Goal: Complete application form: Complete application form

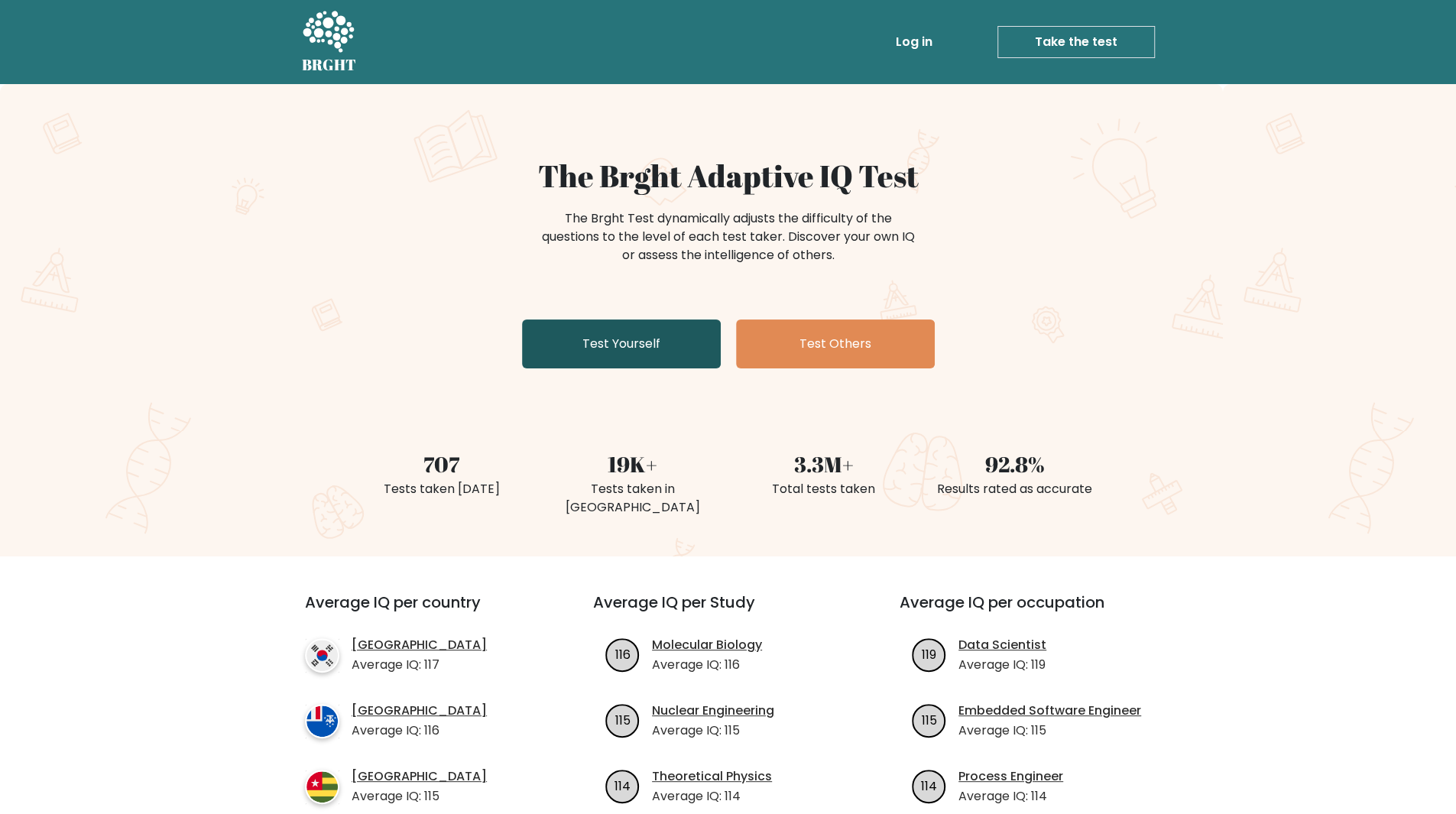
click at [668, 355] on link "Test Yourself" at bounding box center [621, 343] width 199 height 49
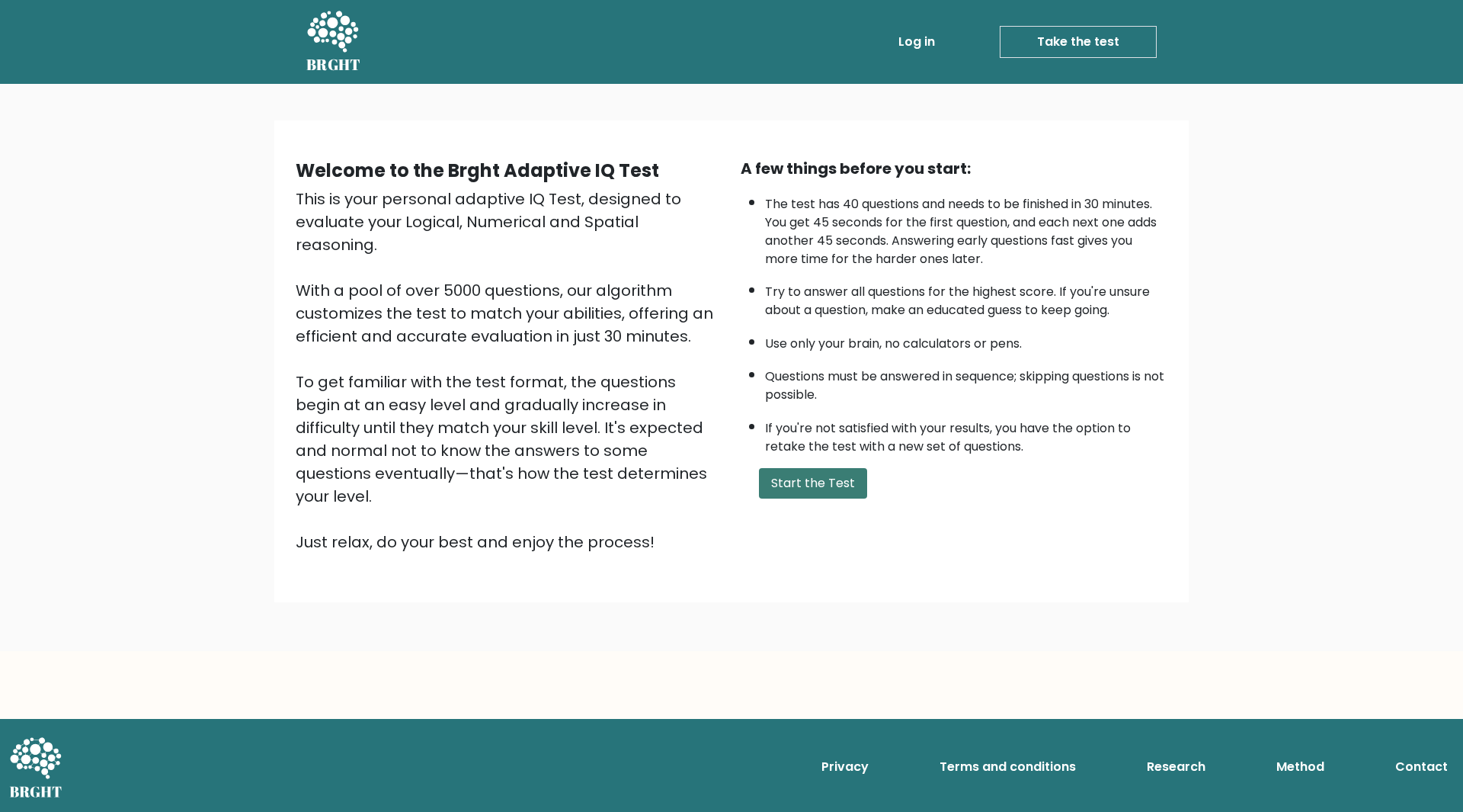
click at [781, 486] on button "Start the Test" at bounding box center [813, 484] width 108 height 31
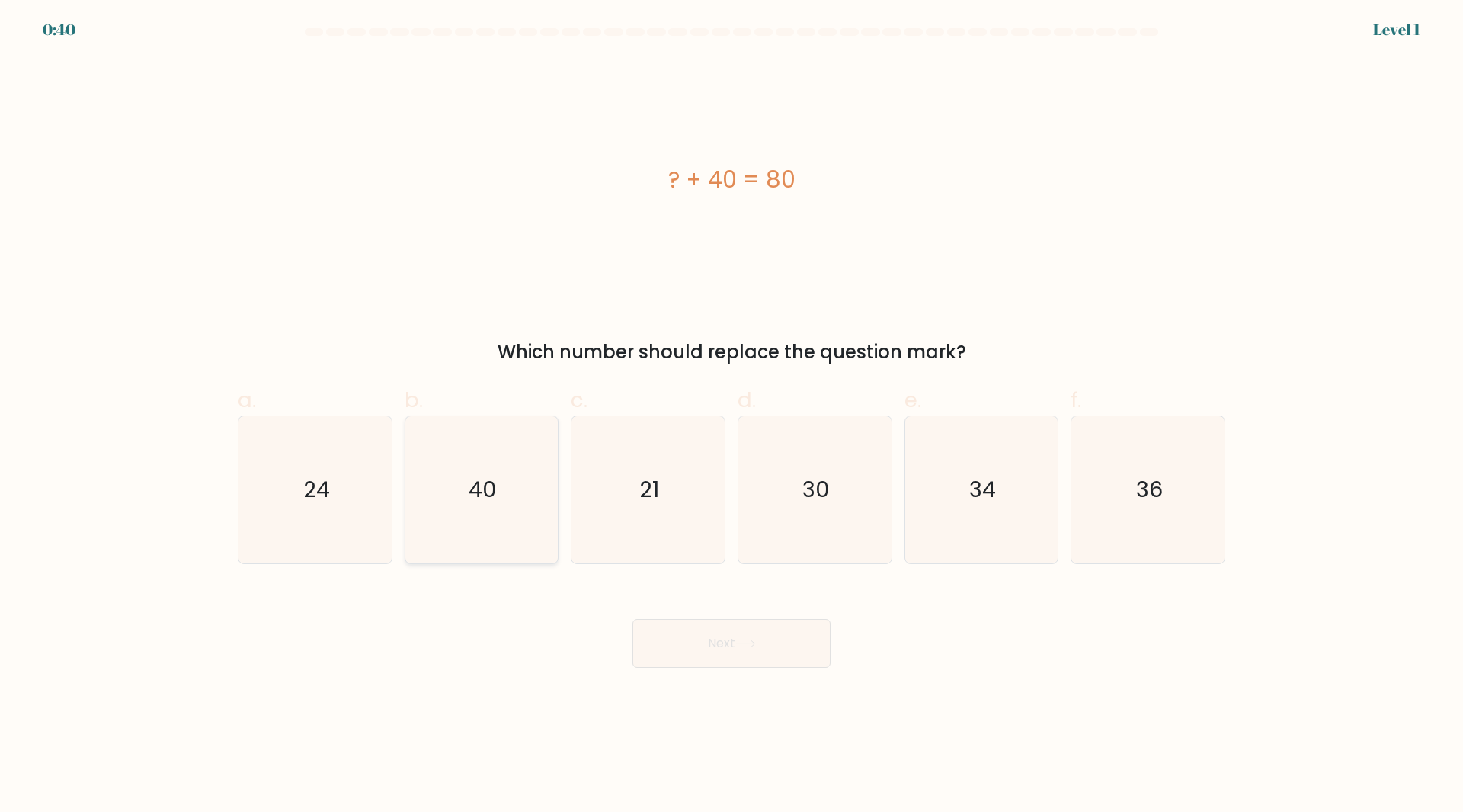
click at [533, 479] on icon "40" at bounding box center [481, 490] width 148 height 147
click at [732, 416] on input "b. 40" at bounding box center [732, 412] width 1 height 10
radio input "true"
click at [691, 630] on button "Next" at bounding box center [732, 643] width 198 height 49
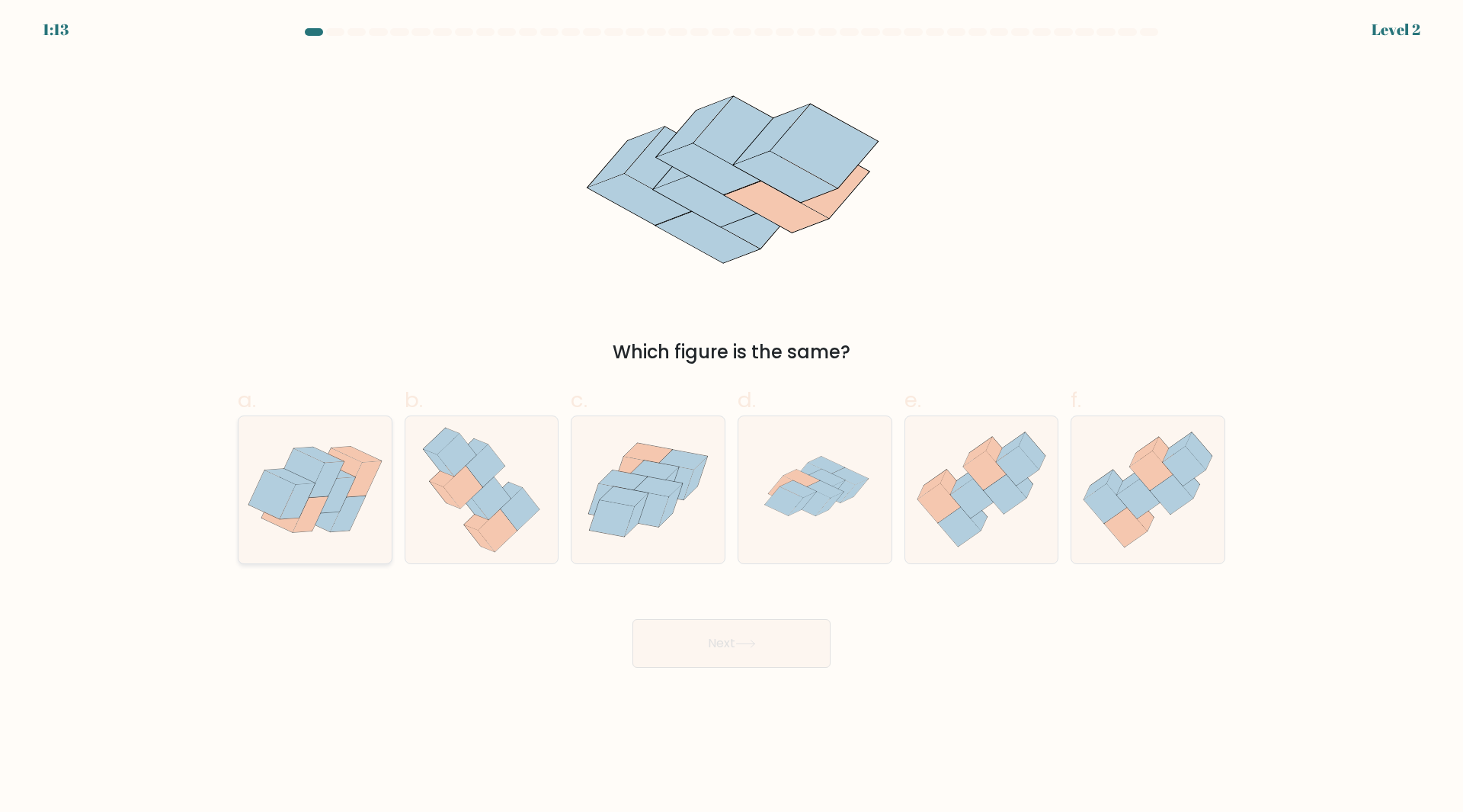
click at [351, 468] on icon at bounding box center [339, 472] width 46 height 48
click at [732, 416] on input "a." at bounding box center [732, 412] width 1 height 10
radio input "true"
click at [852, 478] on icon at bounding box center [850, 476] width 37 height 17
click at [732, 416] on input "d." at bounding box center [732, 412] width 1 height 10
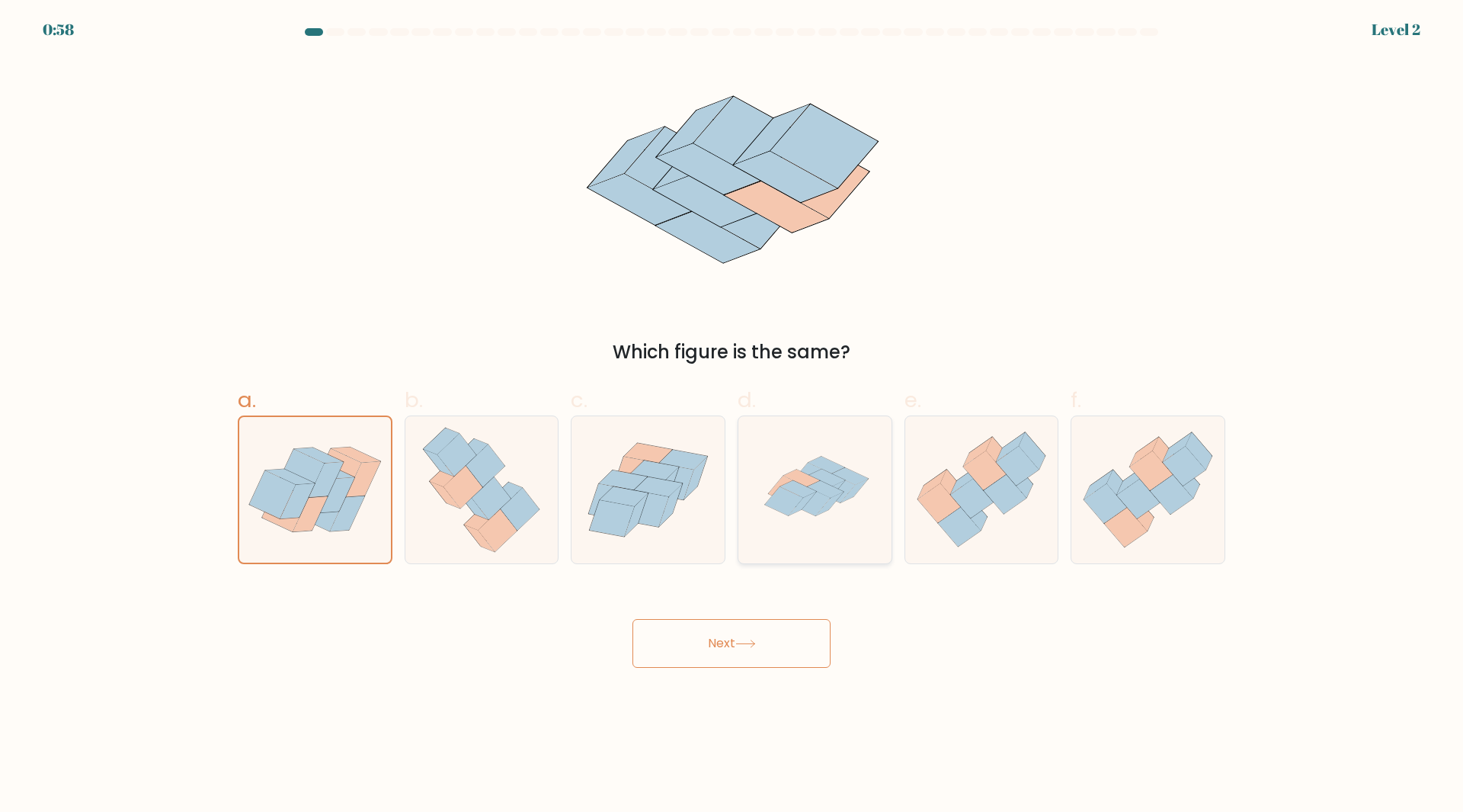
radio input "true"
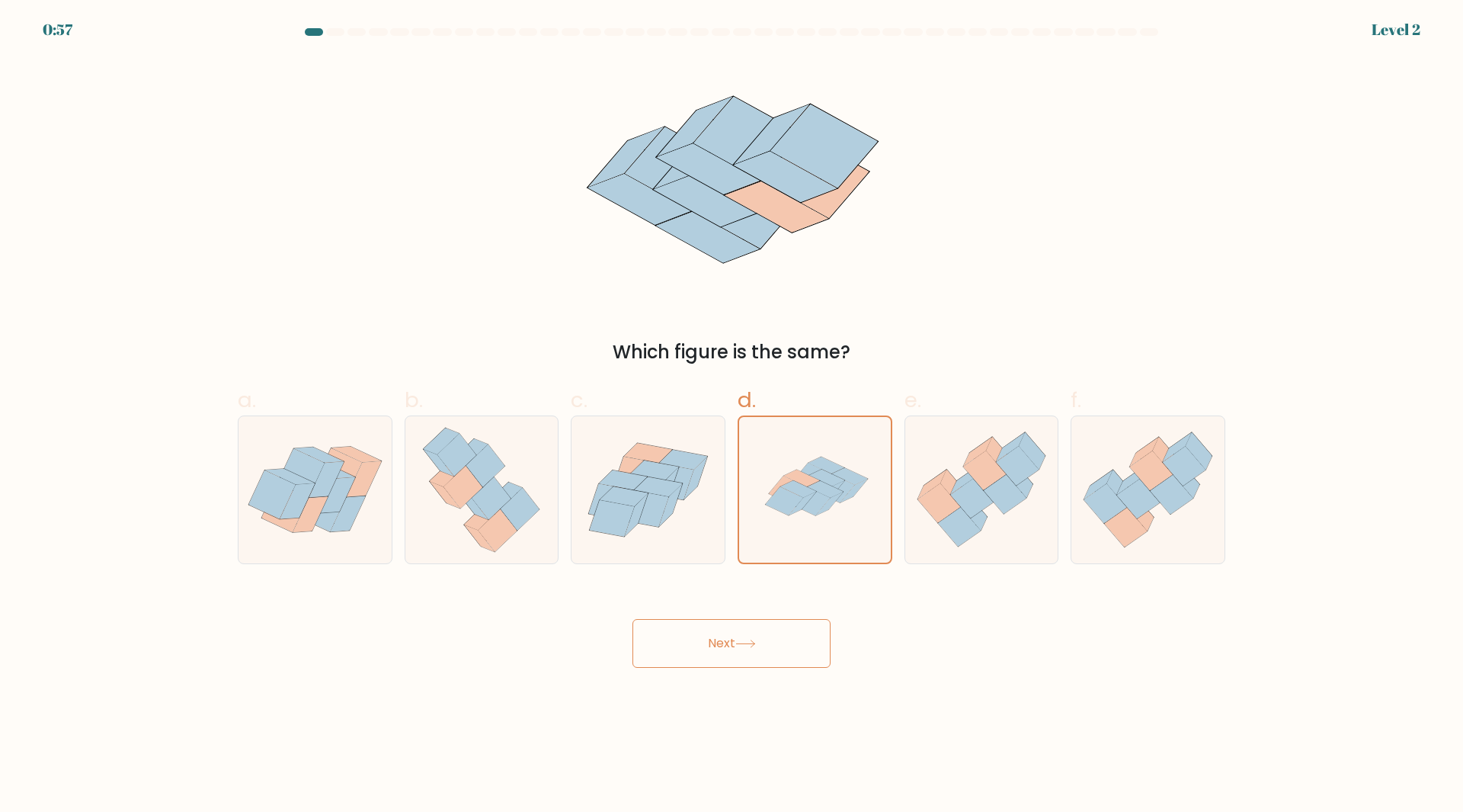
click at [761, 657] on button "Next" at bounding box center [732, 643] width 198 height 49
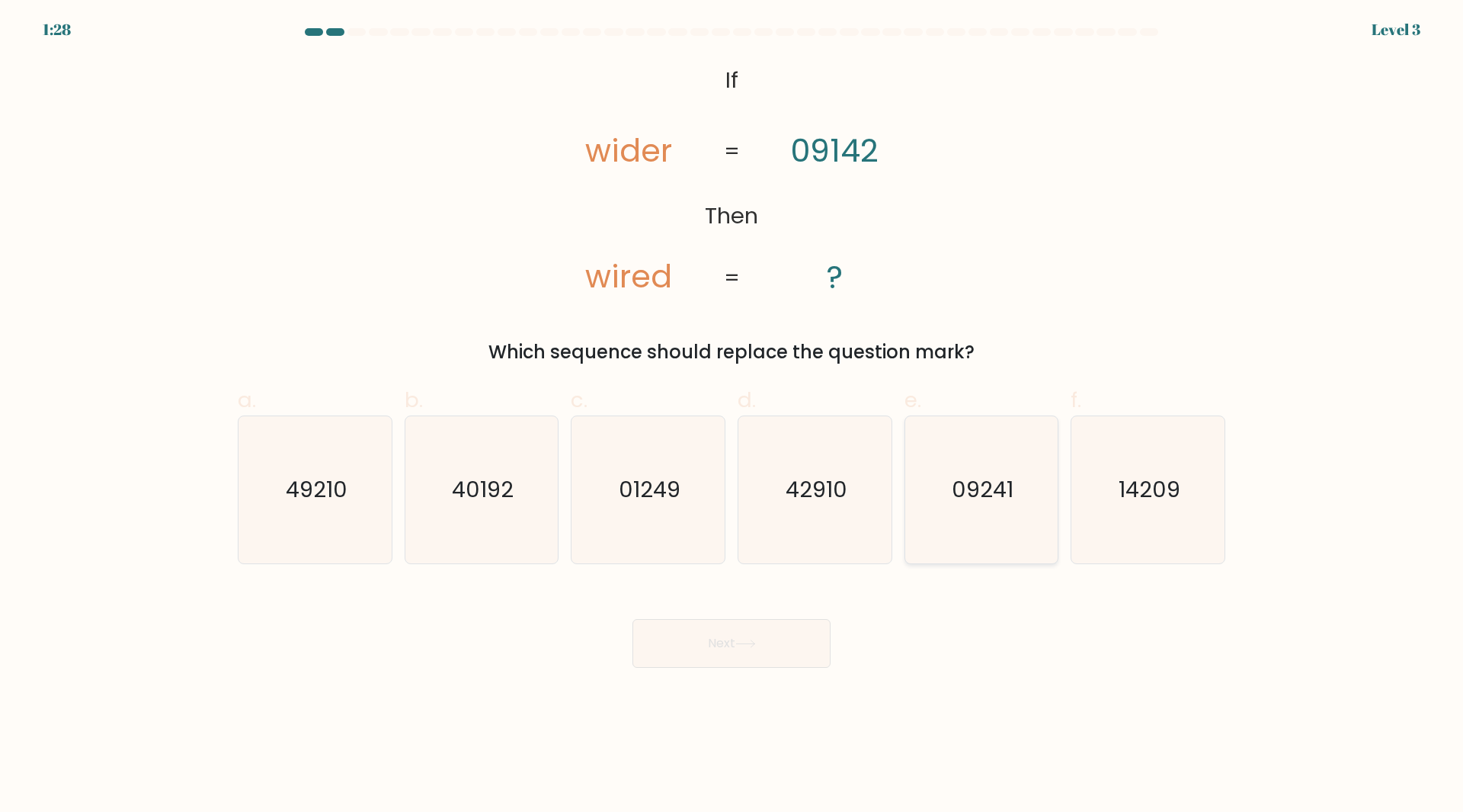
click at [973, 460] on icon "09241" at bounding box center [981, 490] width 148 height 147
click at [732, 416] on input "e. 09241" at bounding box center [732, 412] width 1 height 10
radio input "true"
click at [780, 664] on button "Next" at bounding box center [732, 643] width 198 height 49
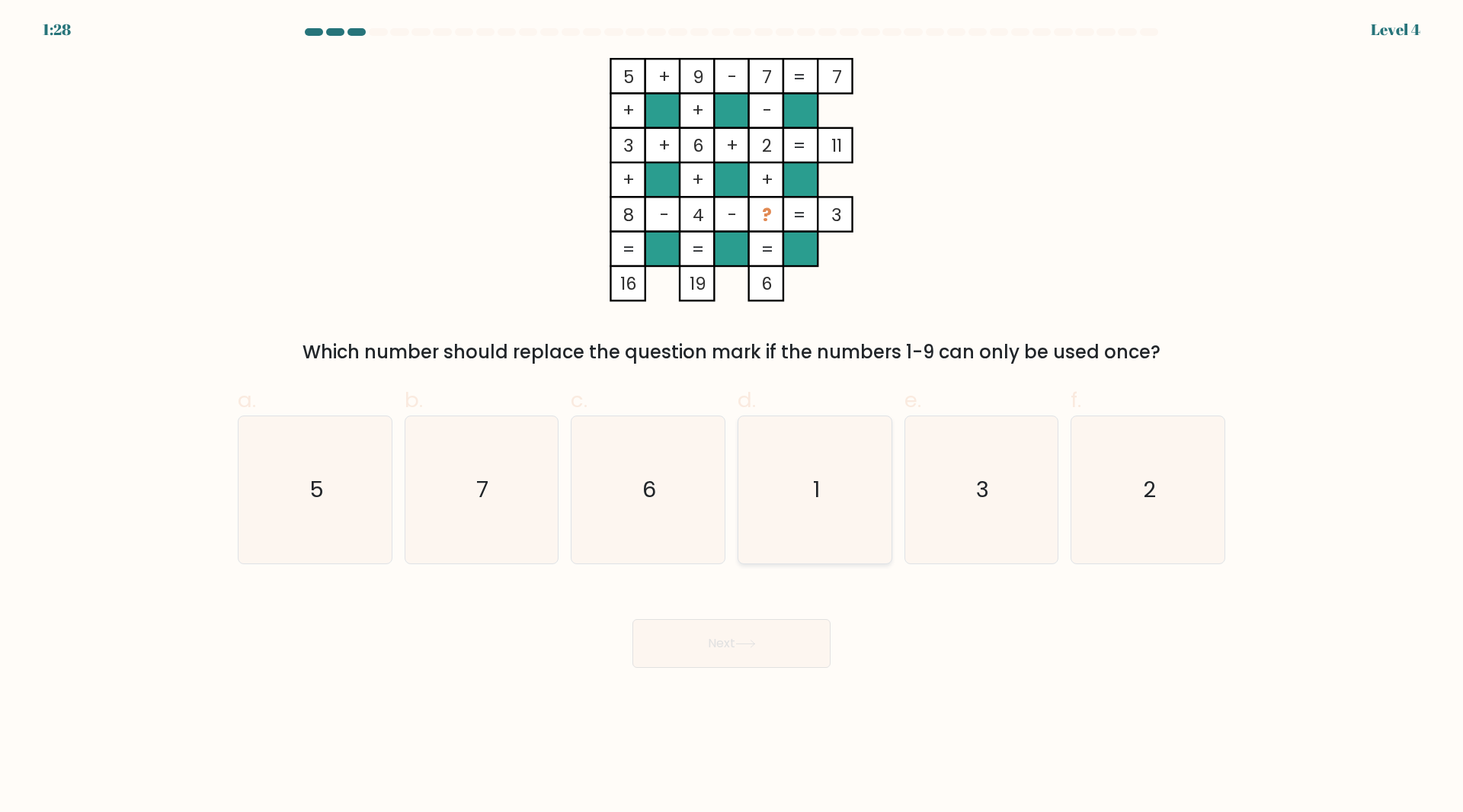
click at [850, 440] on icon "1" at bounding box center [816, 490] width 148 height 147
click at [732, 416] on input "d. 1" at bounding box center [732, 412] width 1 height 10
radio input "true"
click at [710, 638] on button "Next" at bounding box center [732, 643] width 198 height 49
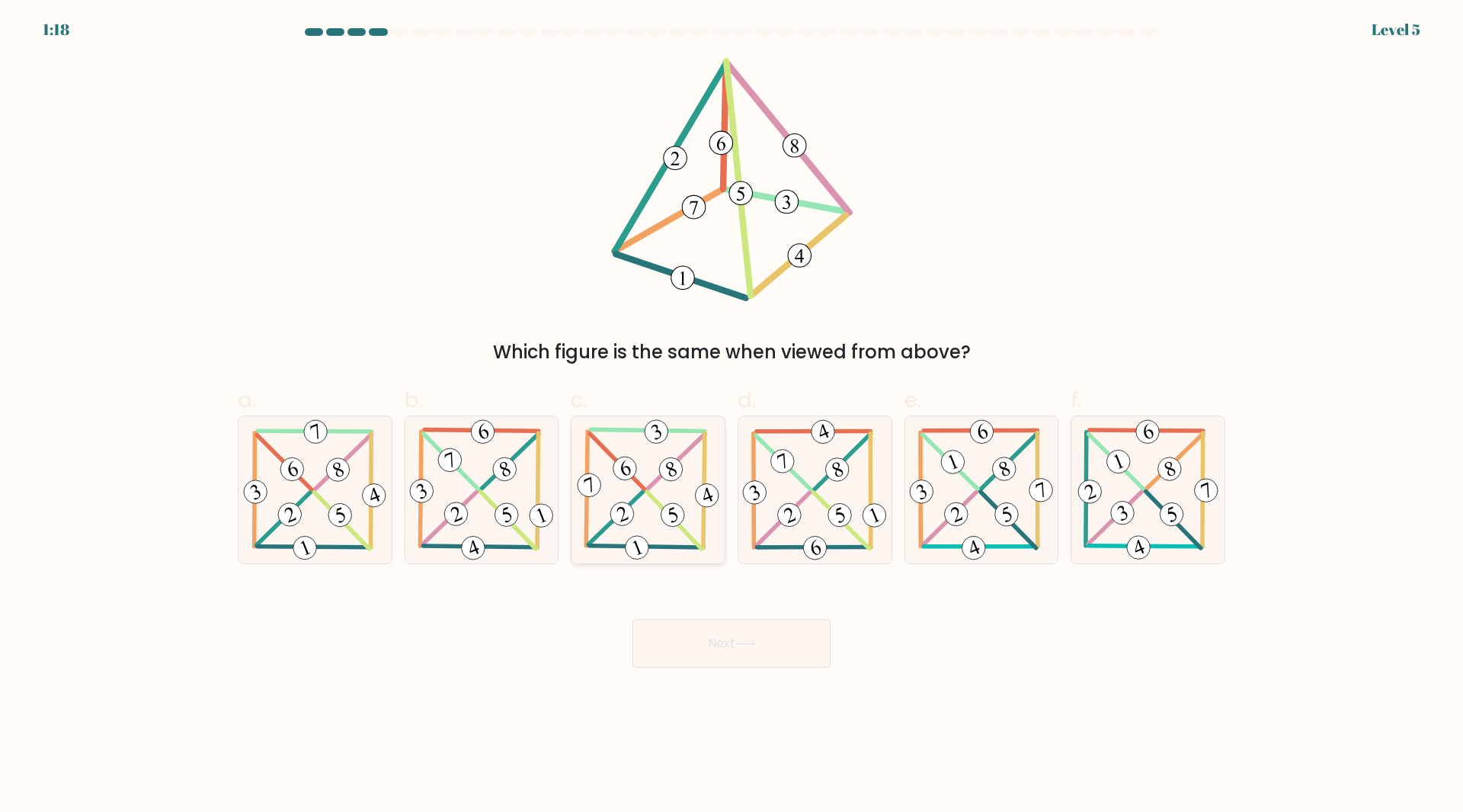
click at [652, 503] on icon at bounding box center [648, 490] width 149 height 147
click at [732, 416] on input "c." at bounding box center [732, 412] width 1 height 10
radio input "true"
click at [747, 633] on button "Next" at bounding box center [732, 643] width 198 height 49
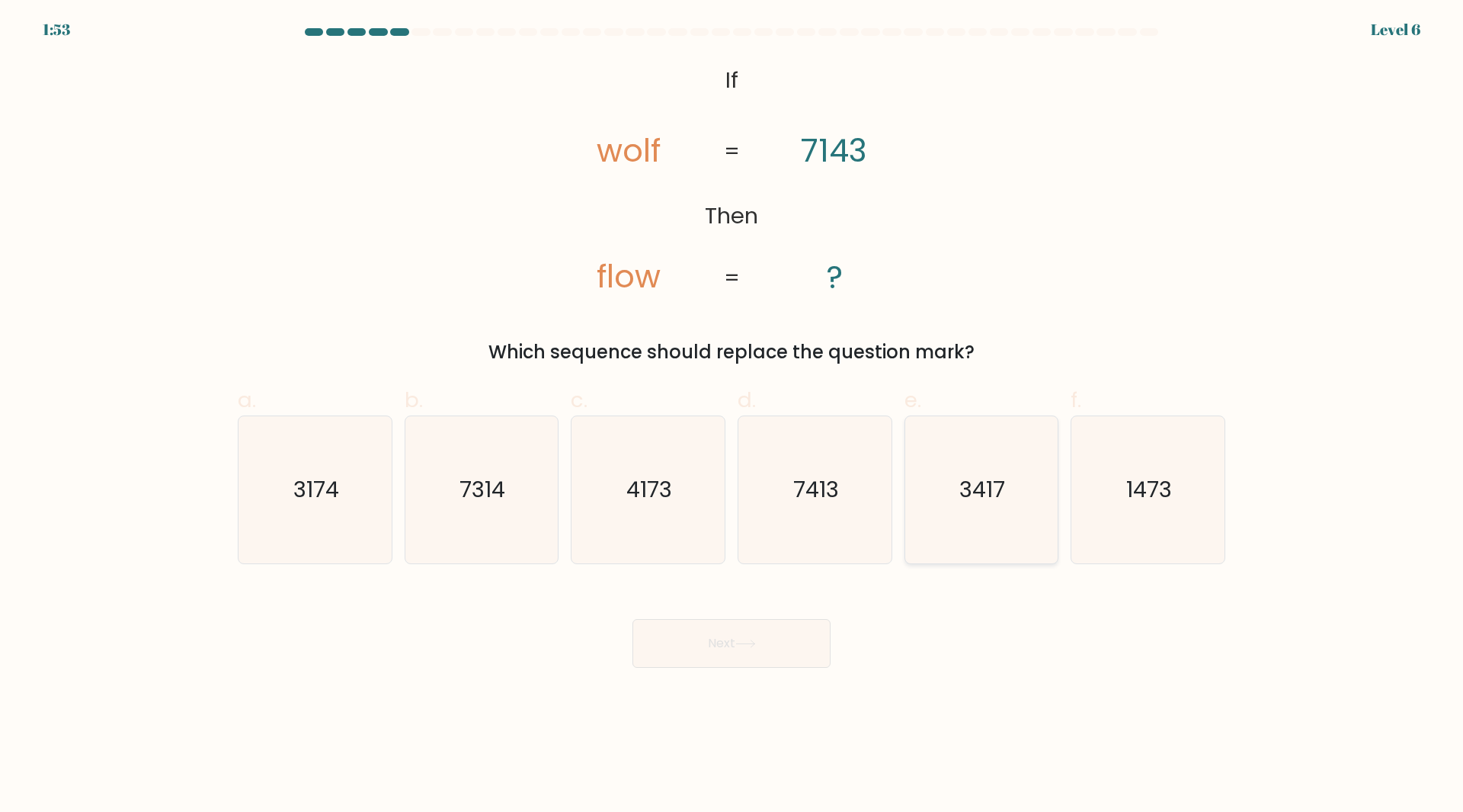
click at [1001, 478] on text "3417" at bounding box center [983, 490] width 45 height 31
click at [732, 416] on input "e. 3417" at bounding box center [732, 412] width 1 height 10
radio input "true"
click at [748, 636] on button "Next" at bounding box center [732, 643] width 198 height 49
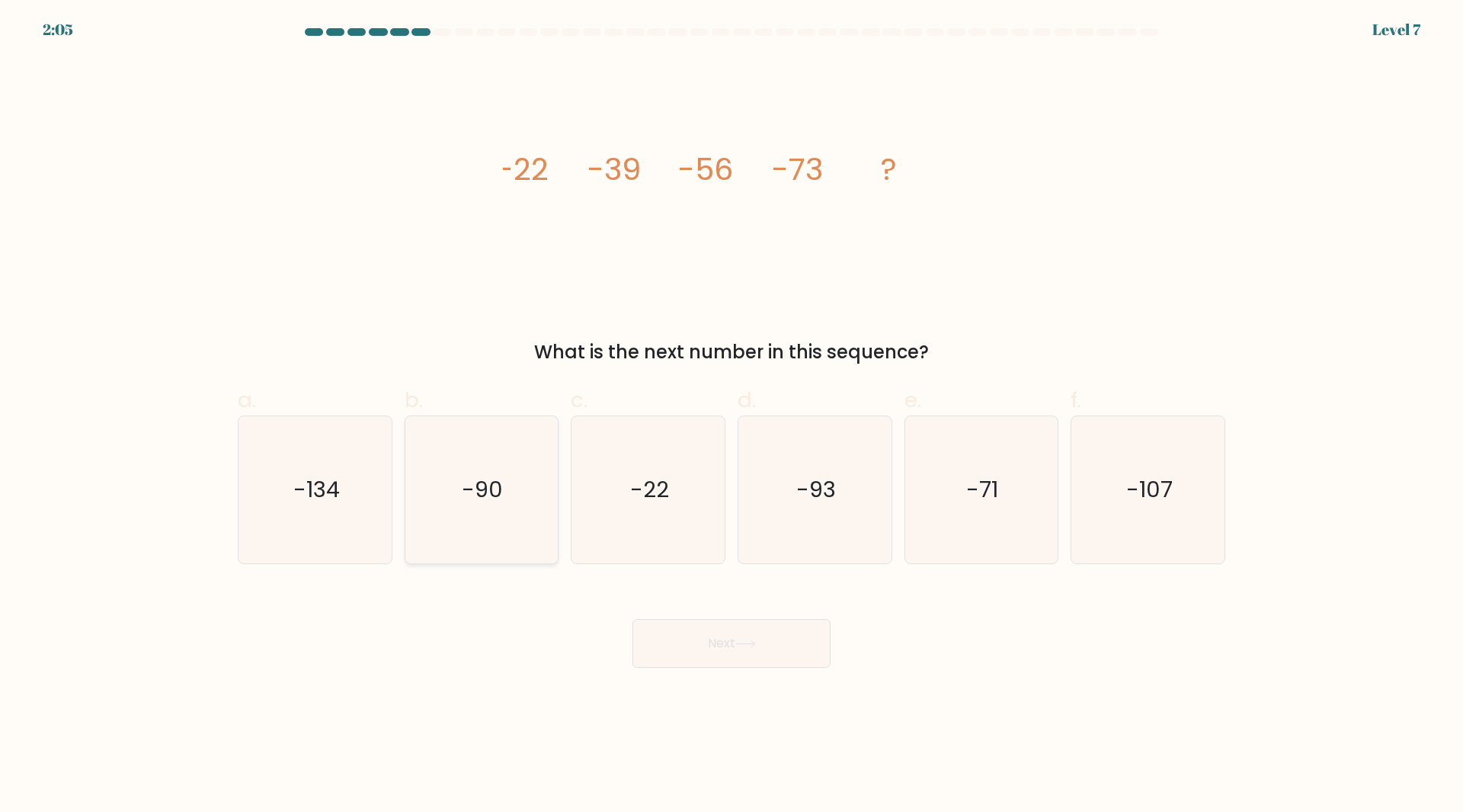
click at [470, 514] on icon "-90" at bounding box center [481, 490] width 148 height 147
click at [732, 416] on input "b. -90" at bounding box center [732, 412] width 1 height 10
radio input "true"
click at [728, 652] on button "Next" at bounding box center [732, 643] width 198 height 49
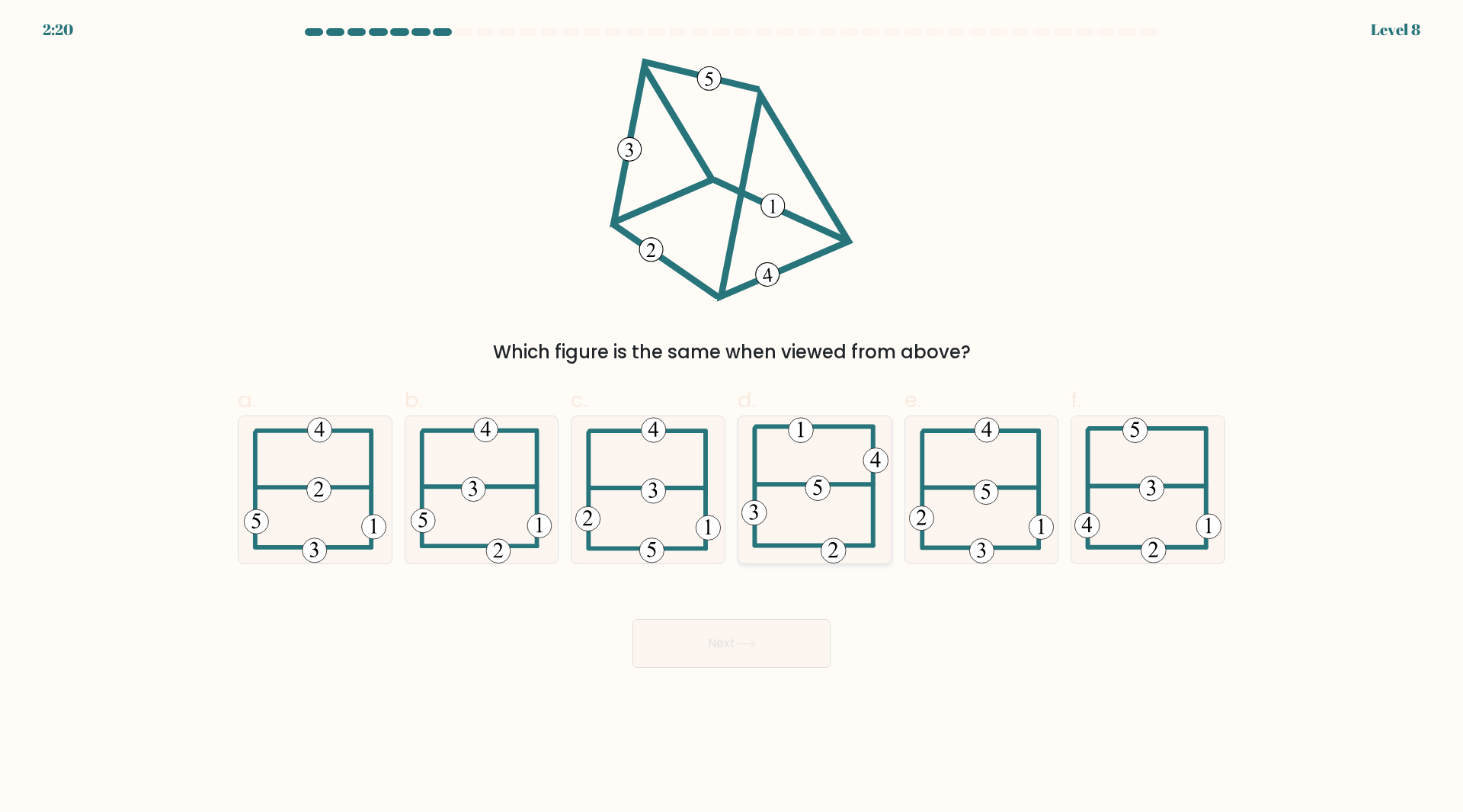
click at [795, 494] on icon at bounding box center [816, 490] width 148 height 147
click at [732, 416] on input "d." at bounding box center [732, 412] width 1 height 10
radio input "true"
click at [701, 653] on button "Next" at bounding box center [732, 643] width 198 height 49
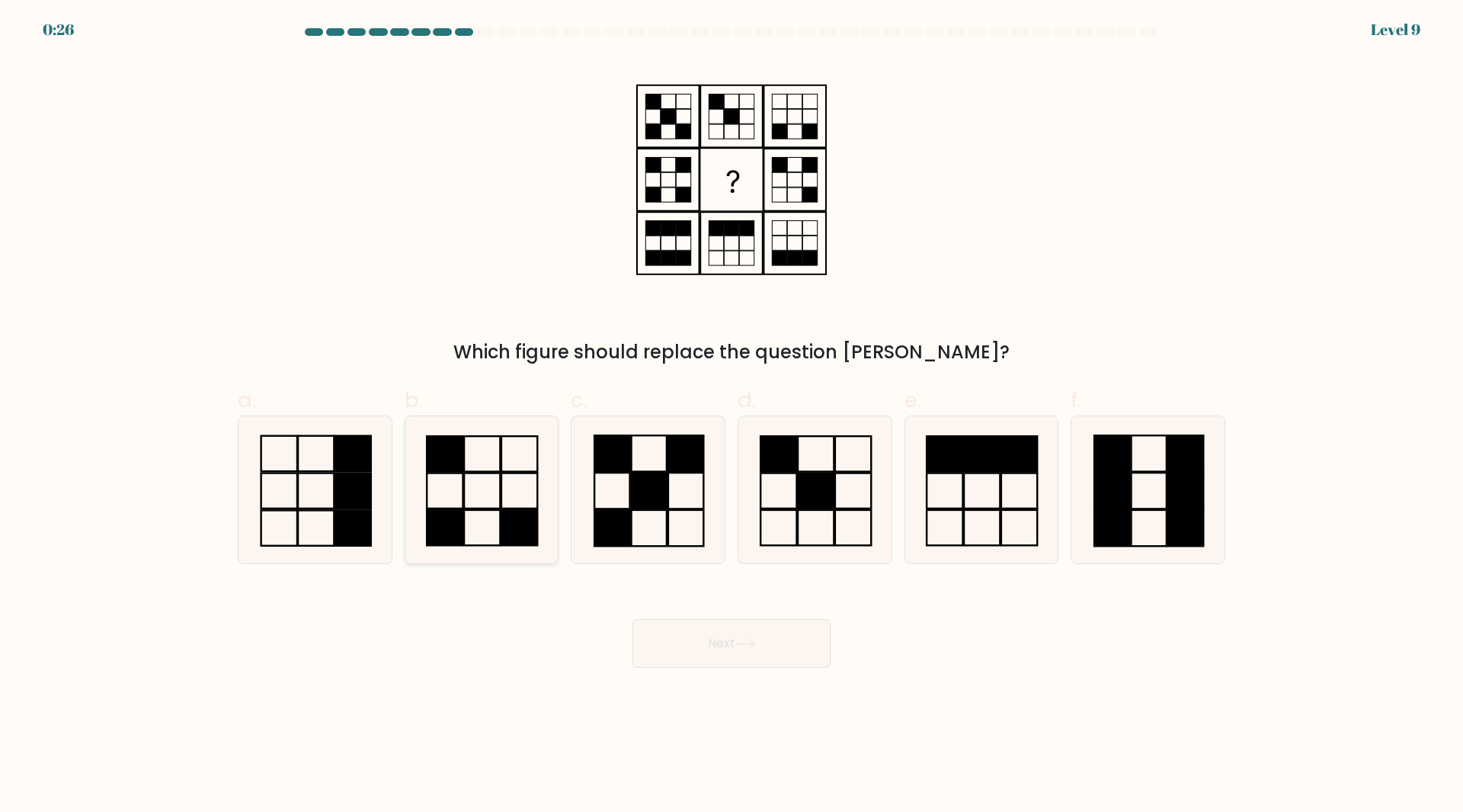
click at [510, 442] on icon at bounding box center [481, 490] width 148 height 147
click at [732, 416] on input "b." at bounding box center [732, 412] width 1 height 10
radio input "true"
click at [724, 645] on button "Next" at bounding box center [732, 643] width 198 height 49
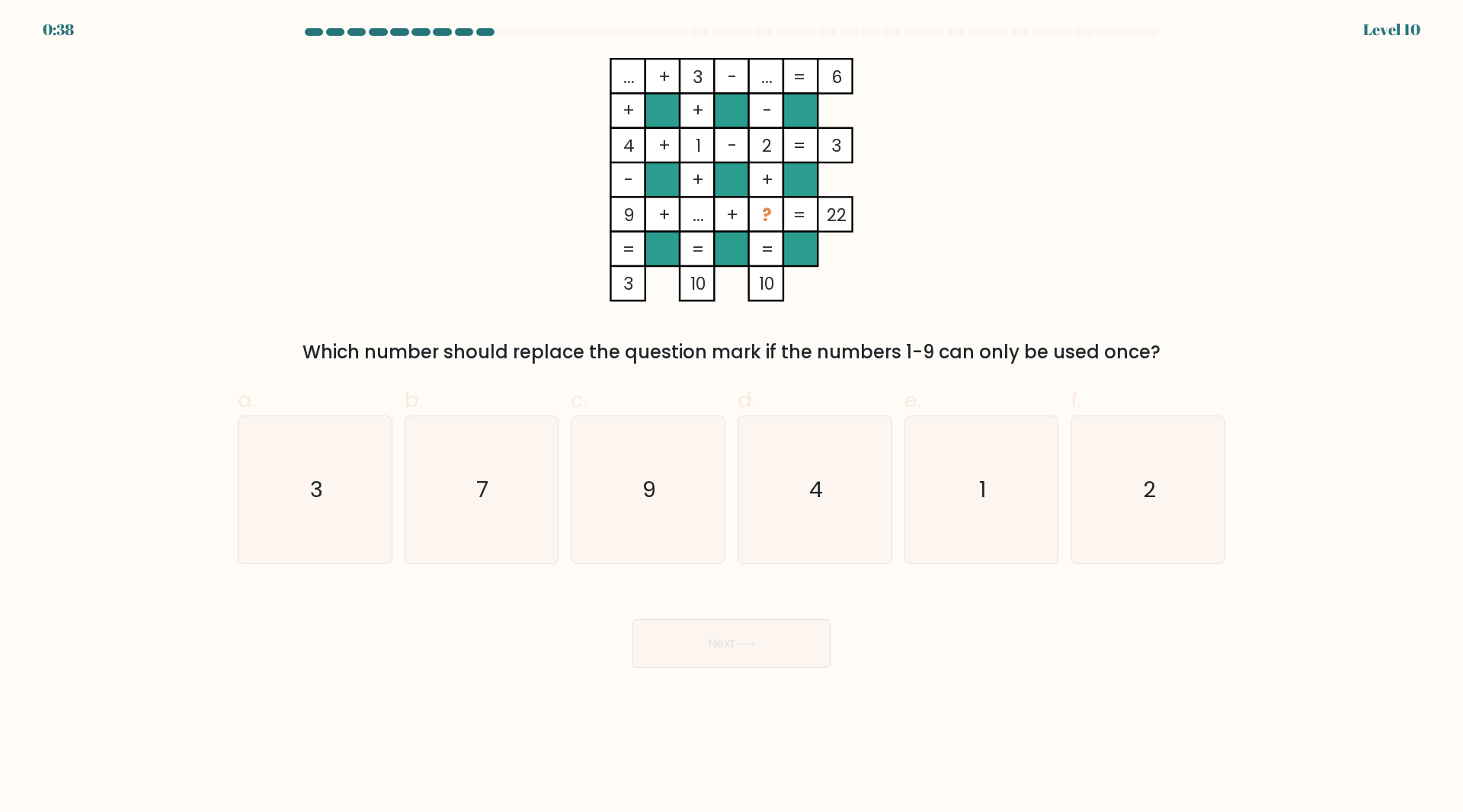
click at [695, 216] on tspan "..." at bounding box center [698, 214] width 11 height 24
click at [497, 482] on icon "7" at bounding box center [481, 490] width 148 height 147
click at [732, 416] on input "b. 7" at bounding box center [732, 412] width 1 height 10
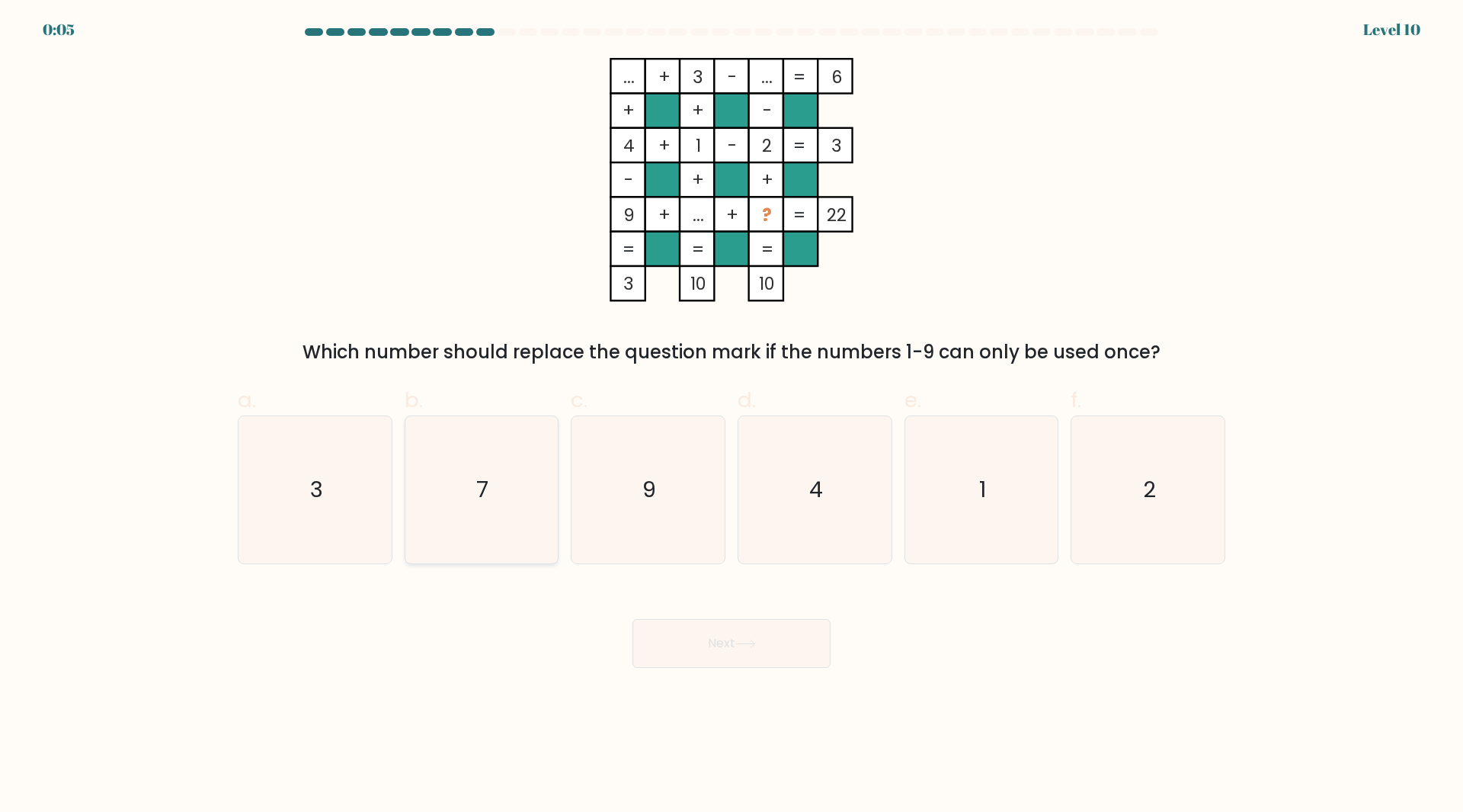
radio input "true"
click at [765, 654] on button "Next" at bounding box center [732, 643] width 198 height 49
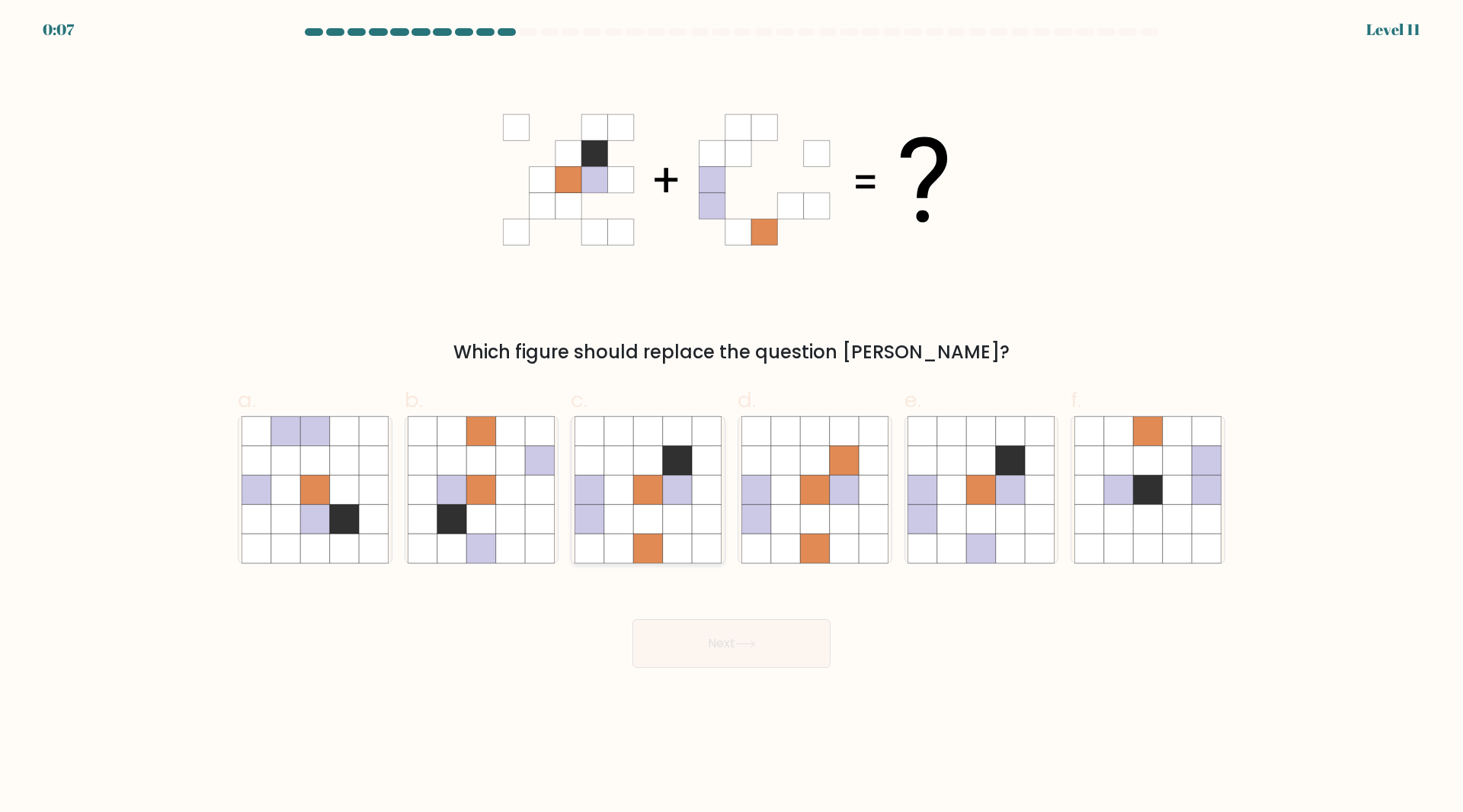
click at [644, 513] on icon at bounding box center [648, 519] width 29 height 29
click at [732, 416] on input "c." at bounding box center [732, 412] width 1 height 10
radio input "true"
click at [738, 671] on body "0:06 Level 11" at bounding box center [732, 406] width 1463 height 812
click at [747, 652] on button "Next" at bounding box center [732, 643] width 198 height 49
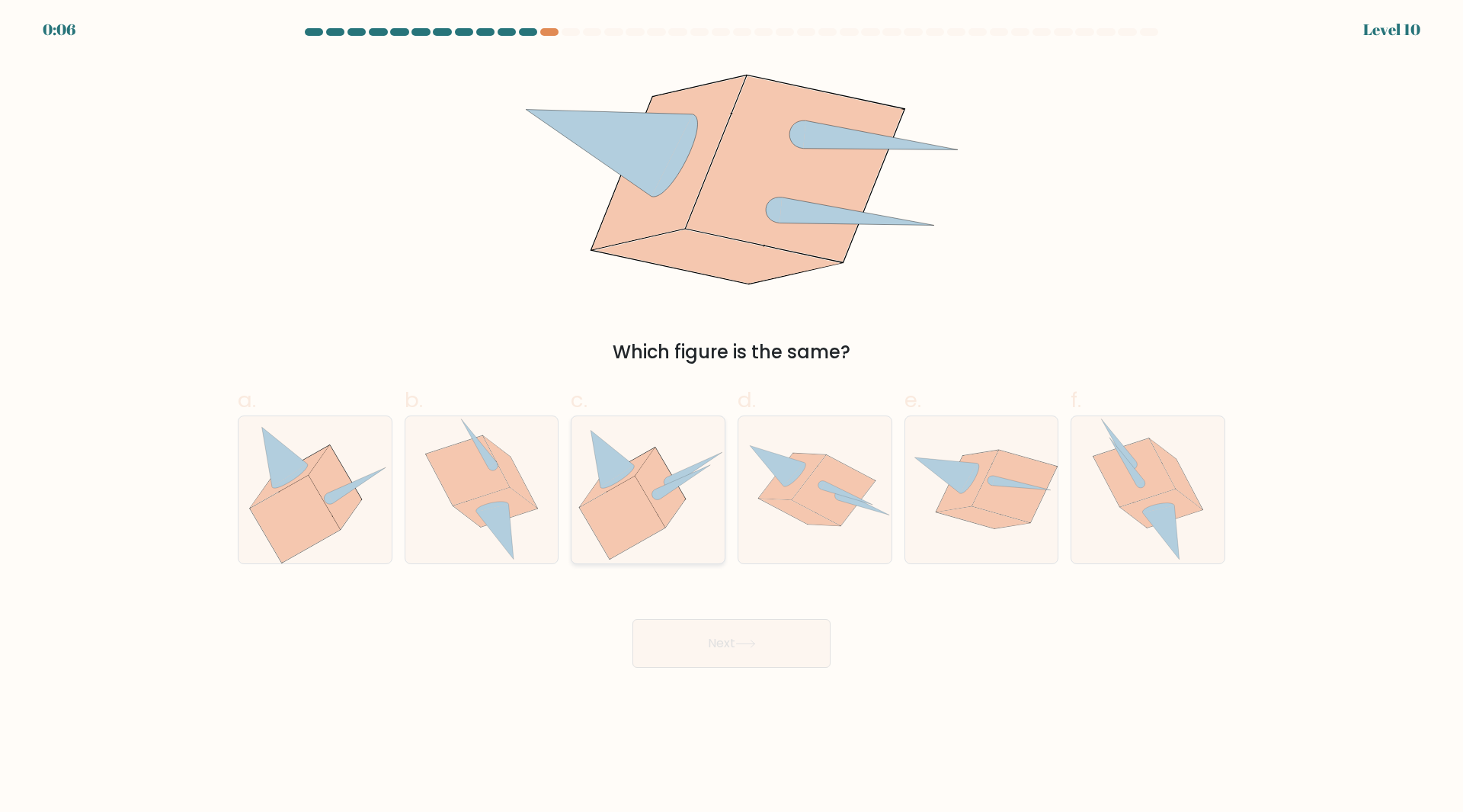
click at [611, 455] on icon at bounding box center [613, 458] width 44 height 57
click at [732, 416] on input "c." at bounding box center [732, 412] width 1 height 10
radio input "true"
click at [734, 642] on button "Next" at bounding box center [732, 643] width 198 height 49
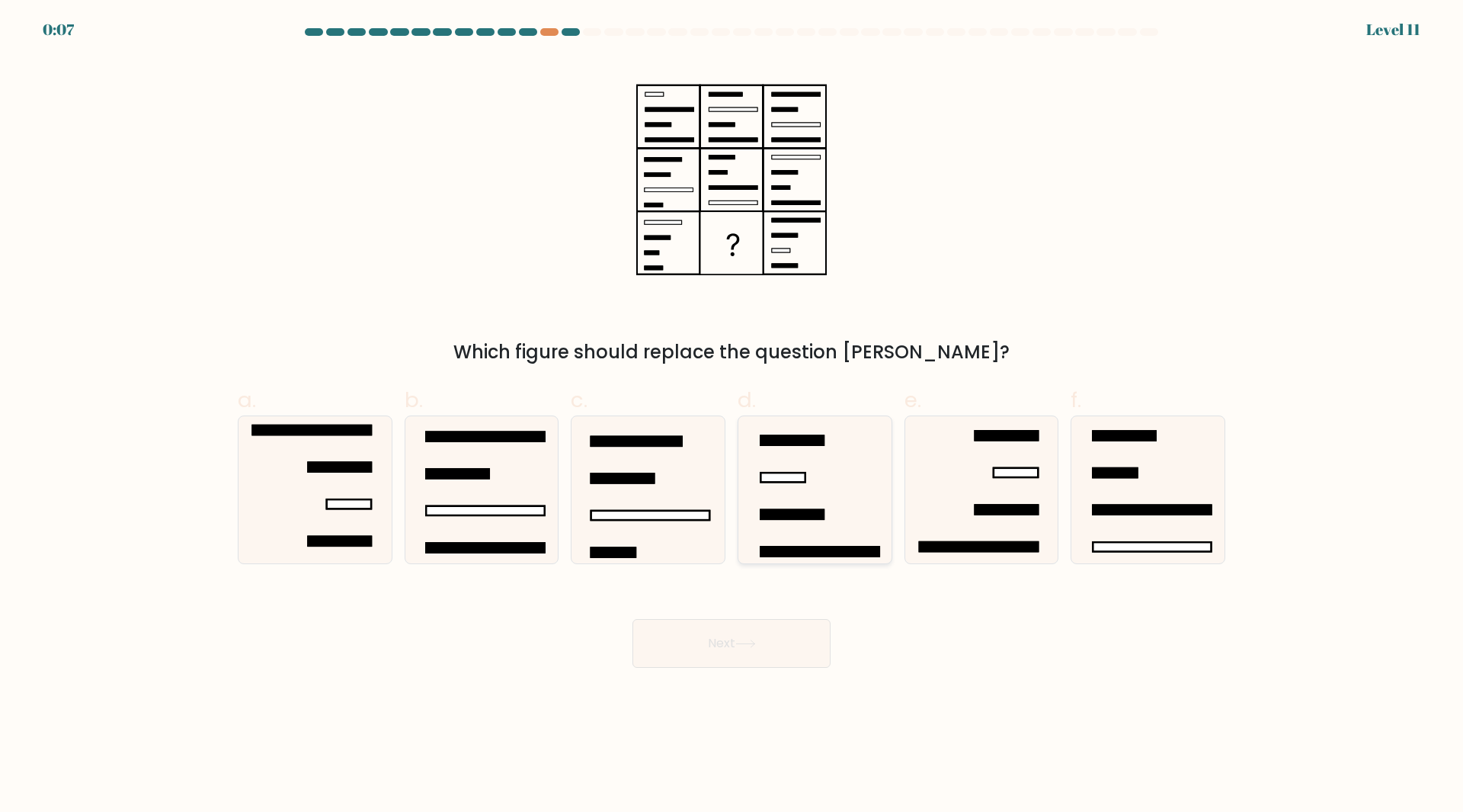
click at [819, 510] on rect at bounding box center [792, 514] width 63 height 9
click at [732, 416] on input "d." at bounding box center [732, 412] width 1 height 10
radio input "true"
click at [701, 503] on icon at bounding box center [648, 490] width 148 height 147
click at [732, 416] on input "c." at bounding box center [732, 412] width 1 height 10
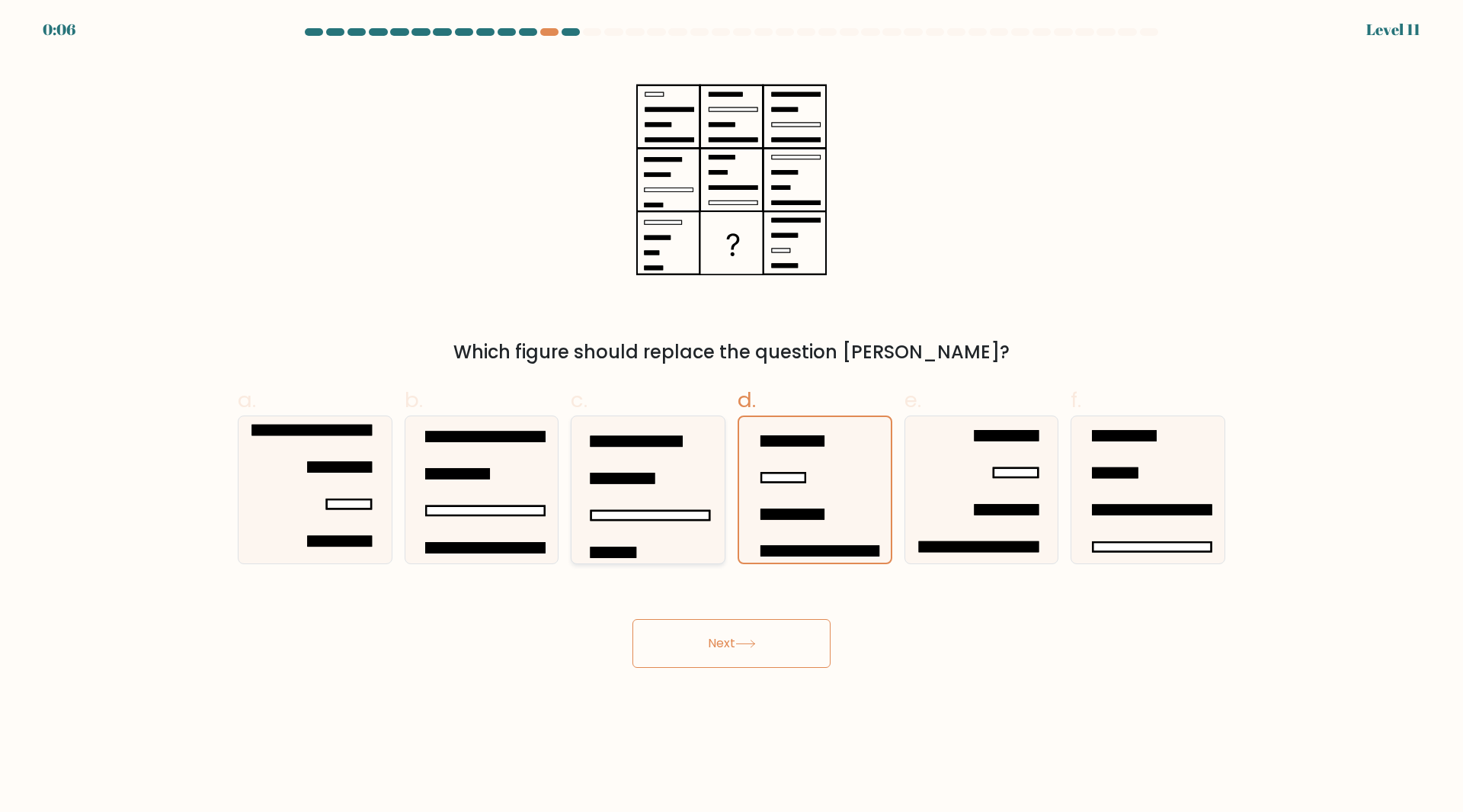
radio input "true"
click at [522, 510] on rect at bounding box center [486, 510] width 118 height 9
click at [732, 416] on input "b." at bounding box center [732, 412] width 1 height 10
radio input "true"
click at [695, 653] on button "Next" at bounding box center [732, 643] width 198 height 49
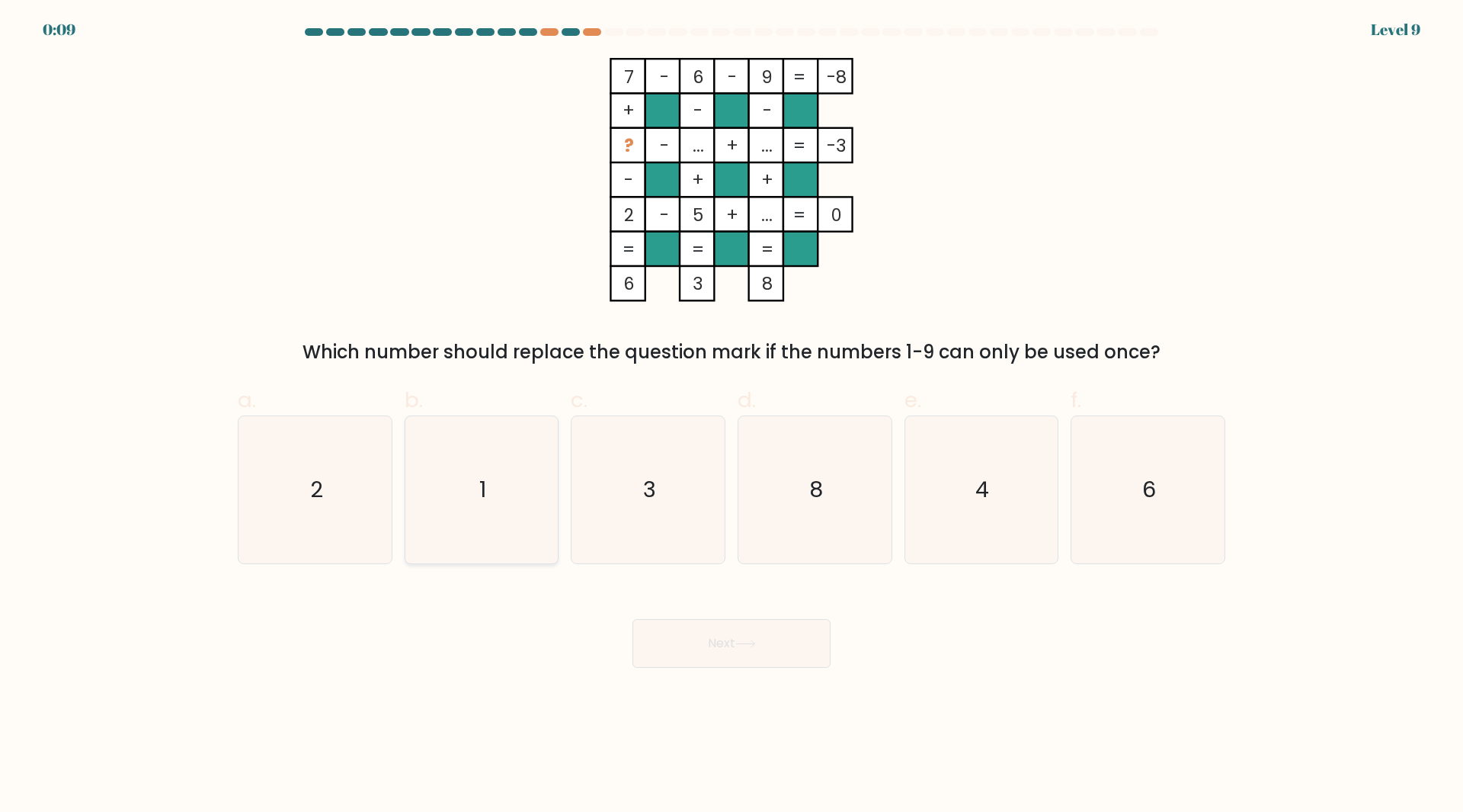
click at [485, 448] on icon "1" at bounding box center [481, 490] width 148 height 147
click at [732, 416] on input "b. 1" at bounding box center [732, 412] width 1 height 10
radio input "true"
click at [718, 636] on button "Next" at bounding box center [732, 643] width 198 height 49
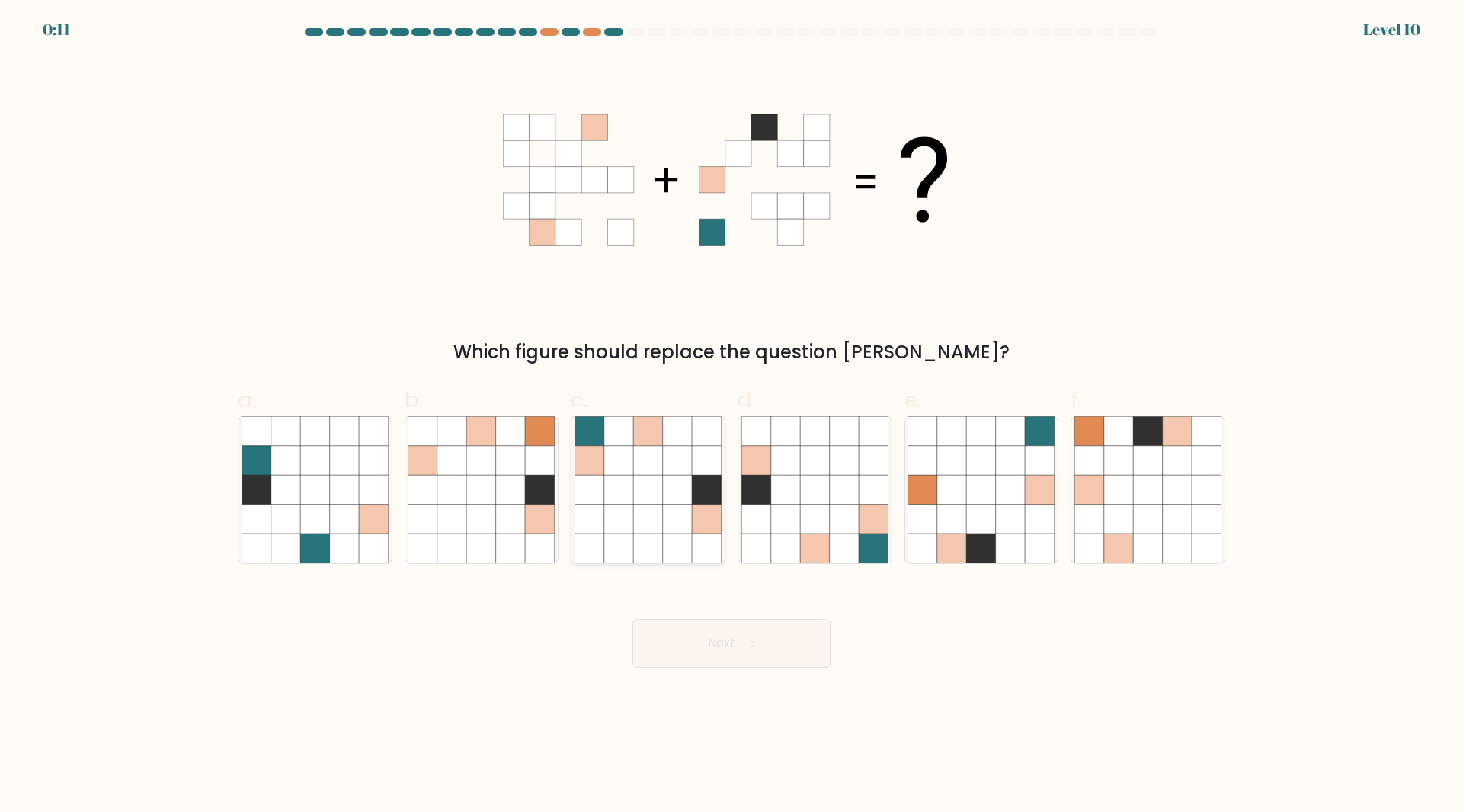
click at [682, 434] on icon at bounding box center [677, 430] width 29 height 29
click at [732, 416] on input "c." at bounding box center [732, 412] width 1 height 10
radio input "true"
click at [701, 640] on button "Next" at bounding box center [732, 643] width 198 height 49
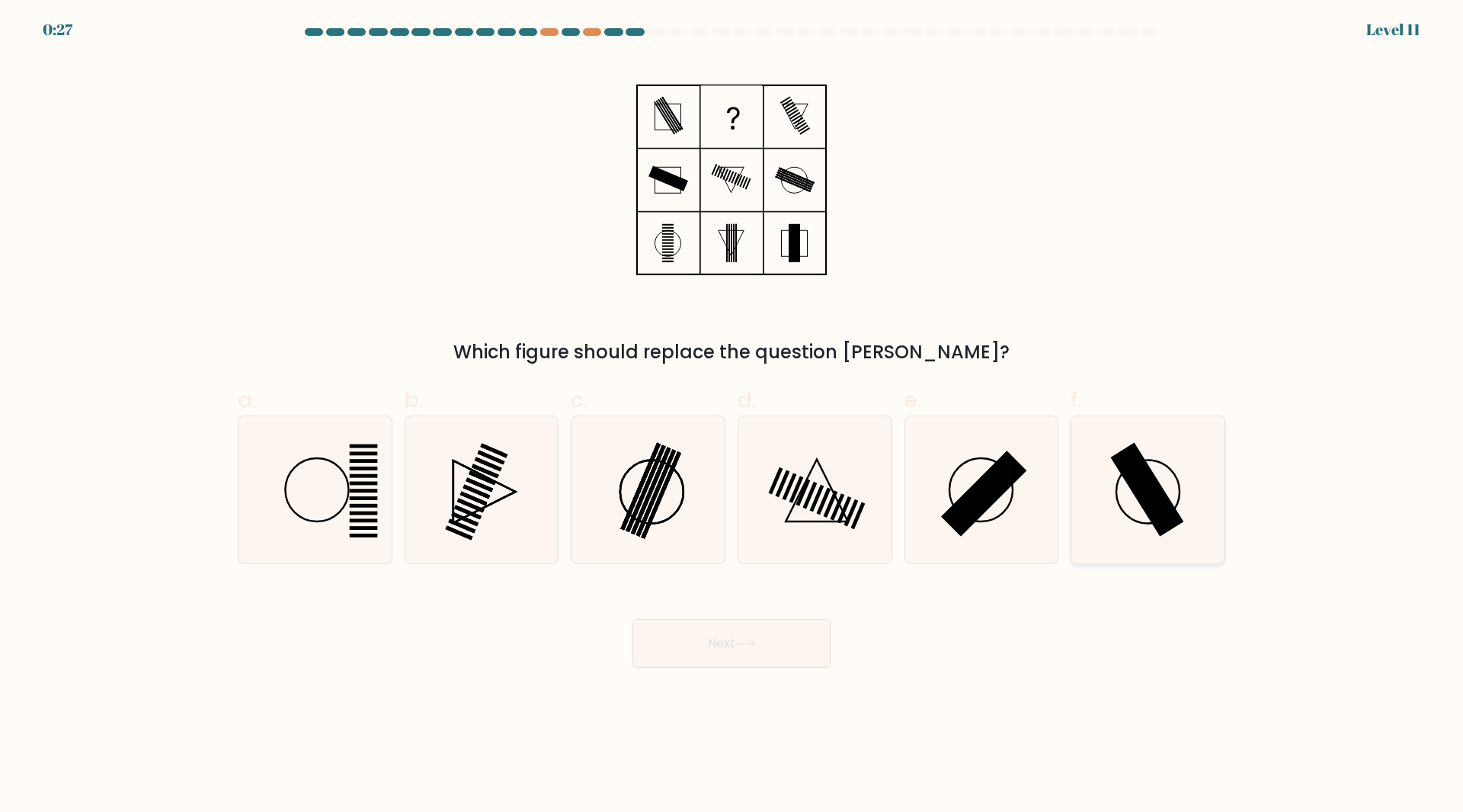
click at [1123, 501] on icon at bounding box center [1148, 490] width 148 height 147
click at [732, 416] on input "f." at bounding box center [732, 412] width 1 height 10
radio input "true"
click at [762, 639] on button "Next" at bounding box center [732, 643] width 198 height 49
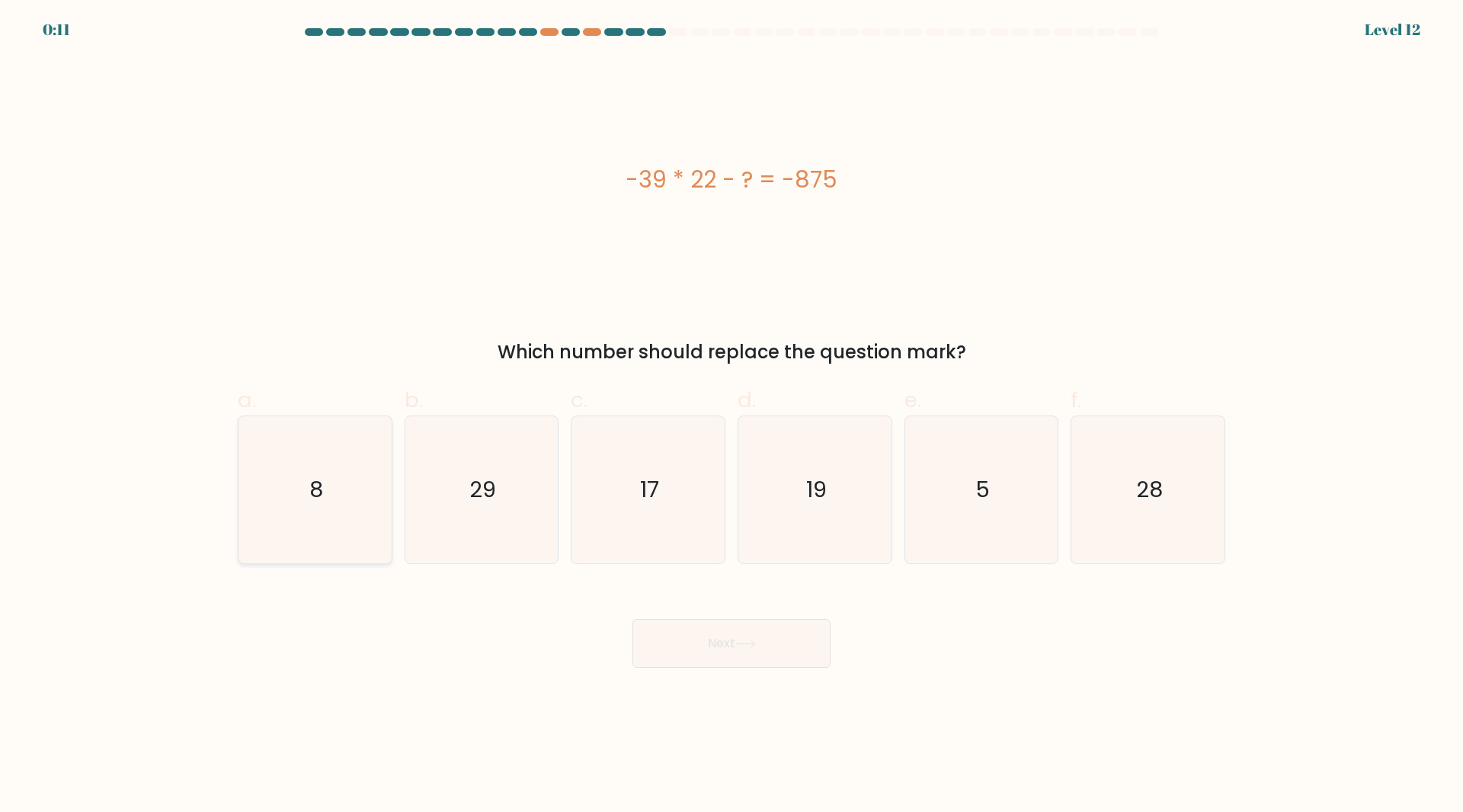
click at [309, 490] on icon "8" at bounding box center [316, 490] width 148 height 147
click at [732, 416] on input "a. 8" at bounding box center [732, 412] width 1 height 10
radio input "true"
click at [626, 495] on icon "17" at bounding box center [648, 490] width 148 height 147
click at [732, 416] on input "c. 17" at bounding box center [732, 412] width 1 height 10
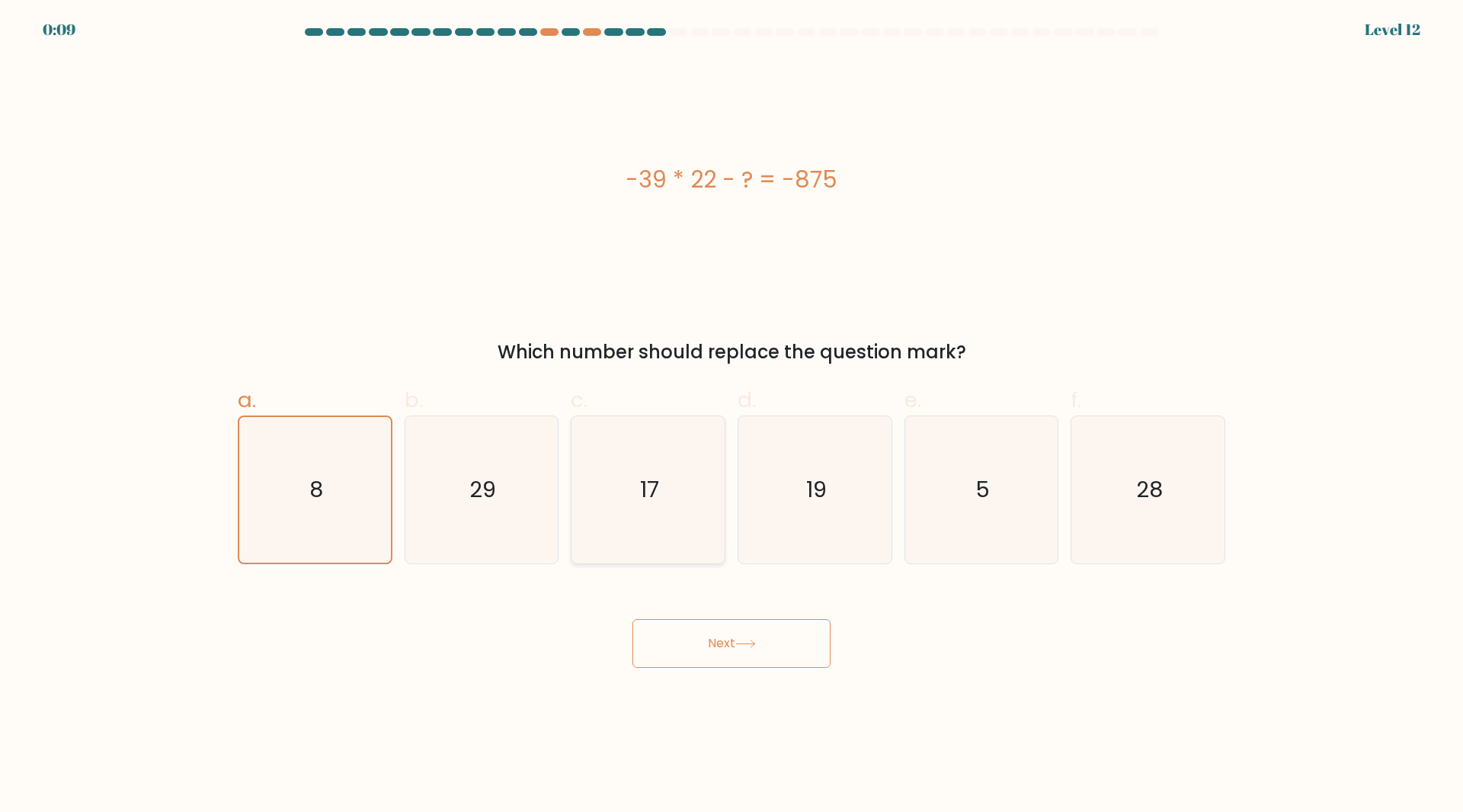
radio input "true"
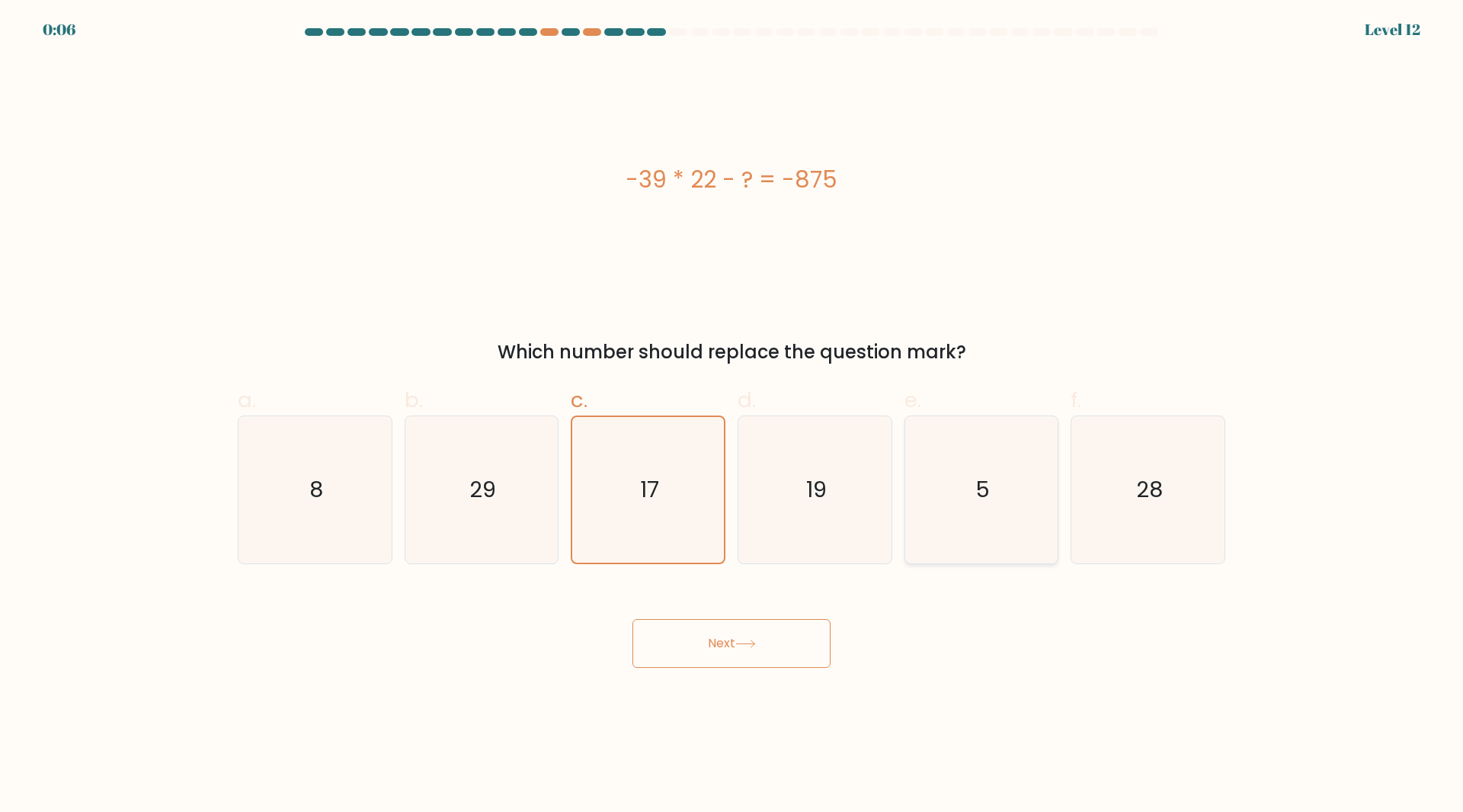
click at [960, 495] on icon "5" at bounding box center [981, 490] width 148 height 147
click at [732, 416] on input "e. 5" at bounding box center [732, 412] width 1 height 10
radio input "true"
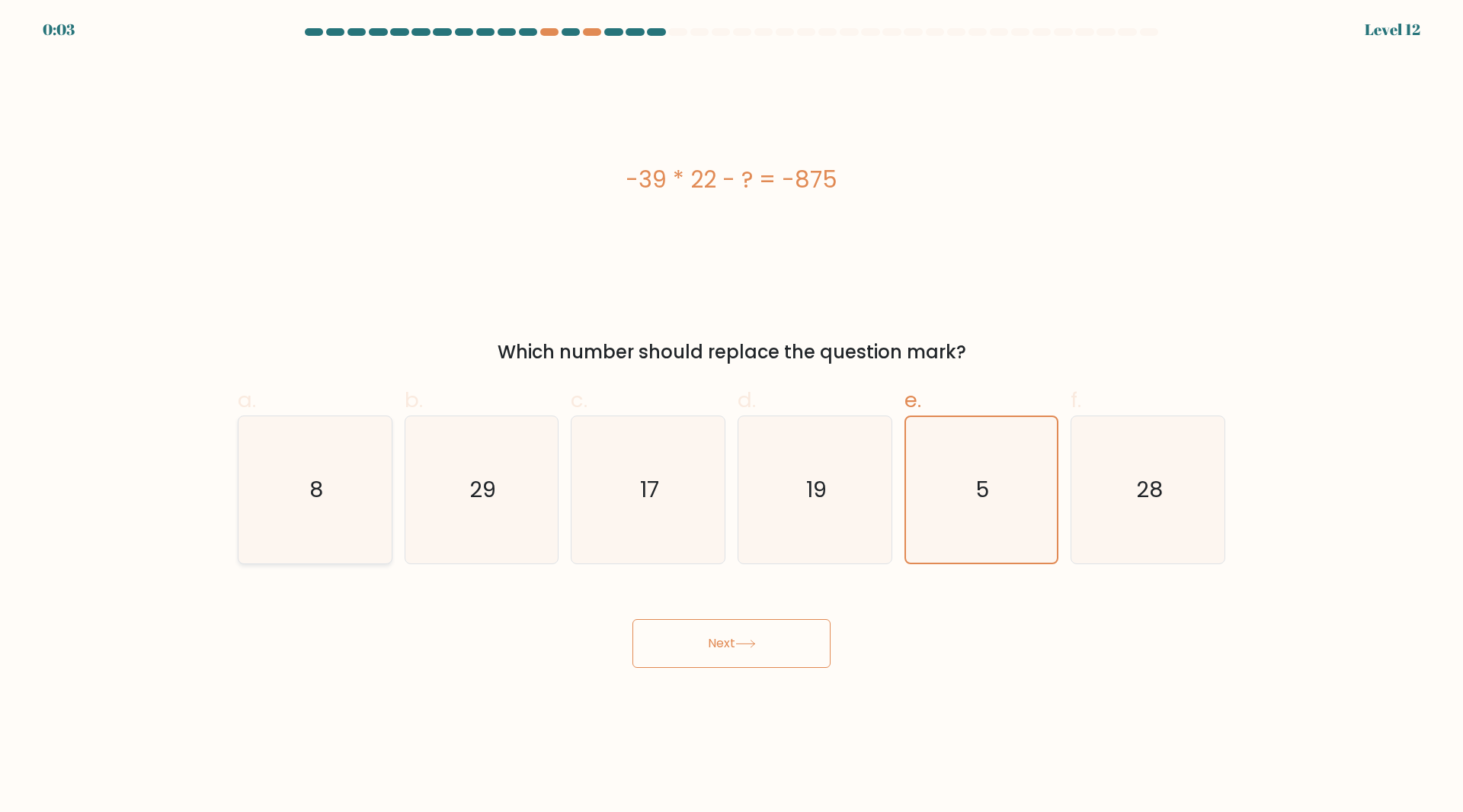
click at [329, 470] on icon "8" at bounding box center [316, 490] width 148 height 147
click at [732, 416] on input "a. 8" at bounding box center [732, 412] width 1 height 10
radio input "true"
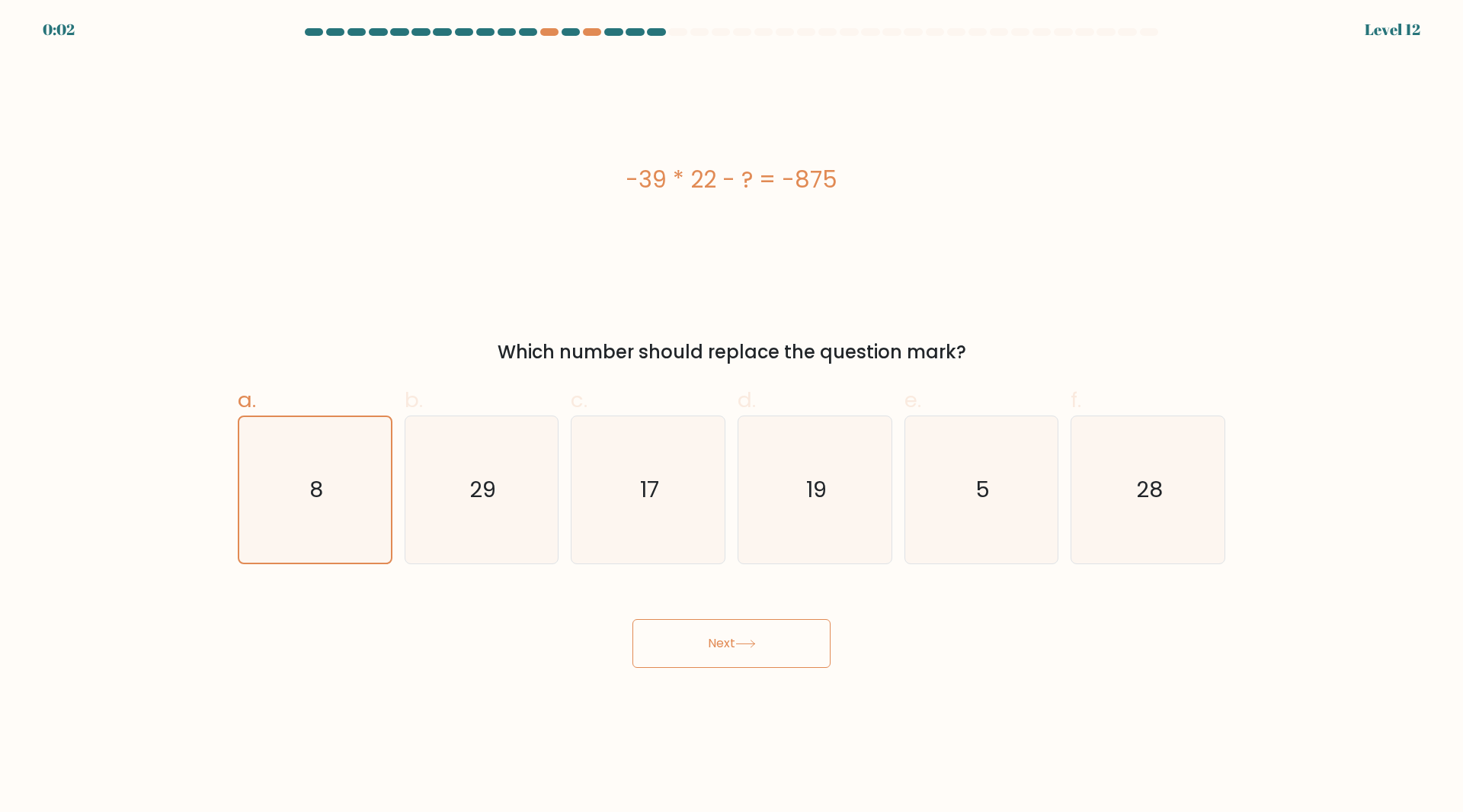
click at [723, 641] on button "Next" at bounding box center [732, 643] width 198 height 49
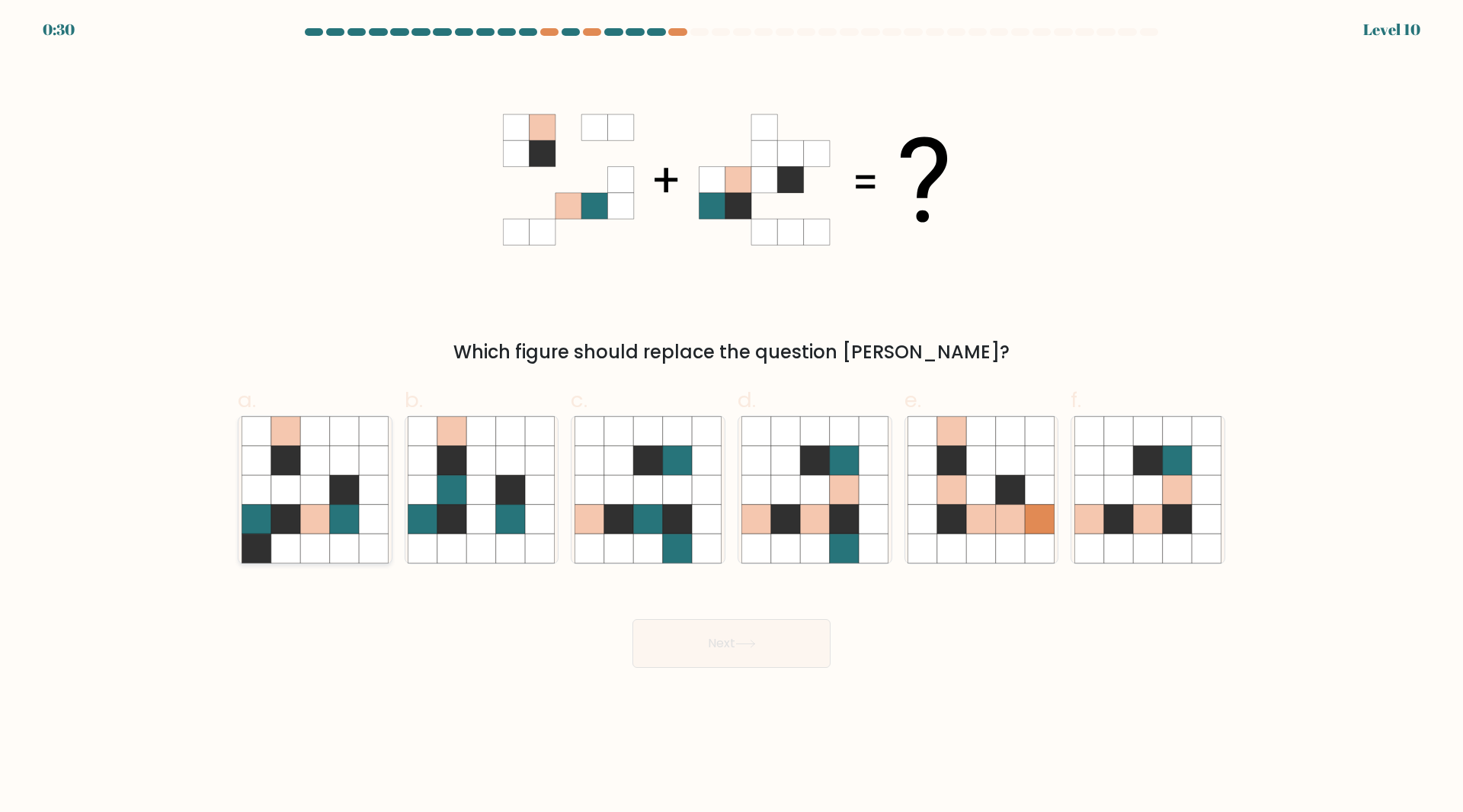
click at [320, 496] on icon at bounding box center [315, 490] width 29 height 29
click at [732, 416] on input "a." at bounding box center [732, 412] width 1 height 10
radio input "true"
click at [485, 535] on icon at bounding box center [482, 548] width 29 height 29
click at [732, 416] on input "b." at bounding box center [732, 412] width 1 height 10
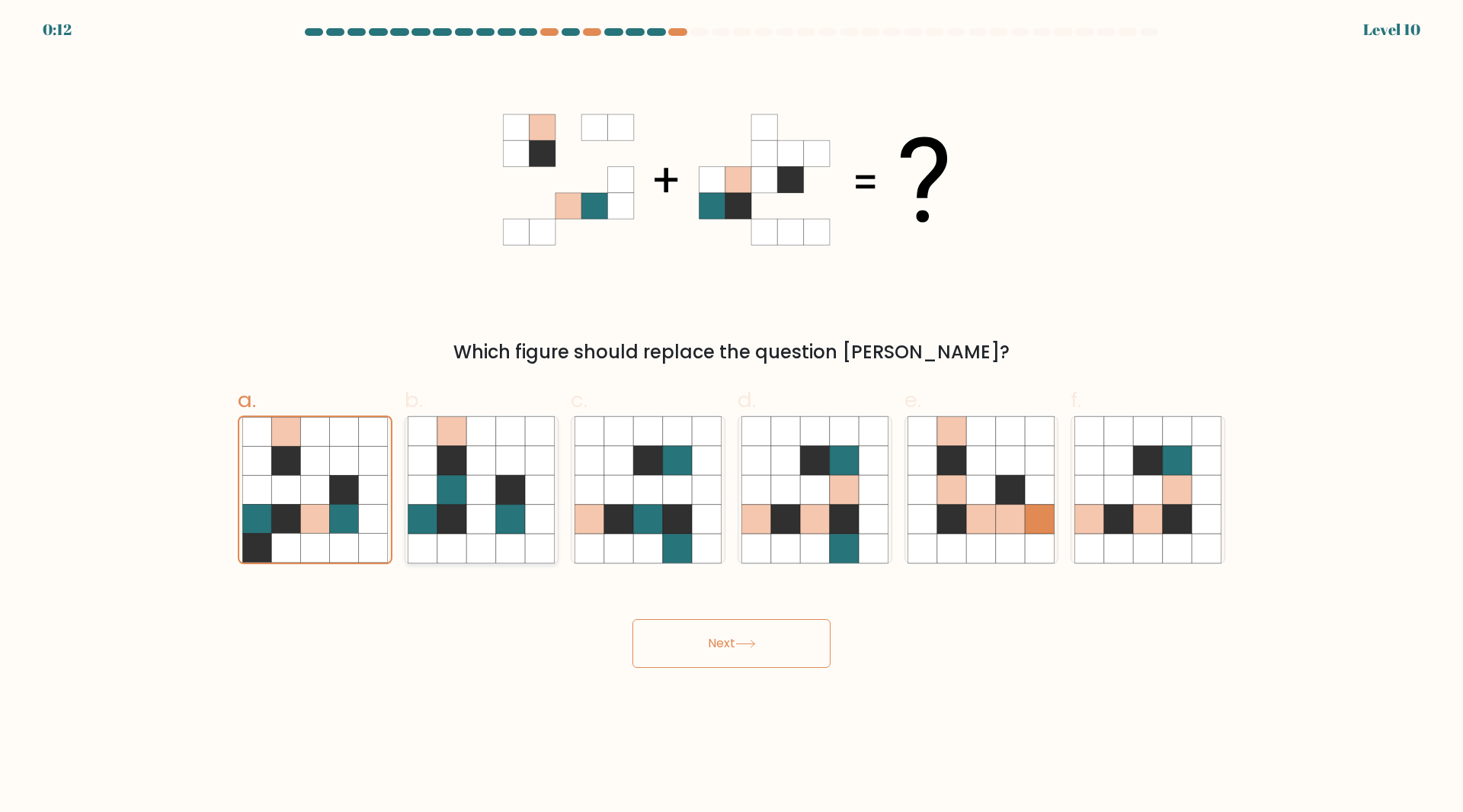
radio input "true"
click at [539, 469] on icon at bounding box center [539, 460] width 29 height 29
click at [732, 416] on input "b." at bounding box center [732, 412] width 1 height 10
click at [729, 652] on button "Next" at bounding box center [732, 643] width 198 height 49
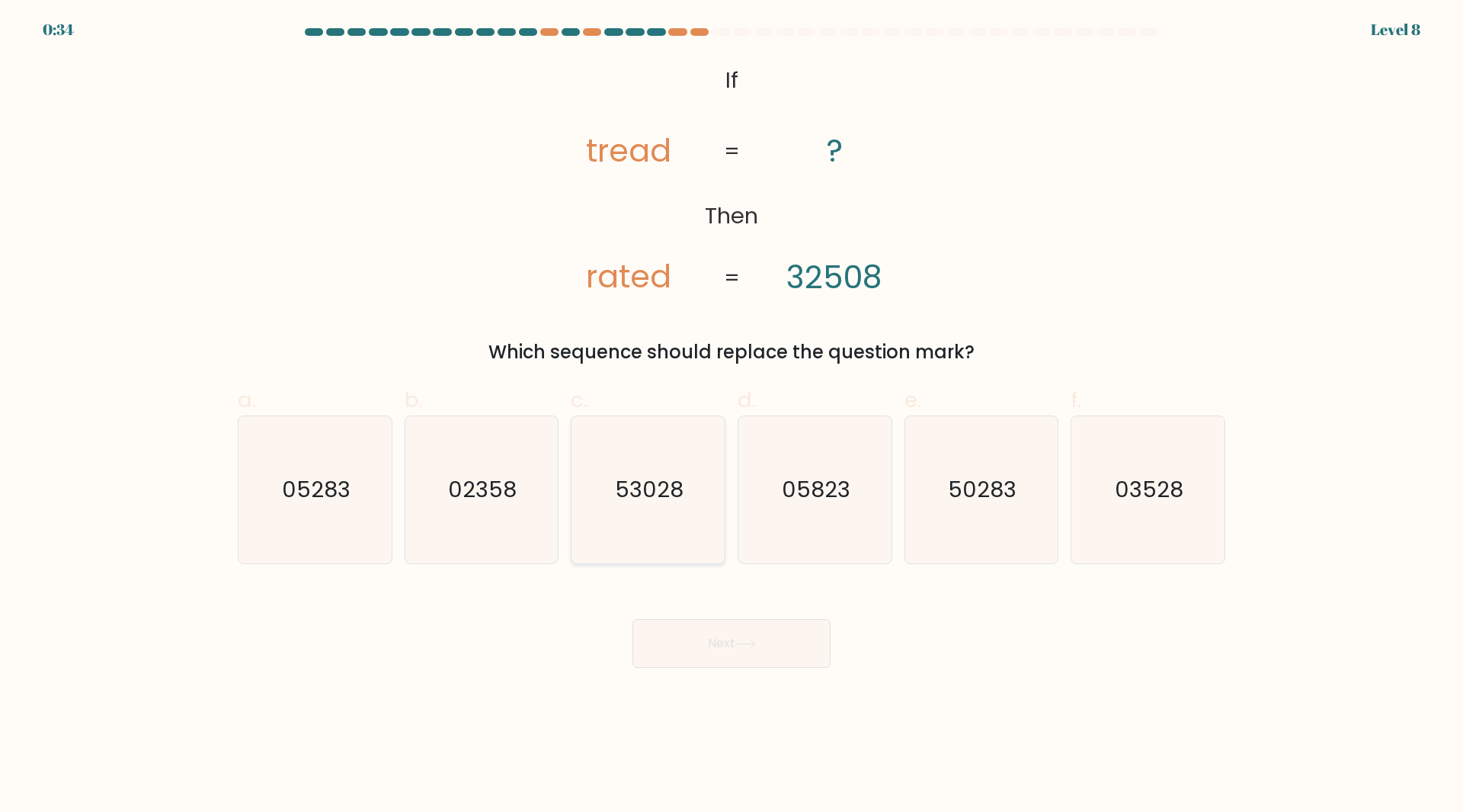
click at [669, 536] on icon "53028" at bounding box center [648, 490] width 148 height 147
click at [732, 416] on input "c. 53028" at bounding box center [732, 412] width 1 height 10
radio input "true"
click at [719, 660] on button "Next" at bounding box center [732, 643] width 198 height 49
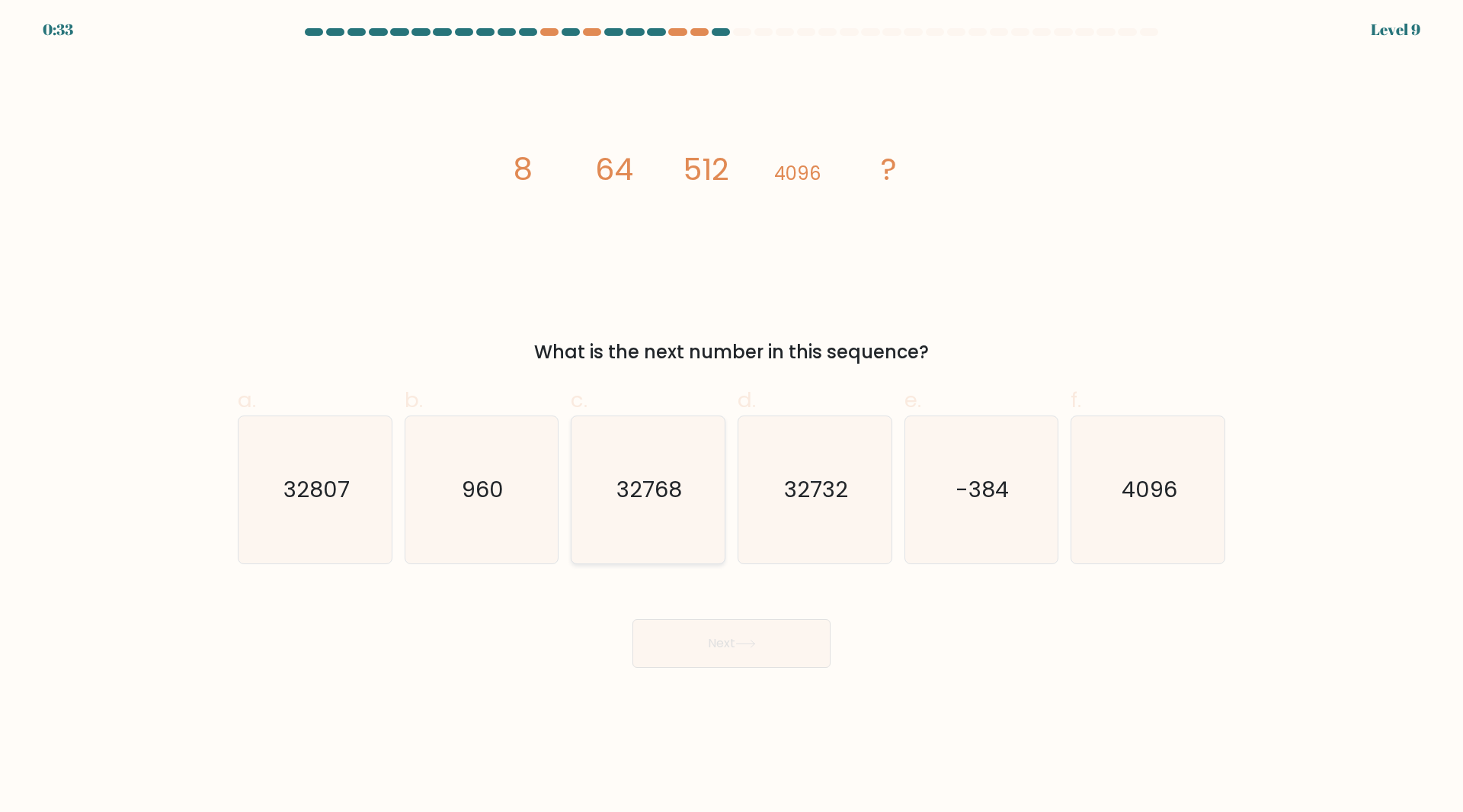
click at [647, 520] on icon "32768" at bounding box center [648, 490] width 148 height 147
click at [732, 416] on input "c. 32768" at bounding box center [732, 412] width 1 height 10
radio input "true"
click at [799, 514] on icon "32732" at bounding box center [816, 490] width 148 height 147
click at [732, 416] on input "d. 32732" at bounding box center [732, 412] width 1 height 10
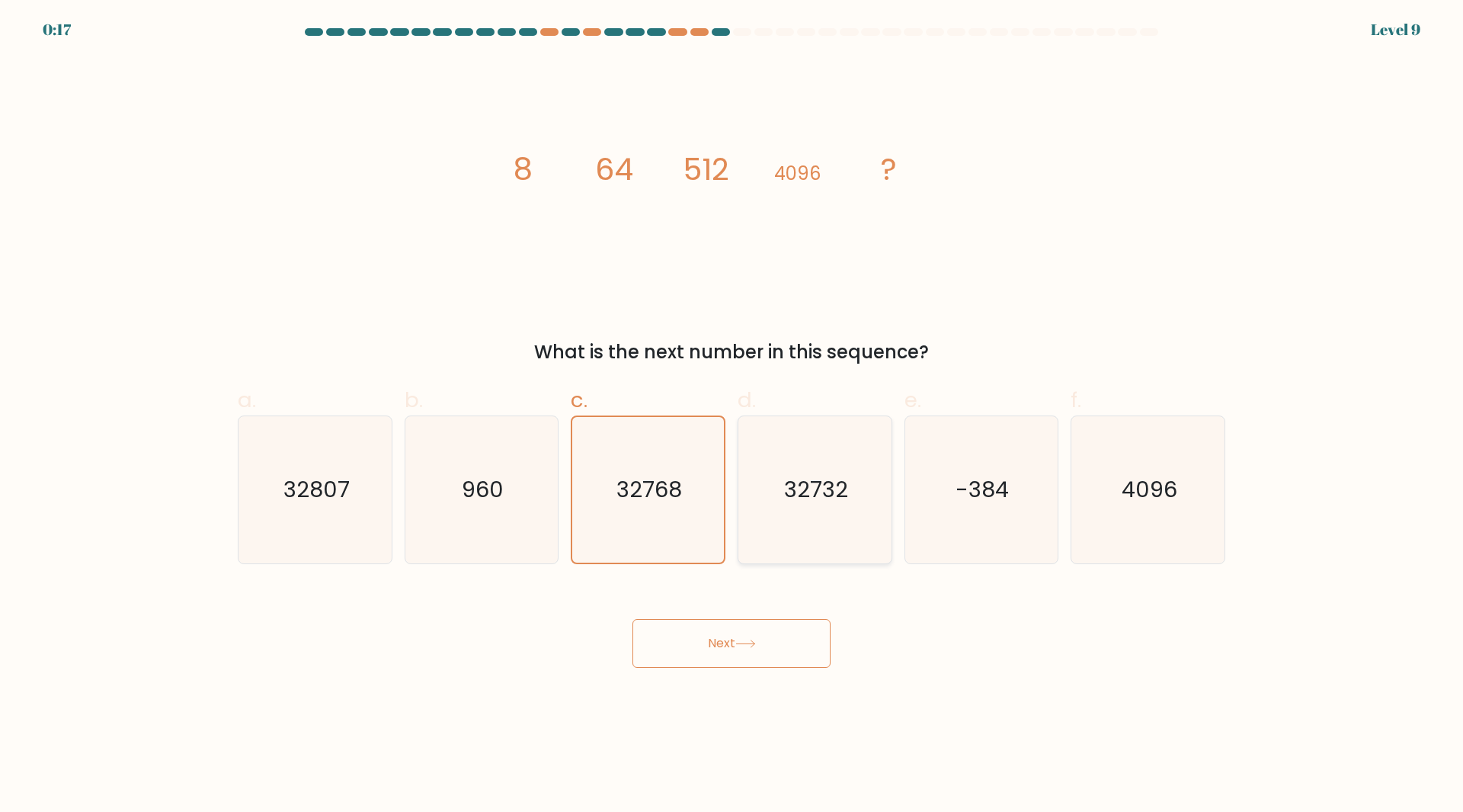
radio input "true"
click at [698, 641] on button "Next" at bounding box center [732, 643] width 198 height 49
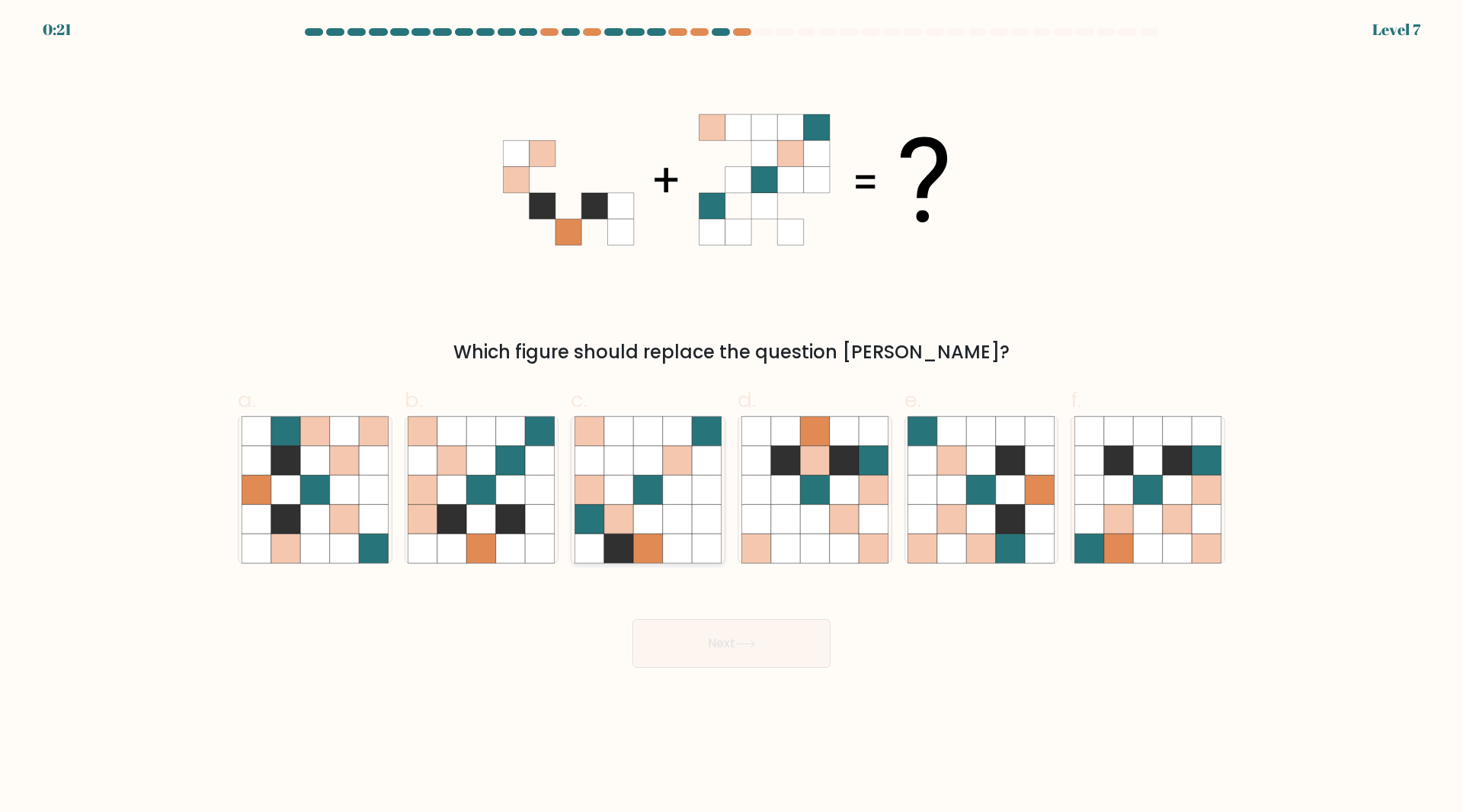
click at [651, 455] on icon at bounding box center [648, 460] width 29 height 29
click at [732, 416] on input "c." at bounding box center [732, 412] width 1 height 10
radio input "true"
click at [352, 452] on icon at bounding box center [345, 460] width 29 height 29
click at [732, 416] on input "a." at bounding box center [732, 412] width 1 height 10
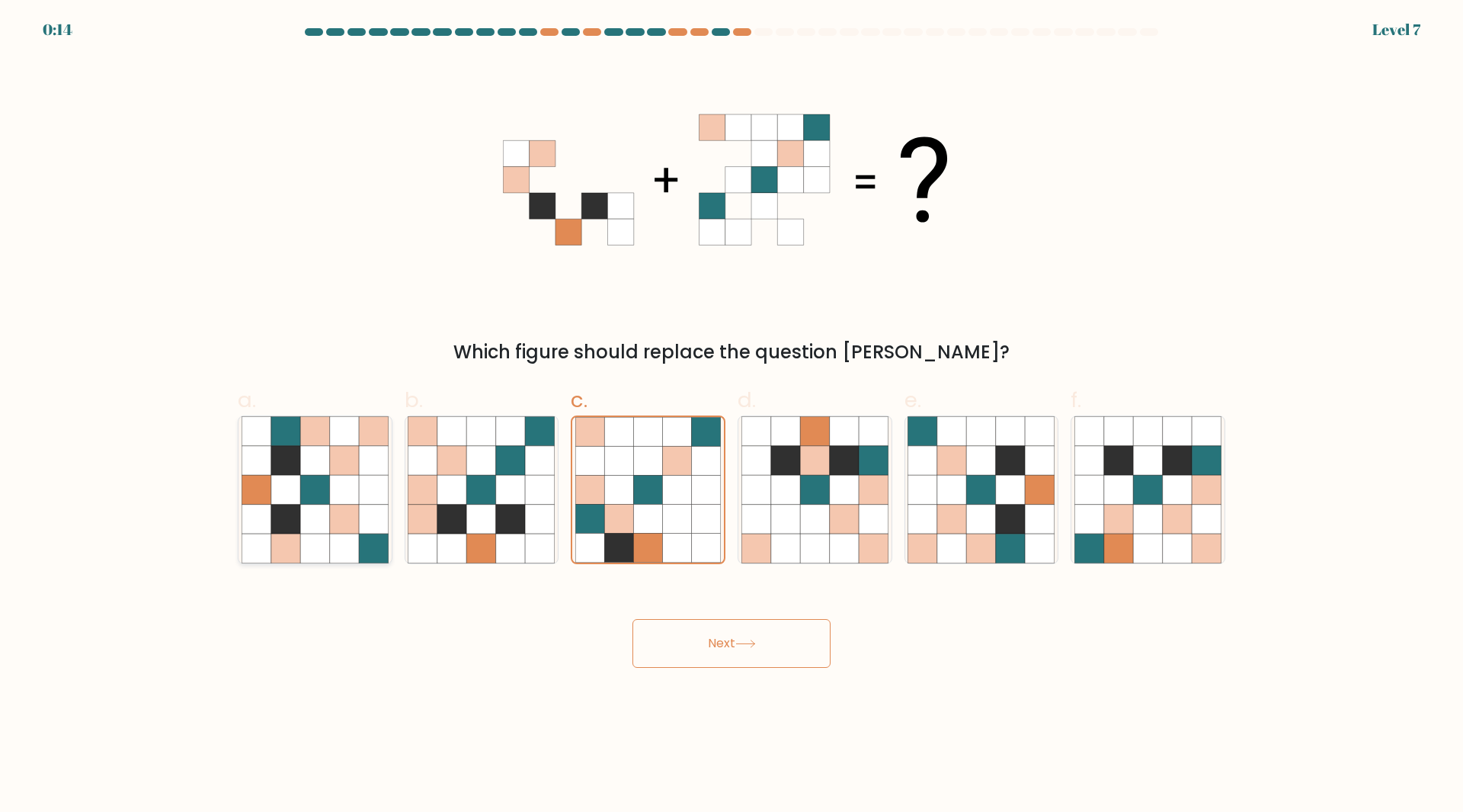
radio input "true"
click at [690, 643] on button "Next" at bounding box center [732, 643] width 198 height 49
click at [1034, 480] on icon at bounding box center [1040, 490] width 29 height 29
click at [732, 416] on input "e." at bounding box center [732, 412] width 1 height 10
radio input "true"
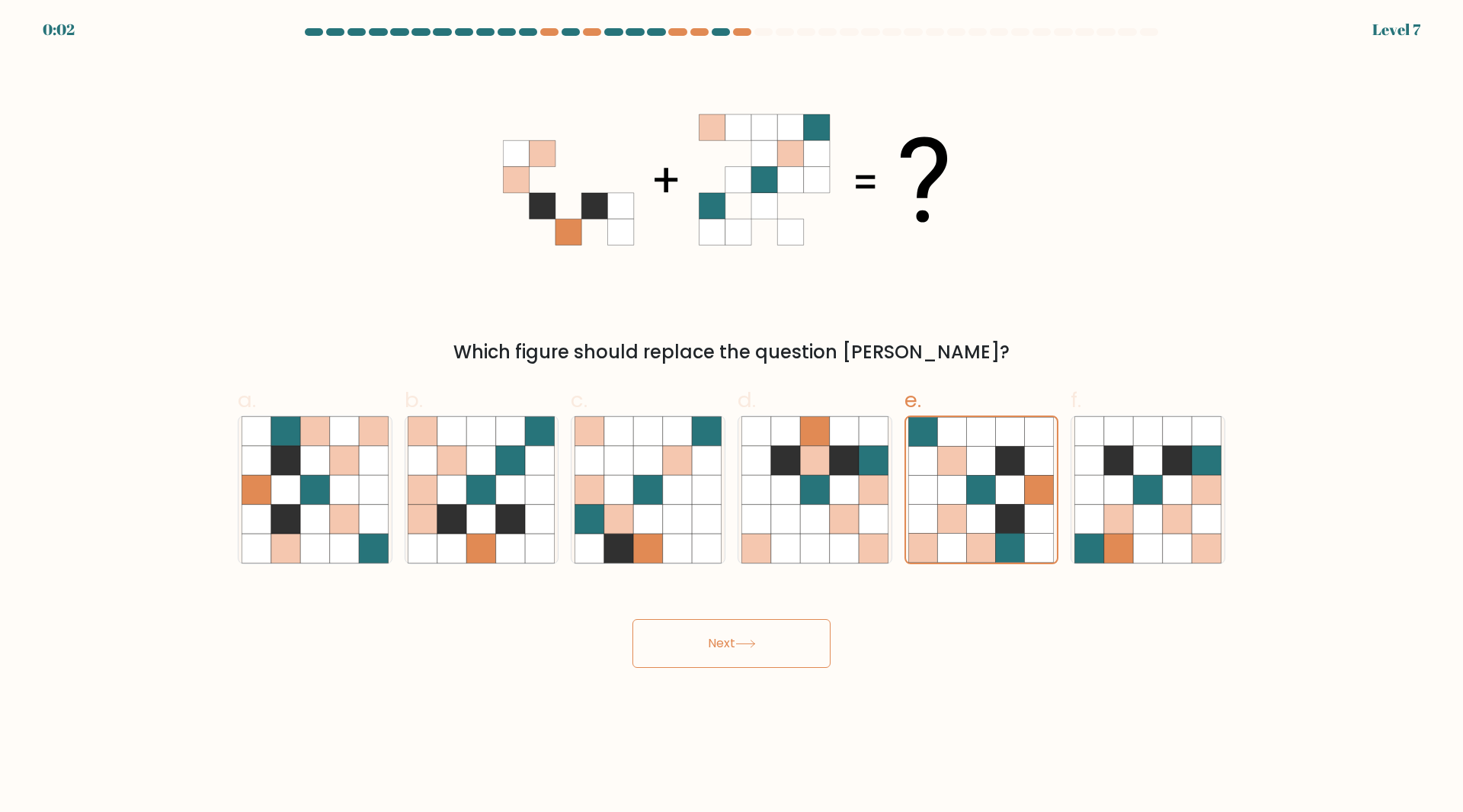
click at [757, 634] on button "Next" at bounding box center [732, 643] width 198 height 49
click at [756, 634] on button "Next" at bounding box center [732, 643] width 198 height 49
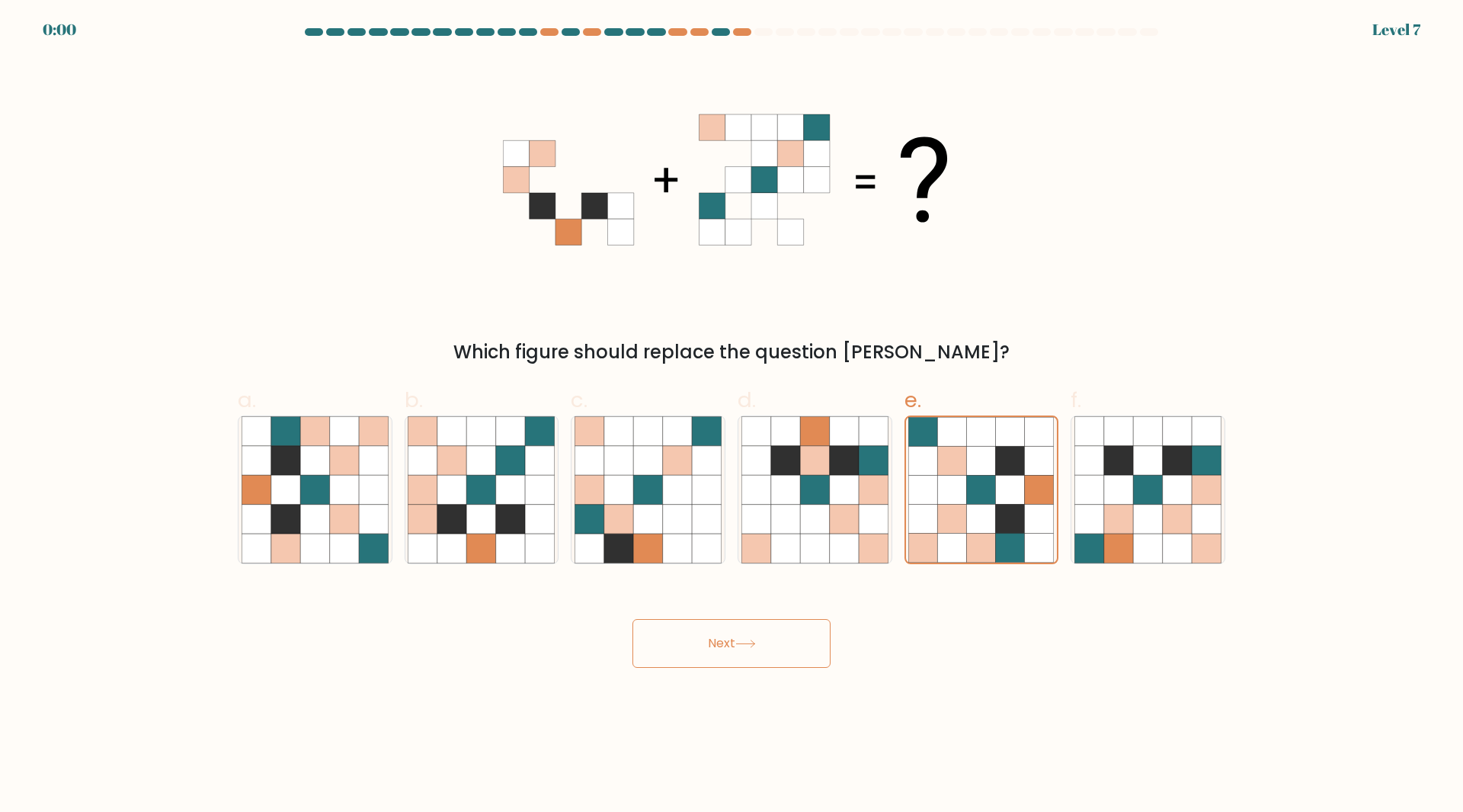
click at [756, 634] on button "Next" at bounding box center [732, 643] width 198 height 49
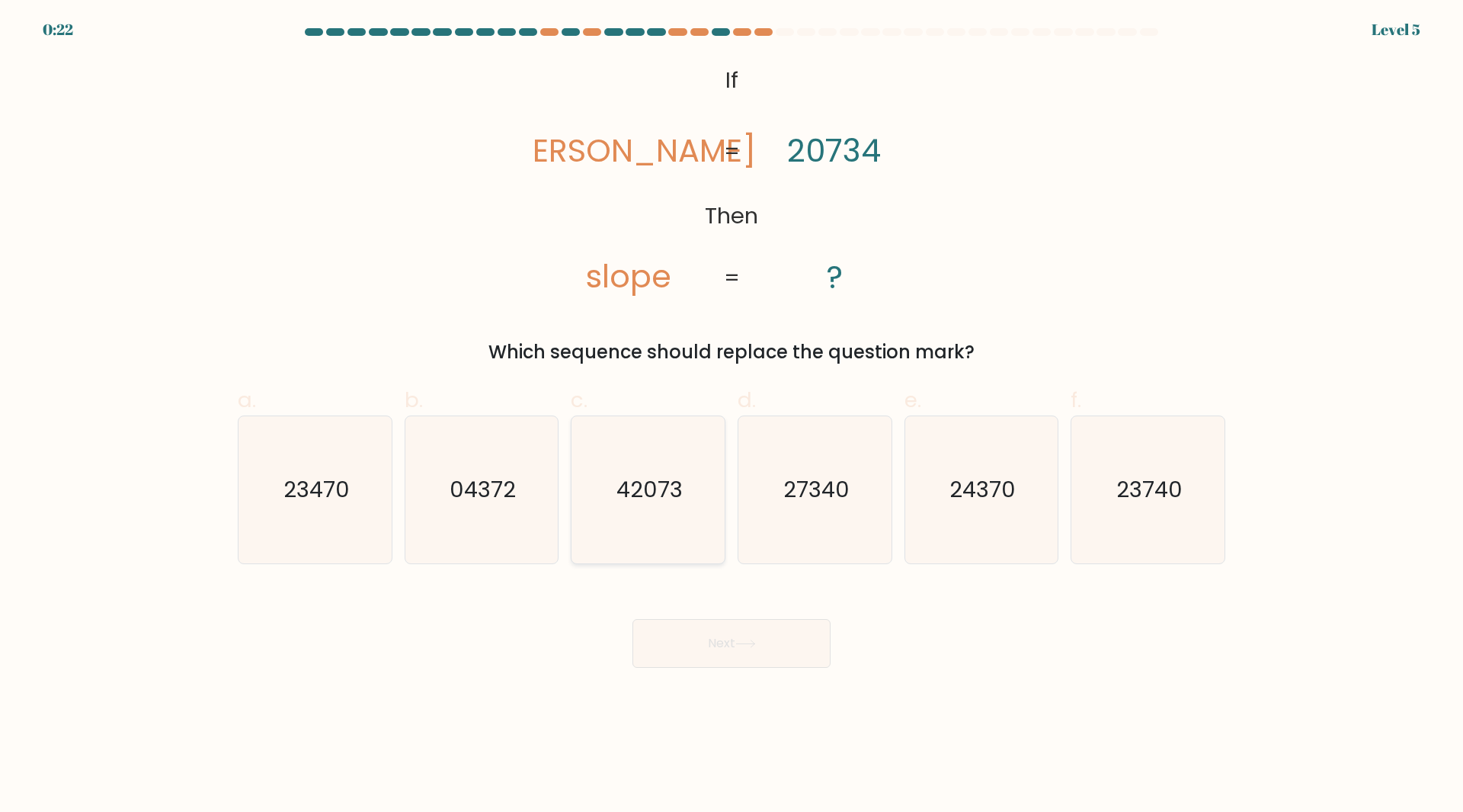
click at [661, 496] on text "42073" at bounding box center [649, 490] width 66 height 31
click at [732, 416] on input "c. 42073" at bounding box center [732, 412] width 1 height 10
radio input "true"
click at [725, 634] on button "Next" at bounding box center [732, 643] width 198 height 49
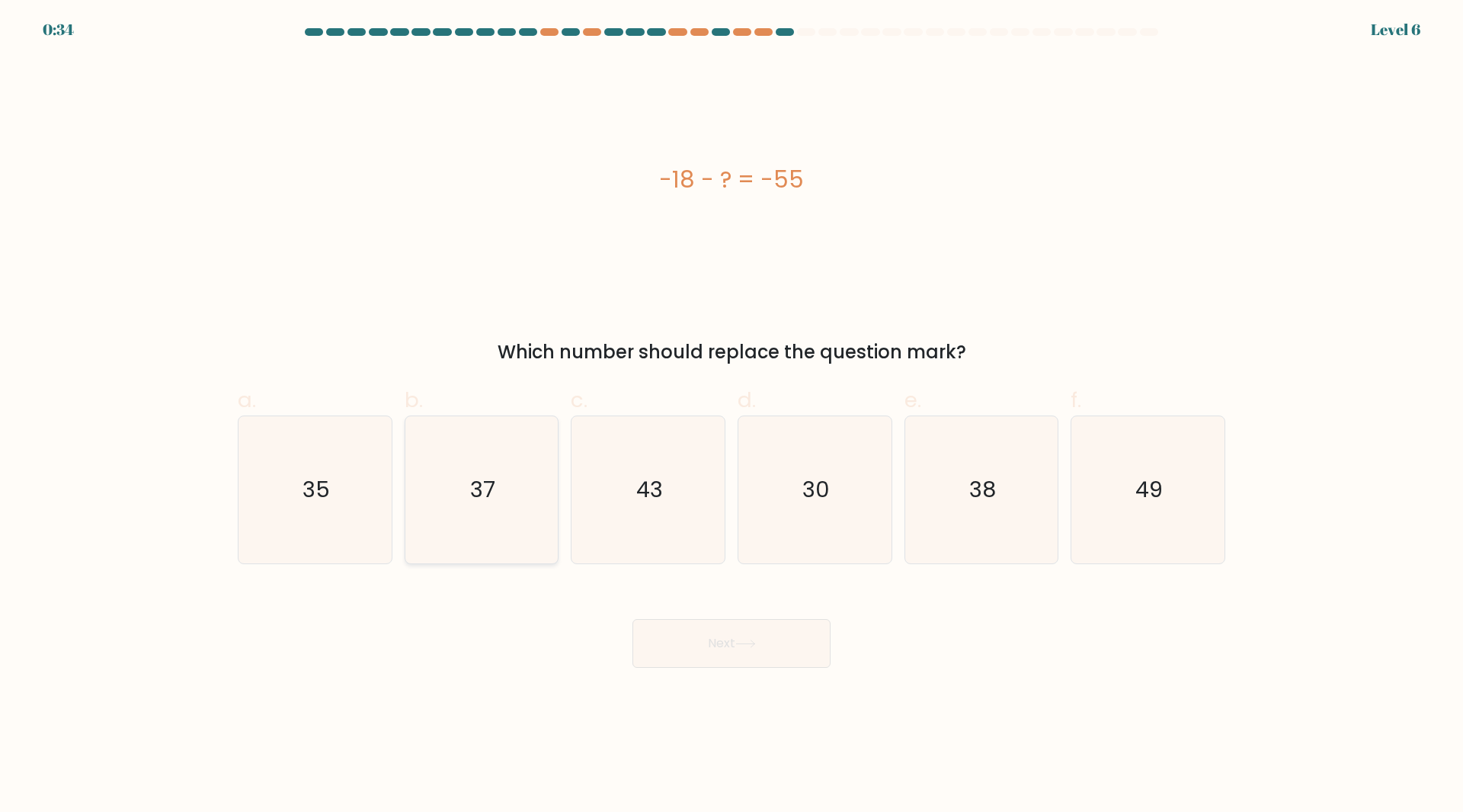
click at [515, 454] on icon "37" at bounding box center [481, 490] width 148 height 147
click at [732, 416] on input "b. 37" at bounding box center [732, 412] width 1 height 10
radio input "true"
click at [753, 638] on button "Next" at bounding box center [732, 643] width 198 height 49
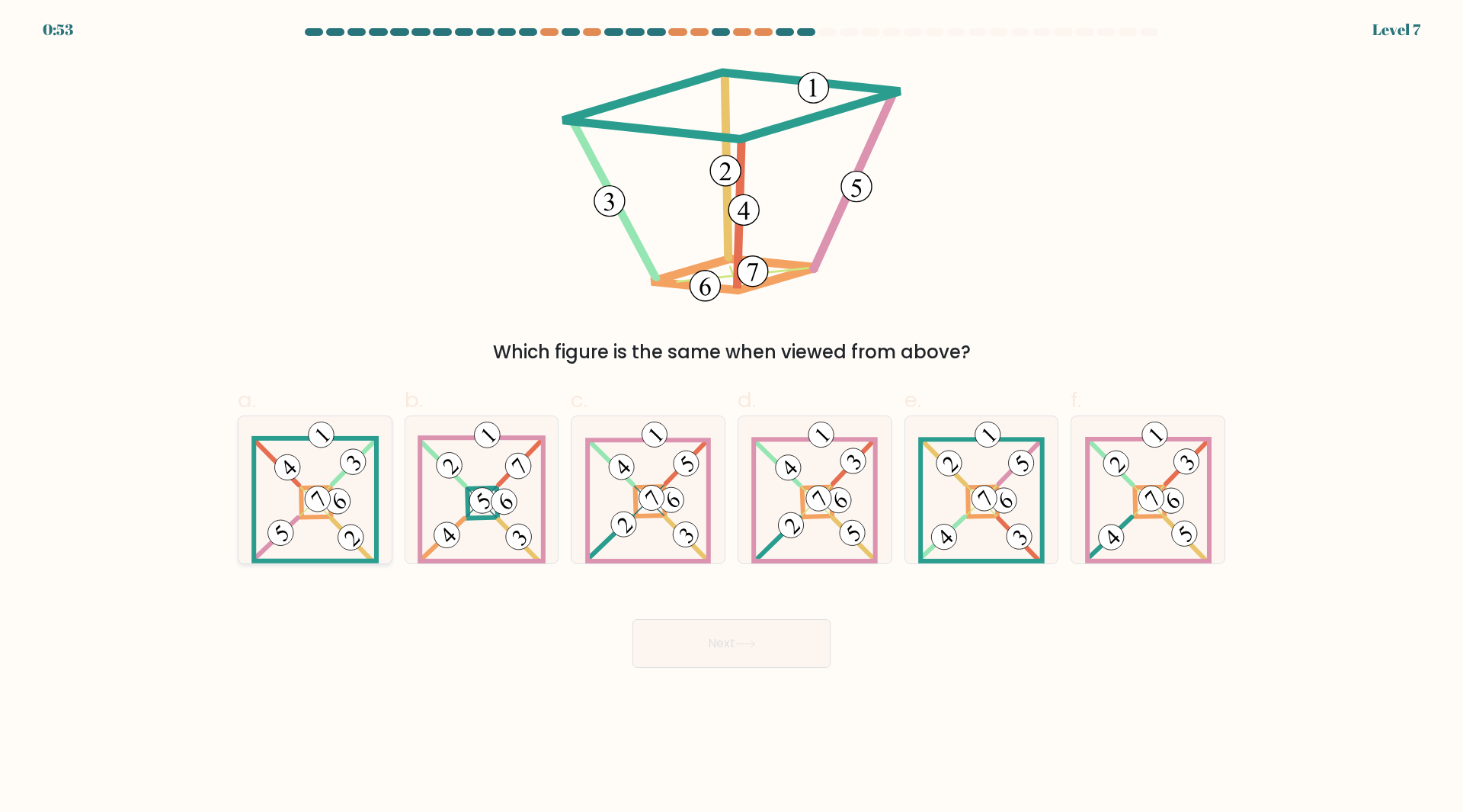
click at [346, 545] on 876 at bounding box center [350, 537] width 36 height 36
click at [732, 416] on input "a." at bounding box center [732, 412] width 1 height 10
radio input "true"
click at [973, 492] on 112 at bounding box center [984, 498] width 36 height 36
click at [732, 416] on input "e." at bounding box center [732, 412] width 1 height 10
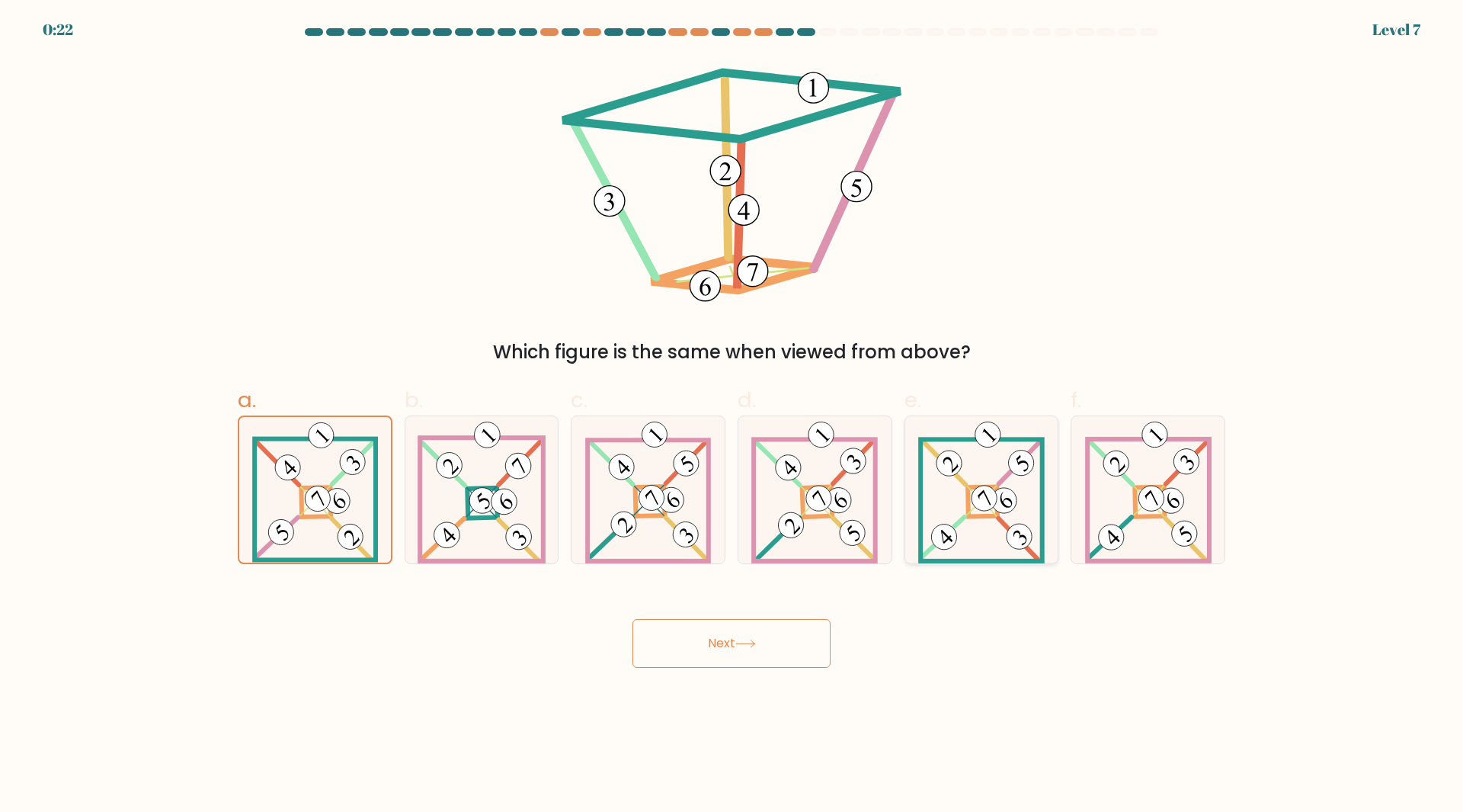
radio input "true"
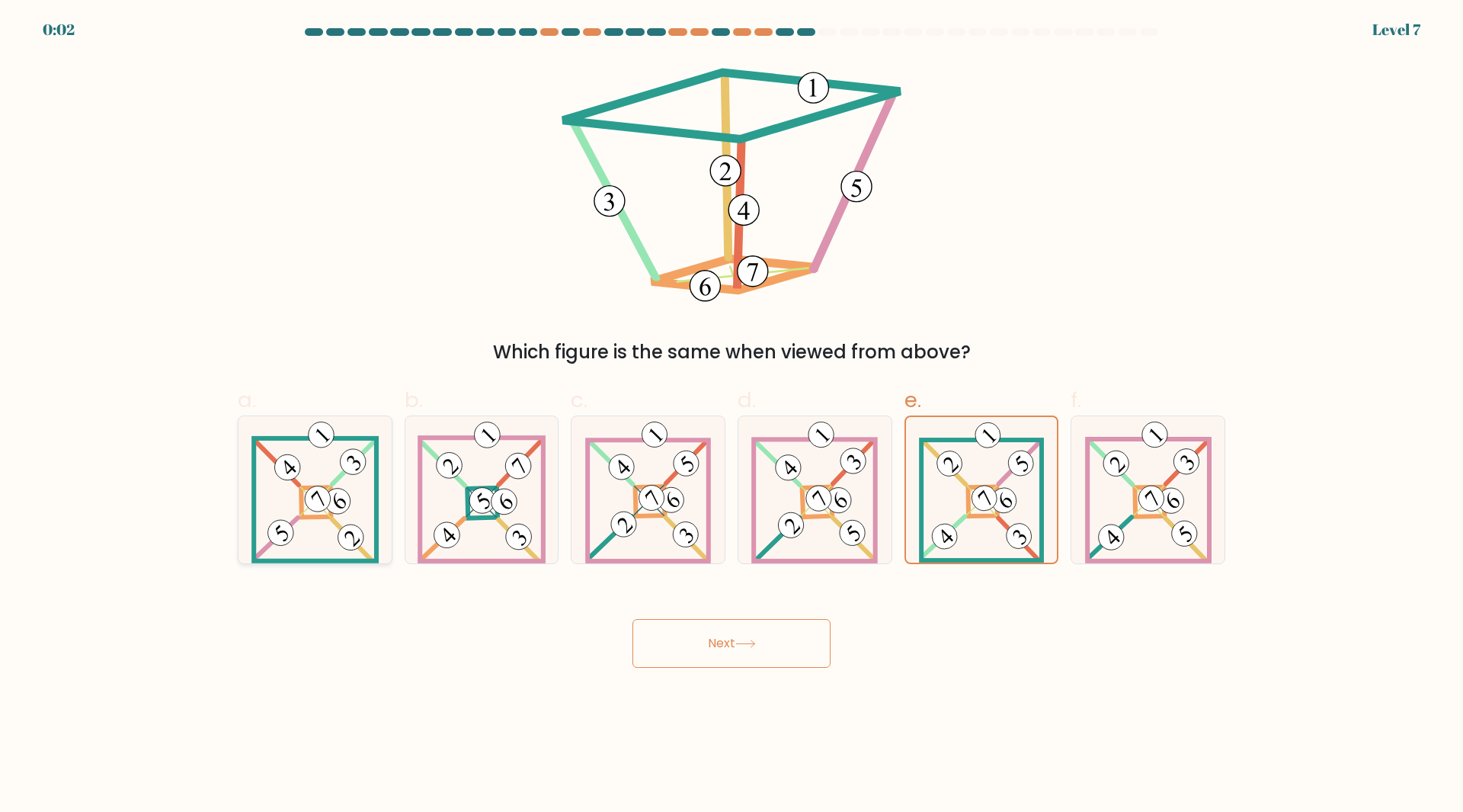
click at [334, 512] on 877 at bounding box center [337, 501] width 36 height 36
click at [732, 416] on input "a." at bounding box center [732, 412] width 1 height 10
radio input "true"
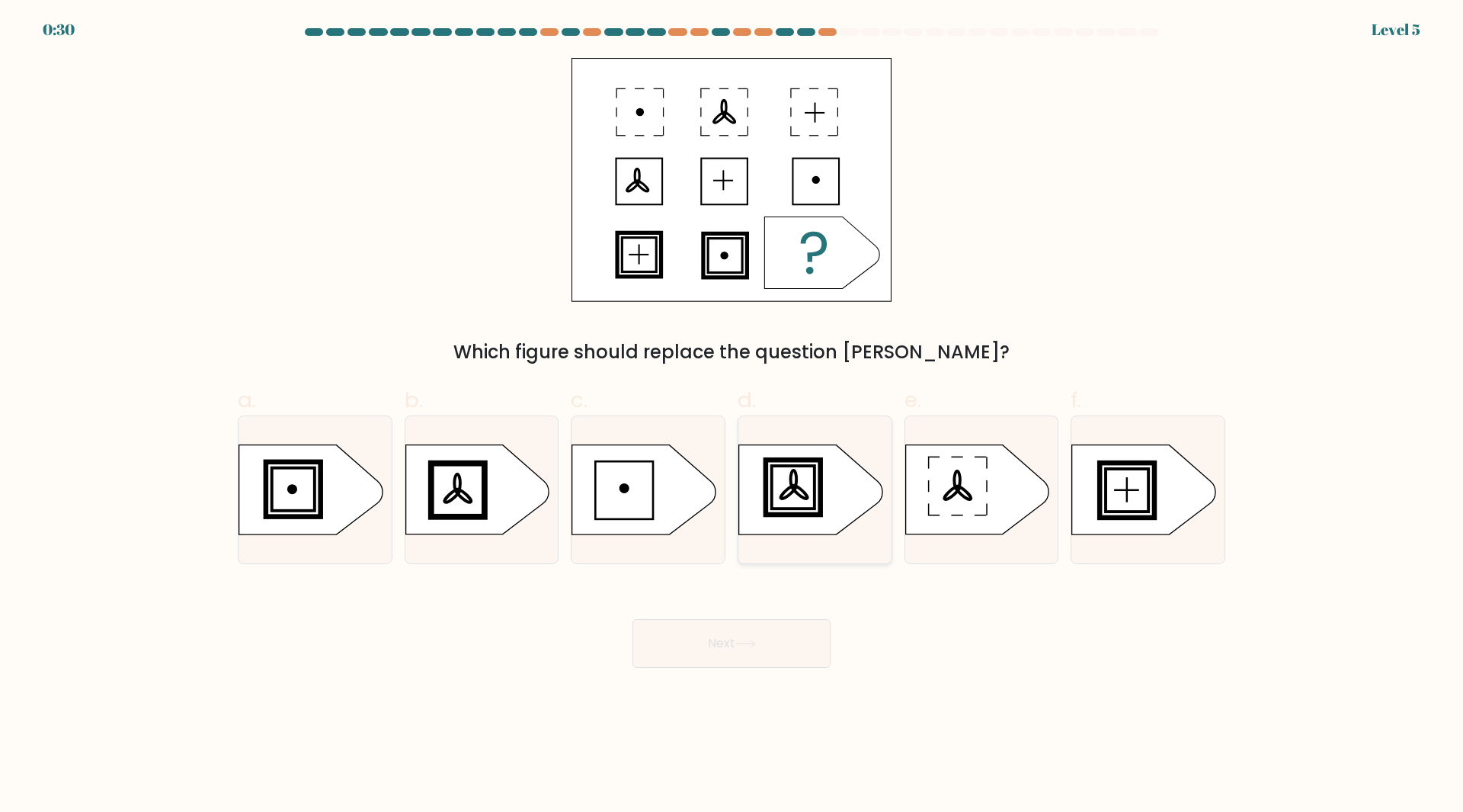
click at [814, 464] on rect at bounding box center [793, 487] width 48 height 48
click at [732, 416] on input "d." at bounding box center [732, 412] width 1 height 10
radio input "true"
click at [730, 621] on button "Next" at bounding box center [732, 643] width 198 height 49
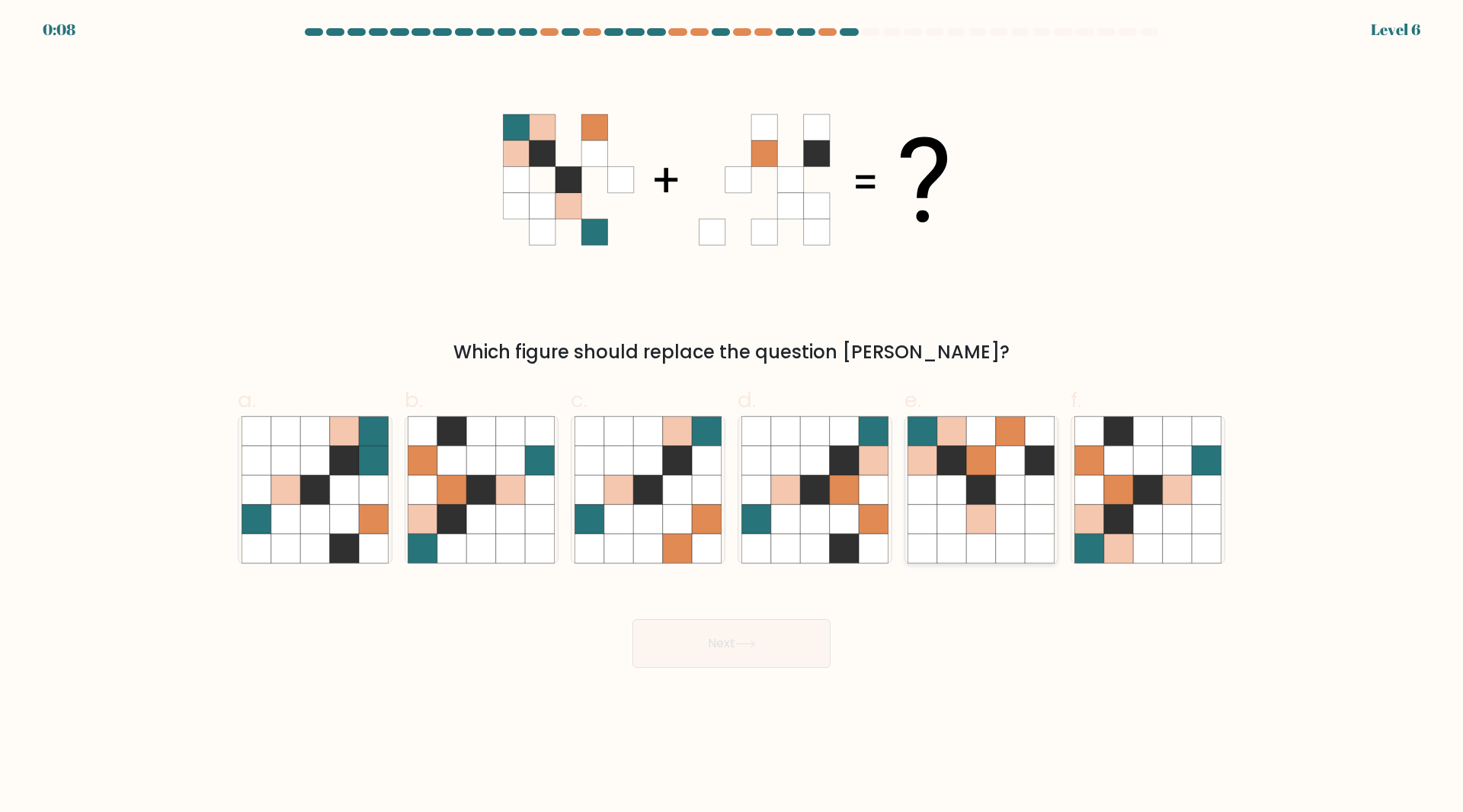
click at [962, 469] on icon at bounding box center [952, 460] width 29 height 29
click at [732, 416] on input "e." at bounding box center [732, 412] width 1 height 10
radio input "true"
click at [960, 514] on icon at bounding box center [953, 518] width 29 height 29
click at [732, 416] on input "e." at bounding box center [732, 412] width 1 height 10
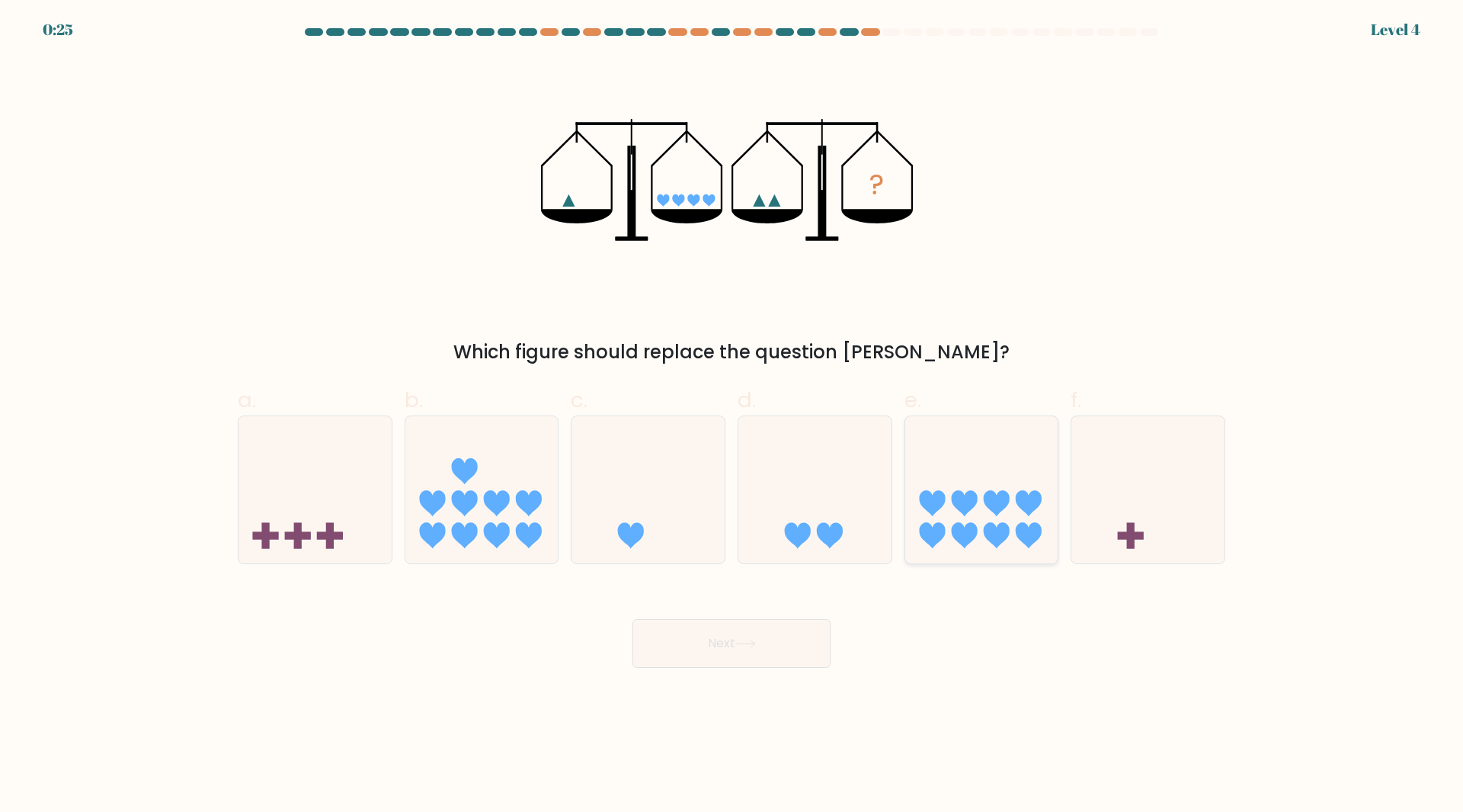
click at [990, 543] on icon at bounding box center [996, 536] width 26 height 26
click at [732, 416] on input "e." at bounding box center [732, 412] width 1 height 10
radio input "true"
click at [745, 658] on button "Next" at bounding box center [732, 643] width 198 height 49
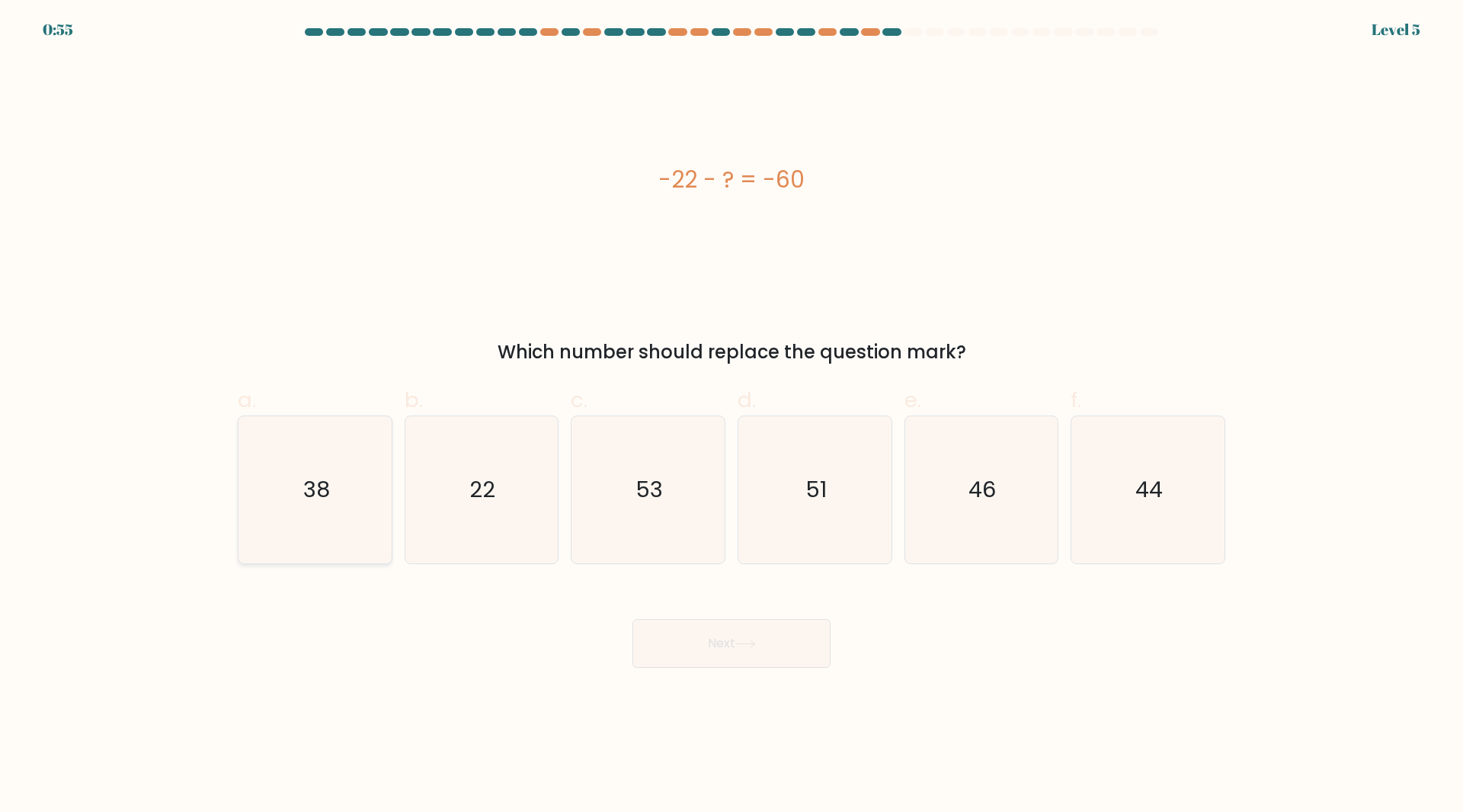
click at [346, 523] on icon "38" at bounding box center [316, 490] width 148 height 147
click at [732, 416] on input "a. 38" at bounding box center [732, 412] width 1 height 10
radio input "true"
click at [724, 629] on button "Next" at bounding box center [732, 643] width 198 height 49
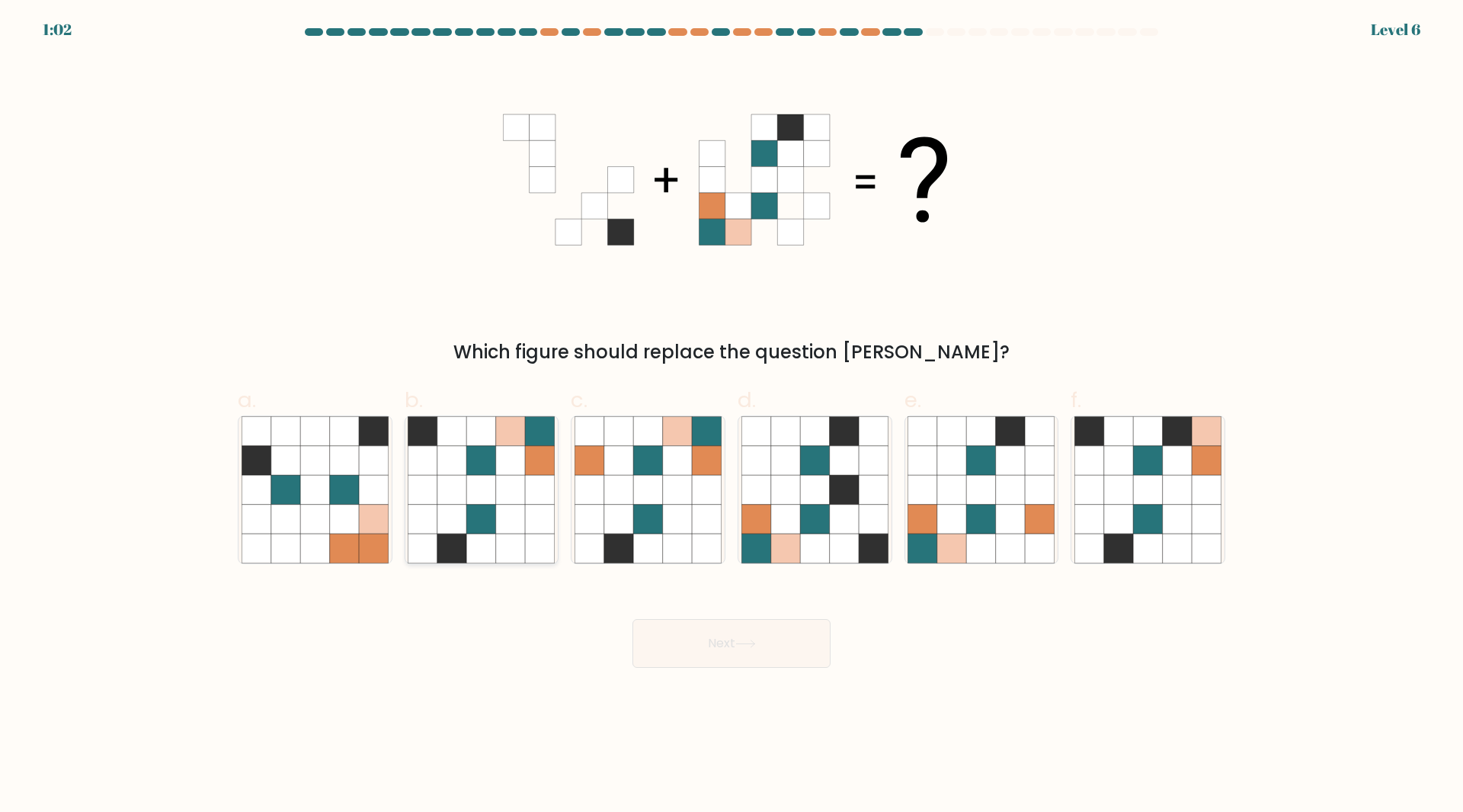
click at [433, 453] on icon at bounding box center [423, 460] width 29 height 29
click at [732, 416] on input "b." at bounding box center [732, 412] width 1 height 10
radio input "true"
click at [627, 505] on icon at bounding box center [619, 519] width 29 height 29
click at [732, 416] on input "c." at bounding box center [732, 412] width 1 height 10
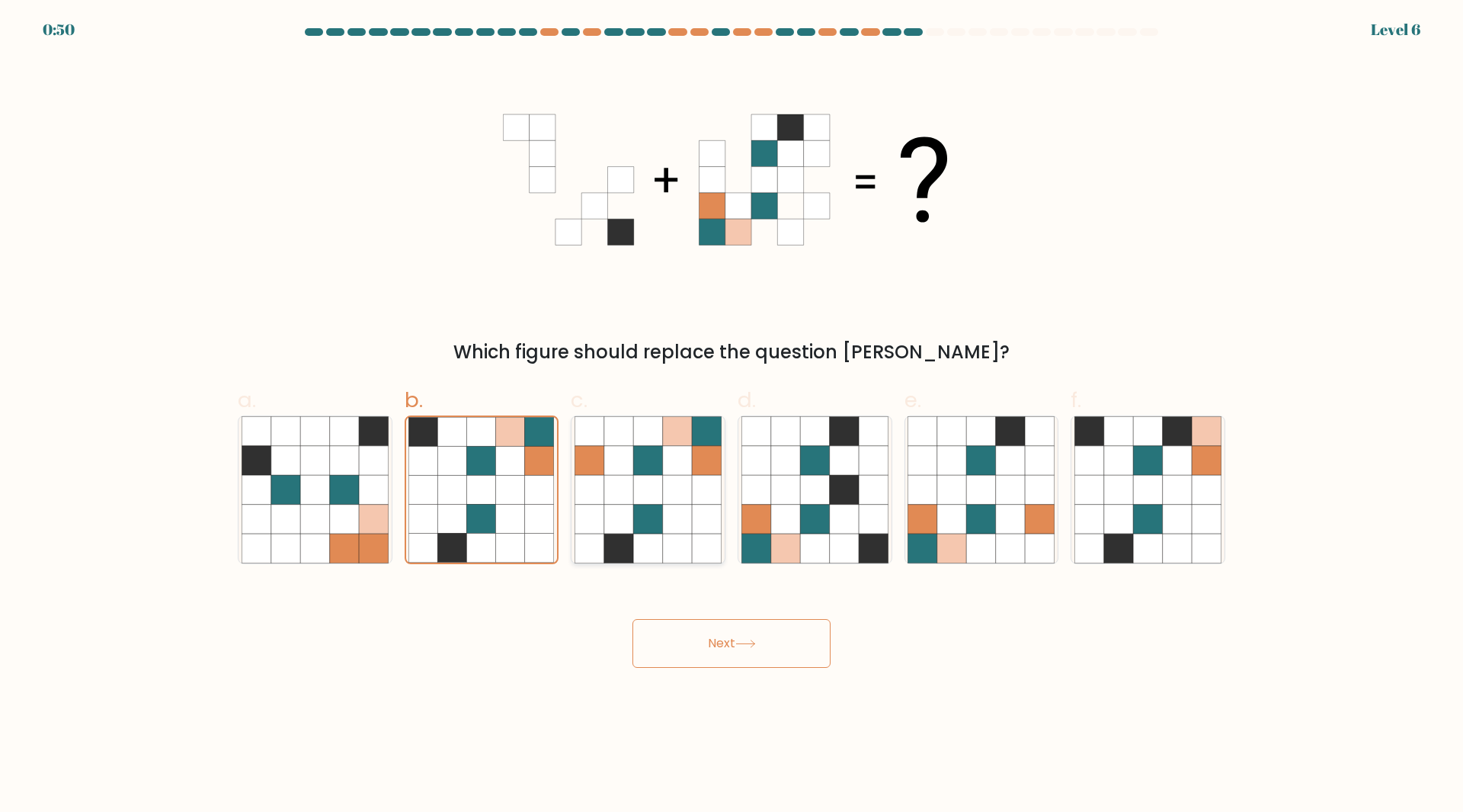
radio input "true"
click at [502, 460] on icon at bounding box center [511, 460] width 29 height 29
click at [732, 416] on input "b." at bounding box center [732, 412] width 1 height 10
radio input "true"
click at [609, 470] on icon at bounding box center [619, 460] width 29 height 29
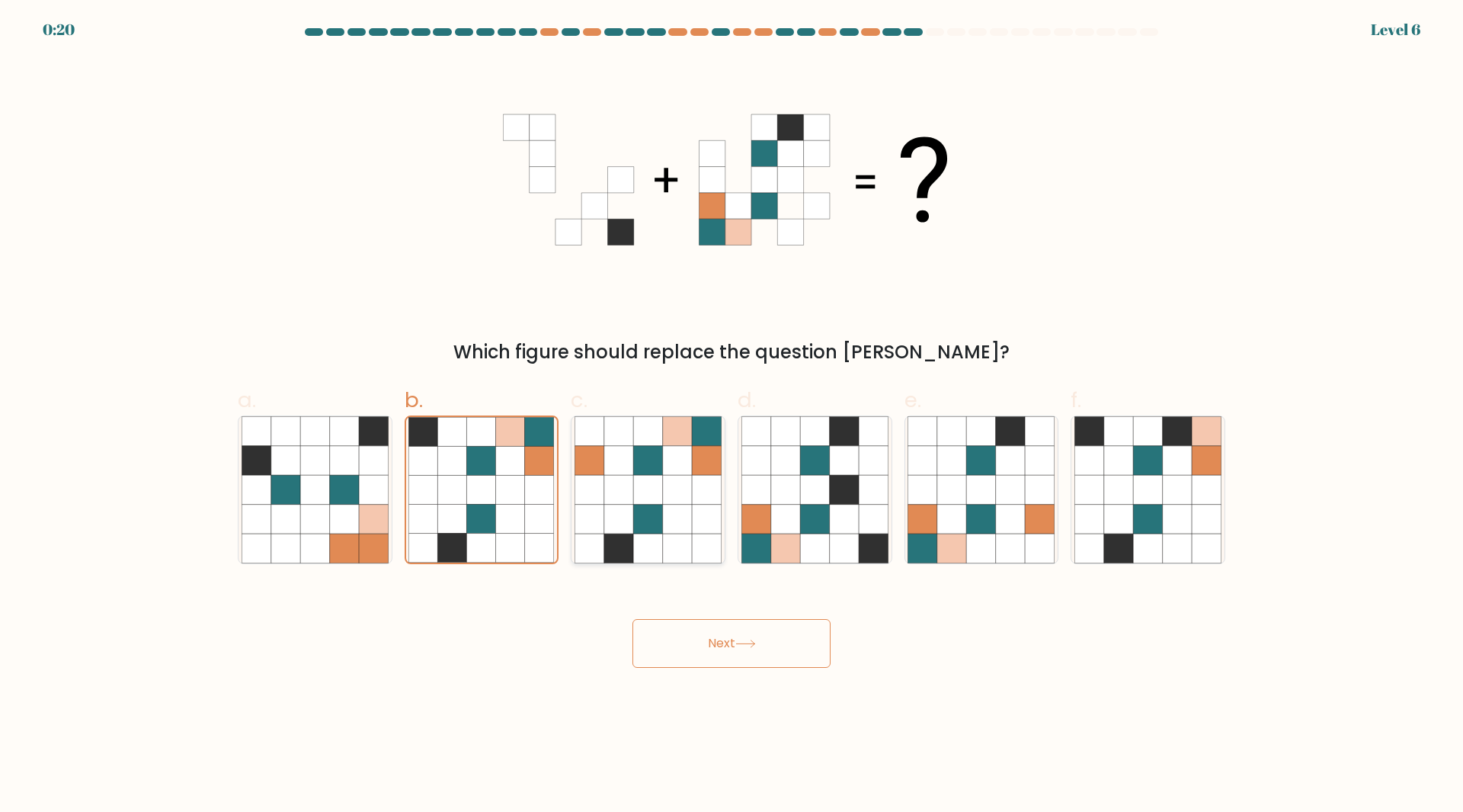
click at [732, 416] on input "c." at bounding box center [732, 412] width 1 height 10
radio input "true"
click at [744, 636] on button "Next" at bounding box center [732, 643] width 198 height 49
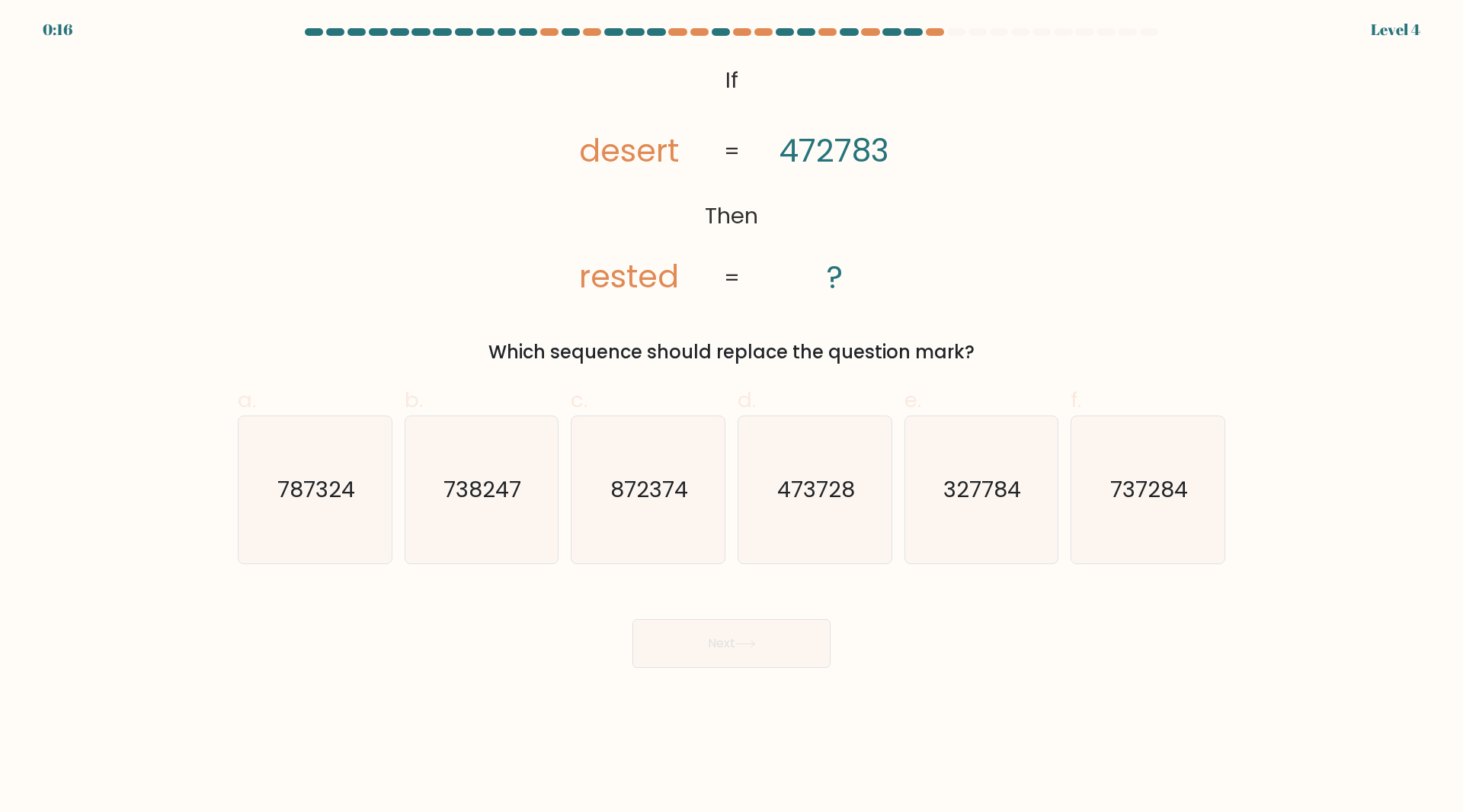
click at [744, 636] on button "Next" at bounding box center [732, 643] width 198 height 49
drag, startPoint x: 744, startPoint y: 636, endPoint x: 969, endPoint y: 604, distance: 227.3
click at [969, 604] on div "Next" at bounding box center [732, 625] width 1006 height 86
click at [665, 534] on icon "872374" at bounding box center [648, 490] width 148 height 147
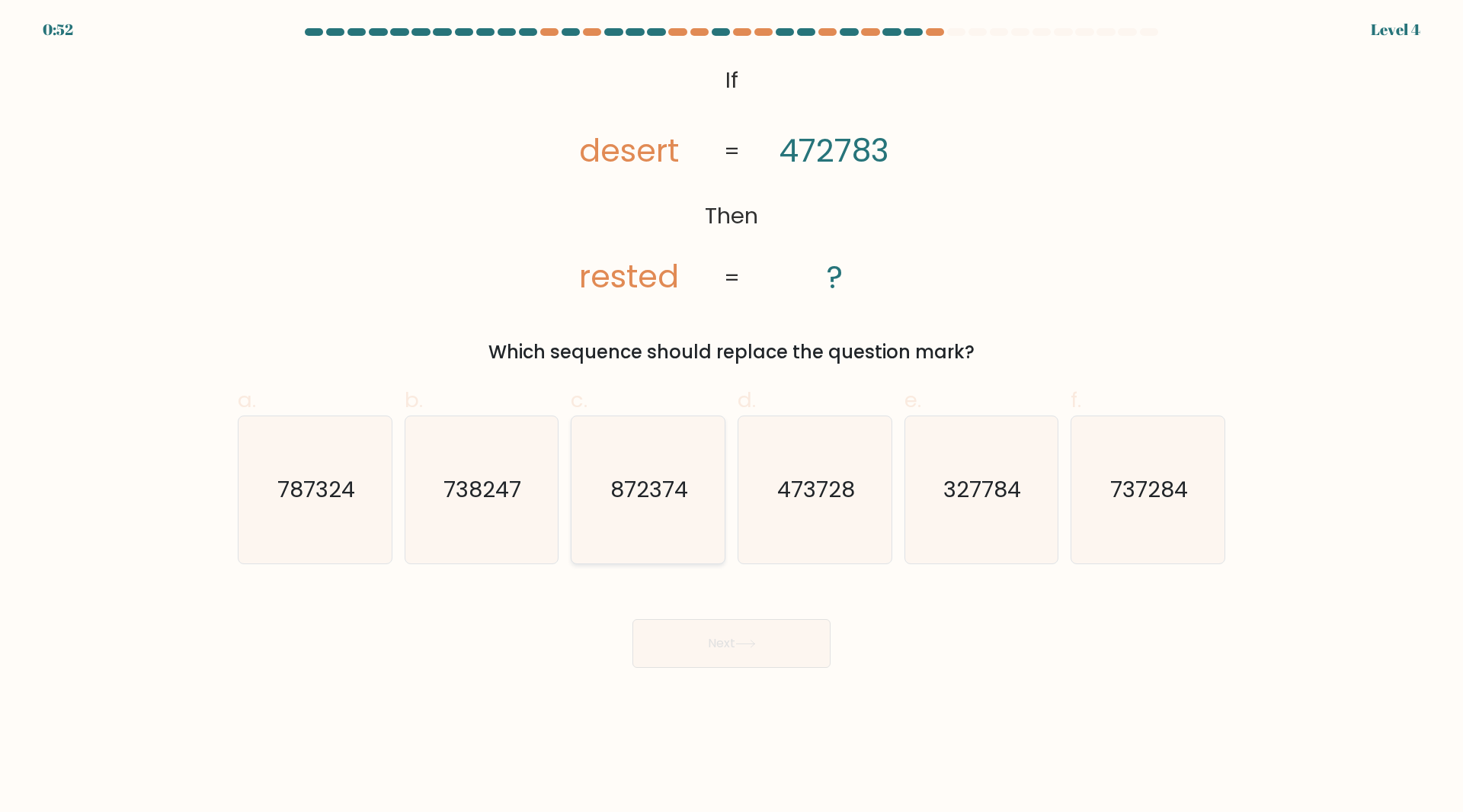
click at [732, 416] on input "c. 872374" at bounding box center [732, 412] width 1 height 10
radio input "true"
click at [713, 659] on button "Next" at bounding box center [732, 643] width 198 height 49
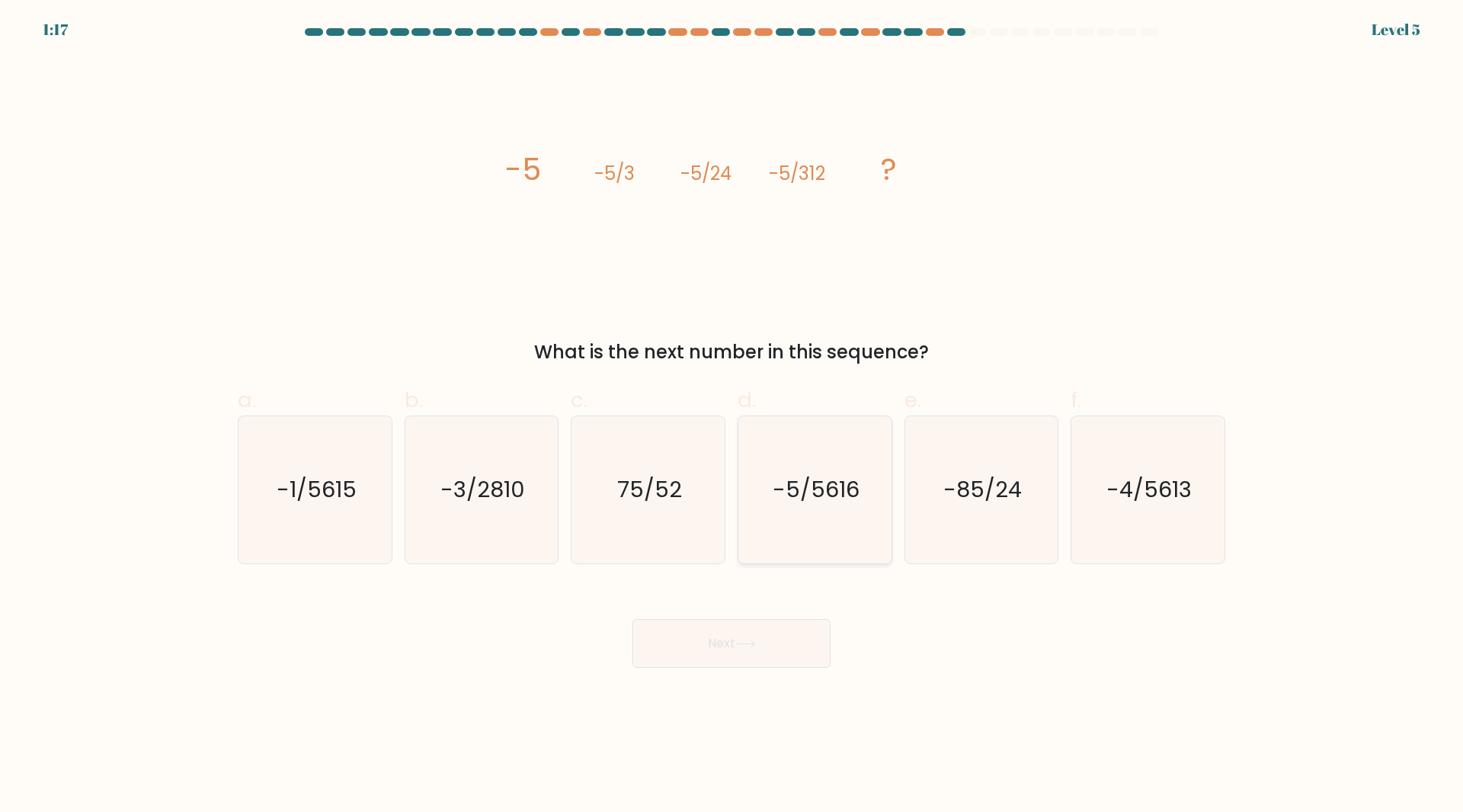
click at [823, 500] on text "-5/5616" at bounding box center [816, 490] width 87 height 31
click at [732, 416] on input "d. -5/5616" at bounding box center [732, 412] width 1 height 10
radio input "true"
click at [732, 647] on button "Next" at bounding box center [732, 643] width 198 height 49
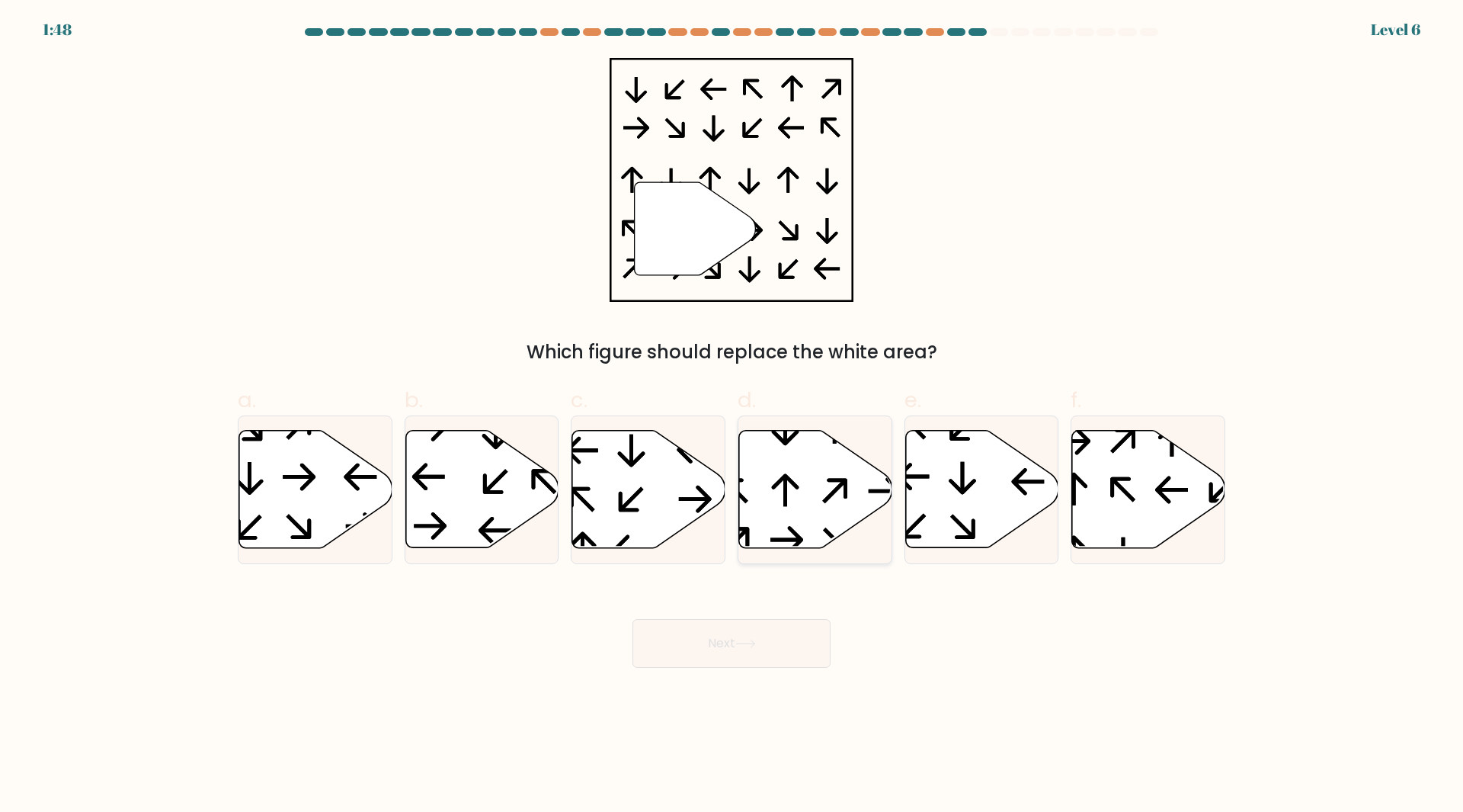
click at [753, 501] on icon at bounding box center [816, 489] width 154 height 117
click at [732, 416] on input "d." at bounding box center [732, 412] width 1 height 10
radio input "true"
click at [717, 647] on button "Next" at bounding box center [732, 643] width 198 height 49
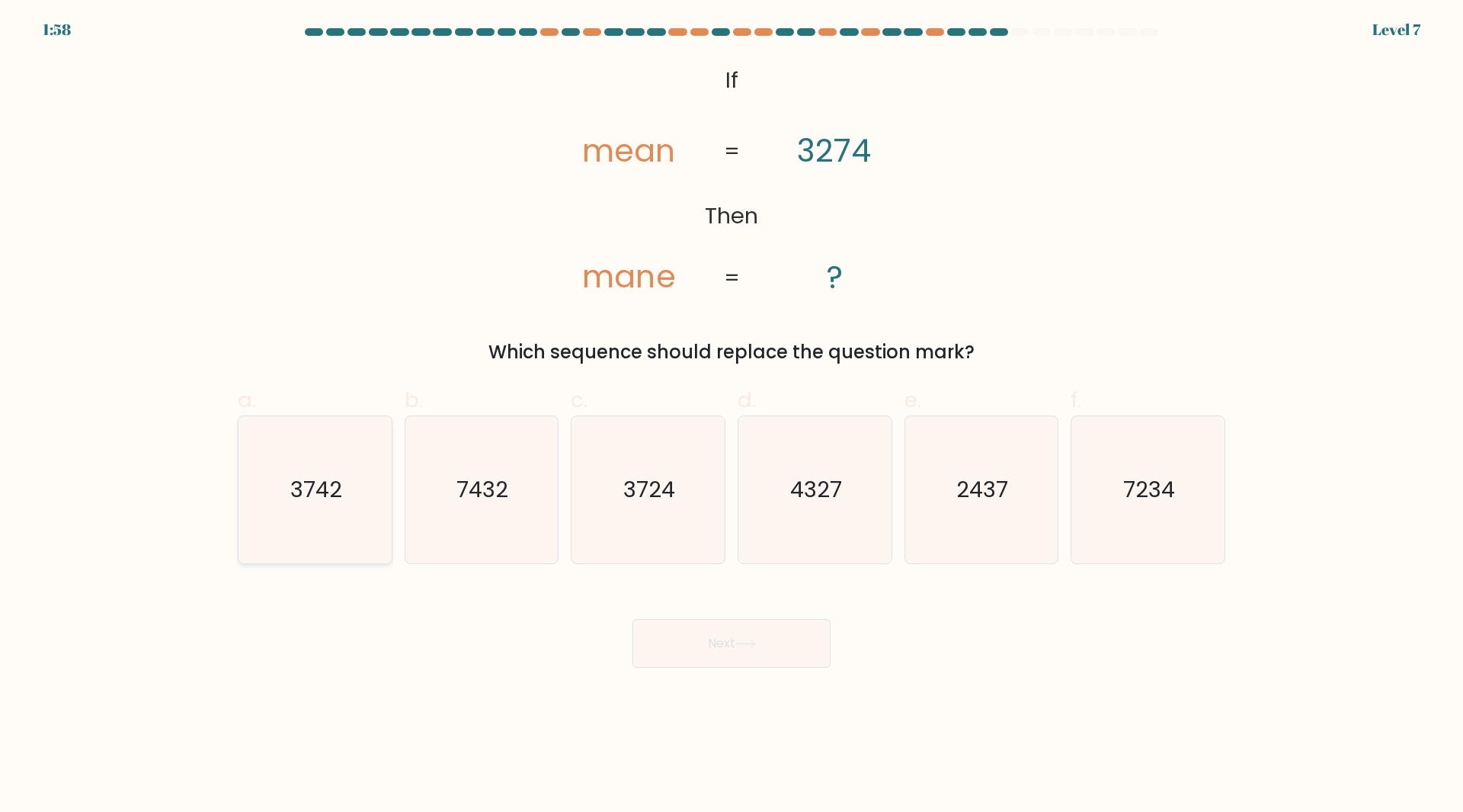
click at [364, 442] on icon "3742" at bounding box center [316, 490] width 148 height 147
click at [732, 416] on input "a. 3742" at bounding box center [732, 412] width 1 height 10
radio input "true"
click at [698, 630] on button "Next" at bounding box center [732, 643] width 198 height 49
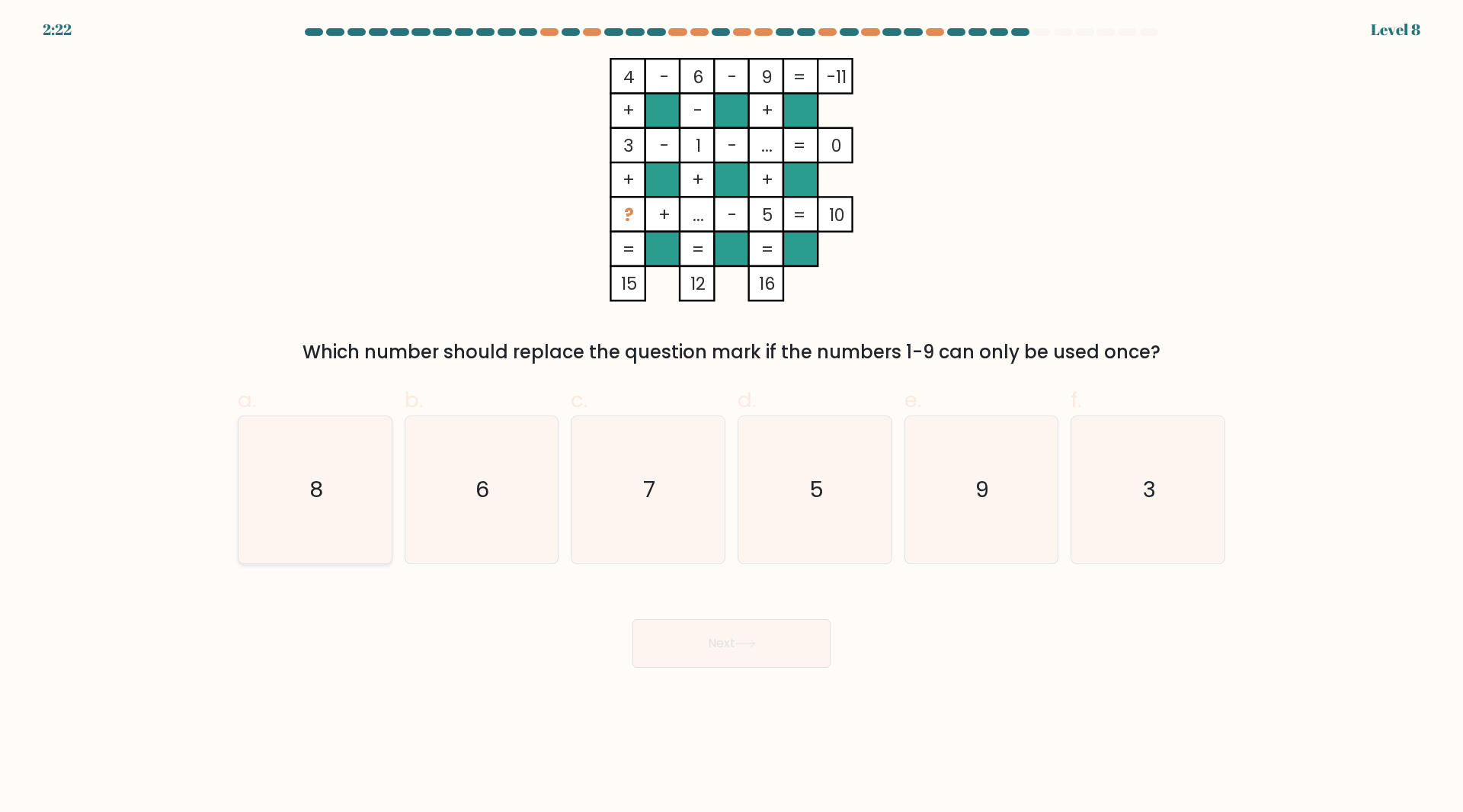
click at [323, 452] on icon "8" at bounding box center [316, 490] width 148 height 147
click at [732, 416] on input "a. 8" at bounding box center [732, 412] width 1 height 10
radio input "true"
click at [675, 655] on button "Next" at bounding box center [732, 643] width 198 height 49
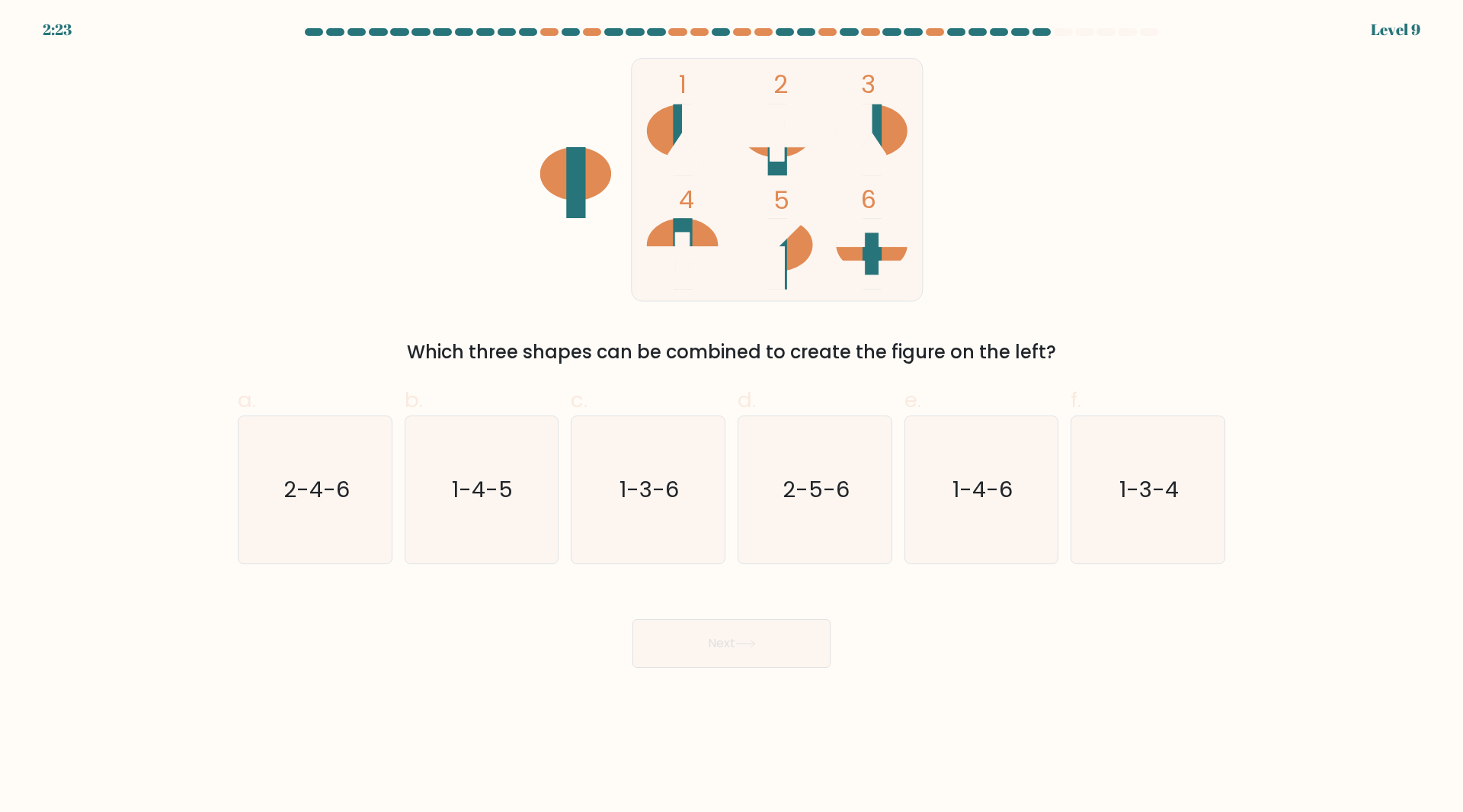
click at [360, 410] on label "a. 2-4-6" at bounding box center [315, 474] width 154 height 180
click at [732, 410] on input "a. 2-4-6" at bounding box center [732, 412] width 1 height 10
radio input "true"
click at [733, 654] on button "Next" at bounding box center [732, 643] width 198 height 49
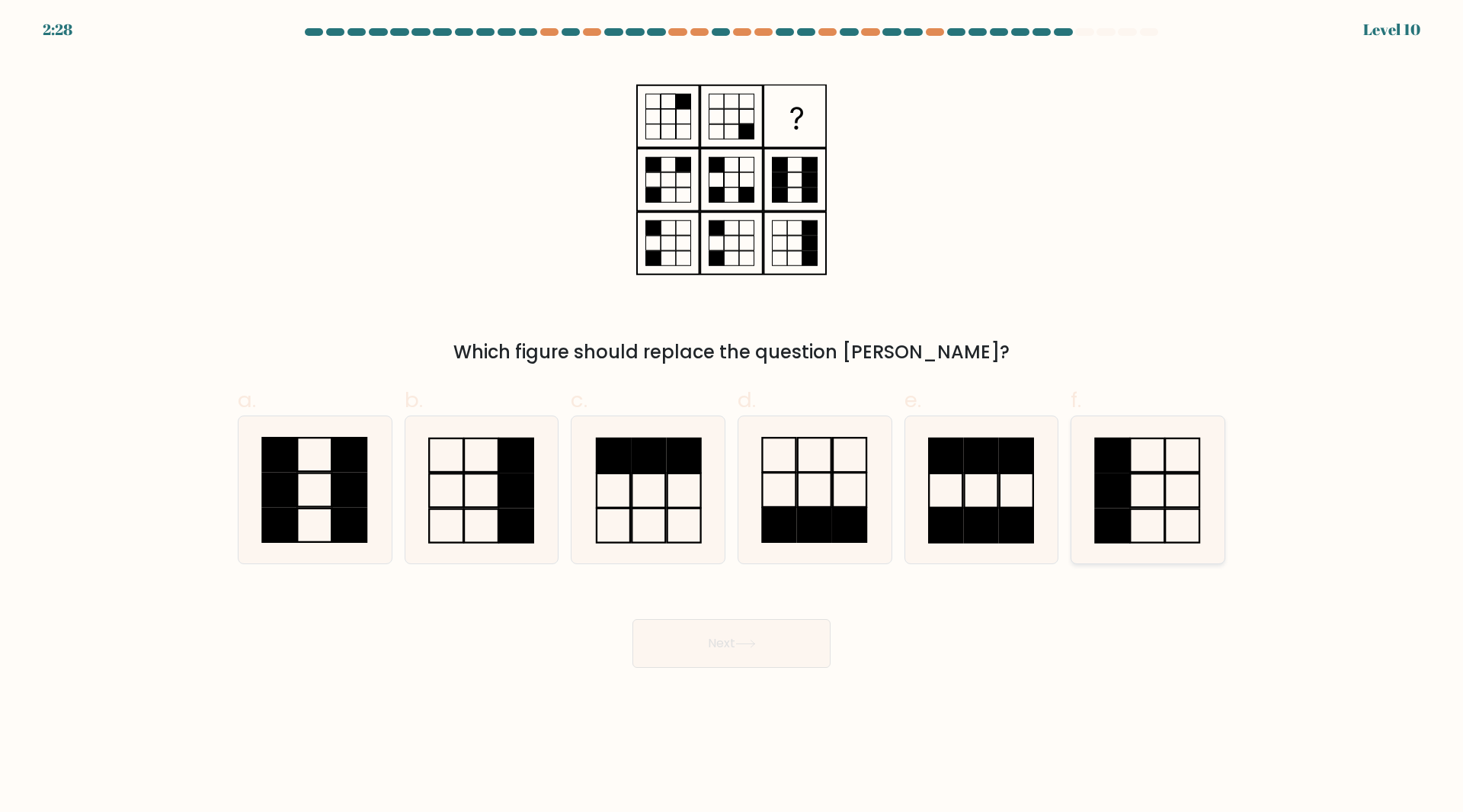
click at [1159, 488] on icon at bounding box center [1148, 490] width 148 height 147
click at [732, 416] on input "f." at bounding box center [732, 412] width 1 height 10
radio input "true"
click at [818, 646] on button "Next" at bounding box center [732, 643] width 198 height 49
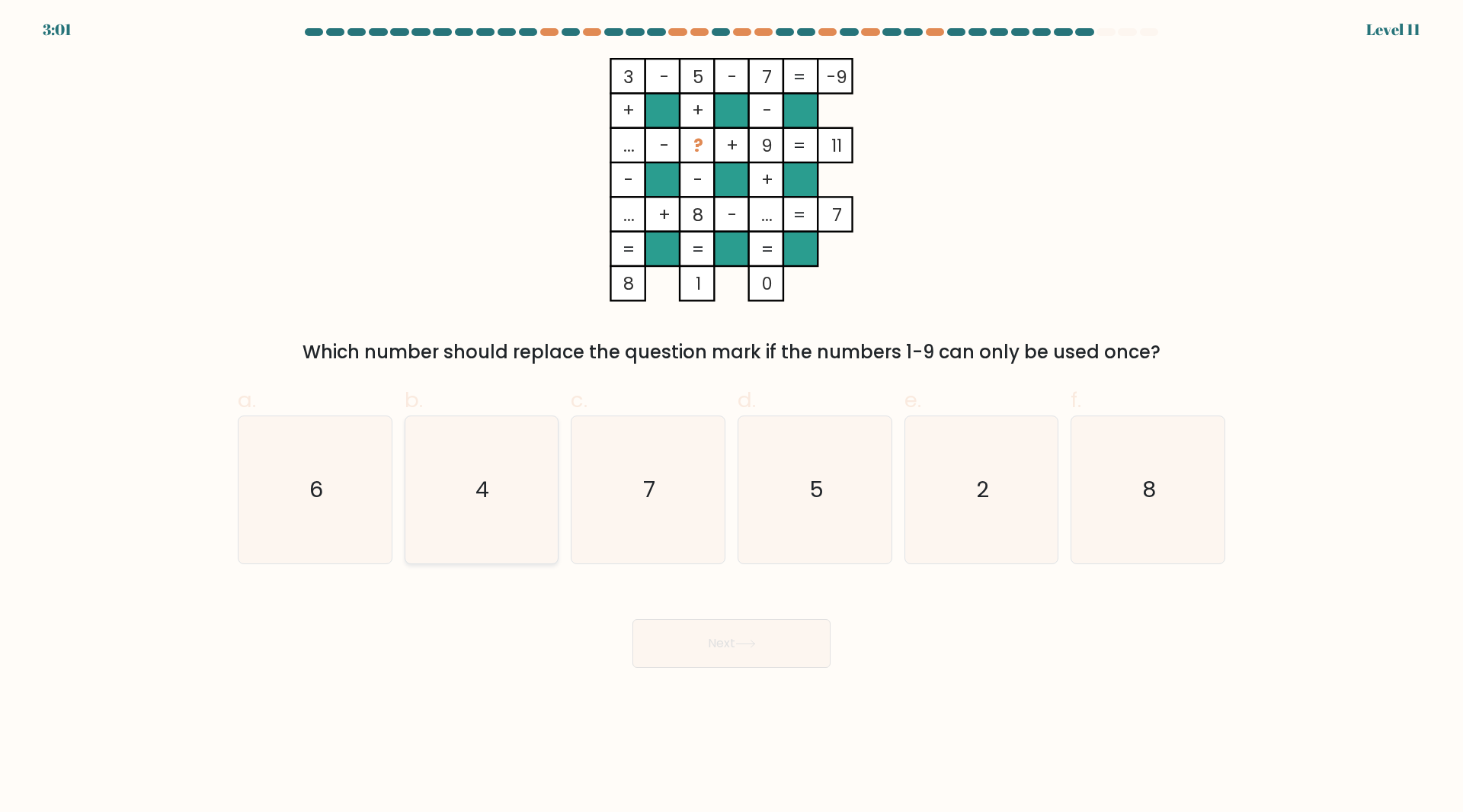
click at [512, 426] on icon "4" at bounding box center [481, 490] width 148 height 147
click at [732, 416] on input "b. 4" at bounding box center [732, 412] width 1 height 10
radio input "true"
click at [762, 650] on button "Next" at bounding box center [732, 643] width 198 height 49
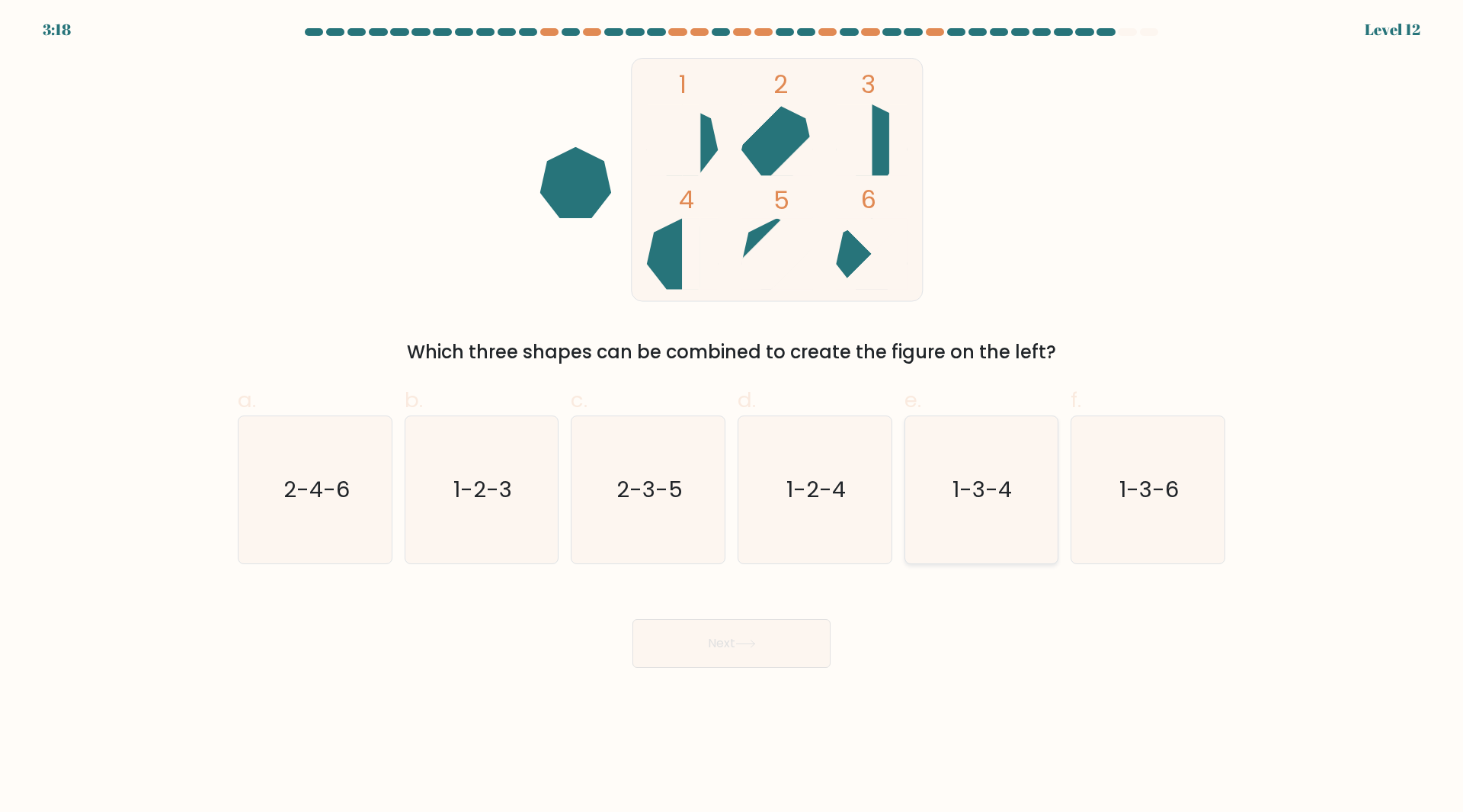
click at [990, 483] on text "1-3-4" at bounding box center [983, 490] width 59 height 31
click at [732, 416] on input "e. 1-3-4" at bounding box center [732, 412] width 1 height 10
radio input "true"
click at [777, 650] on button "Next" at bounding box center [732, 643] width 198 height 49
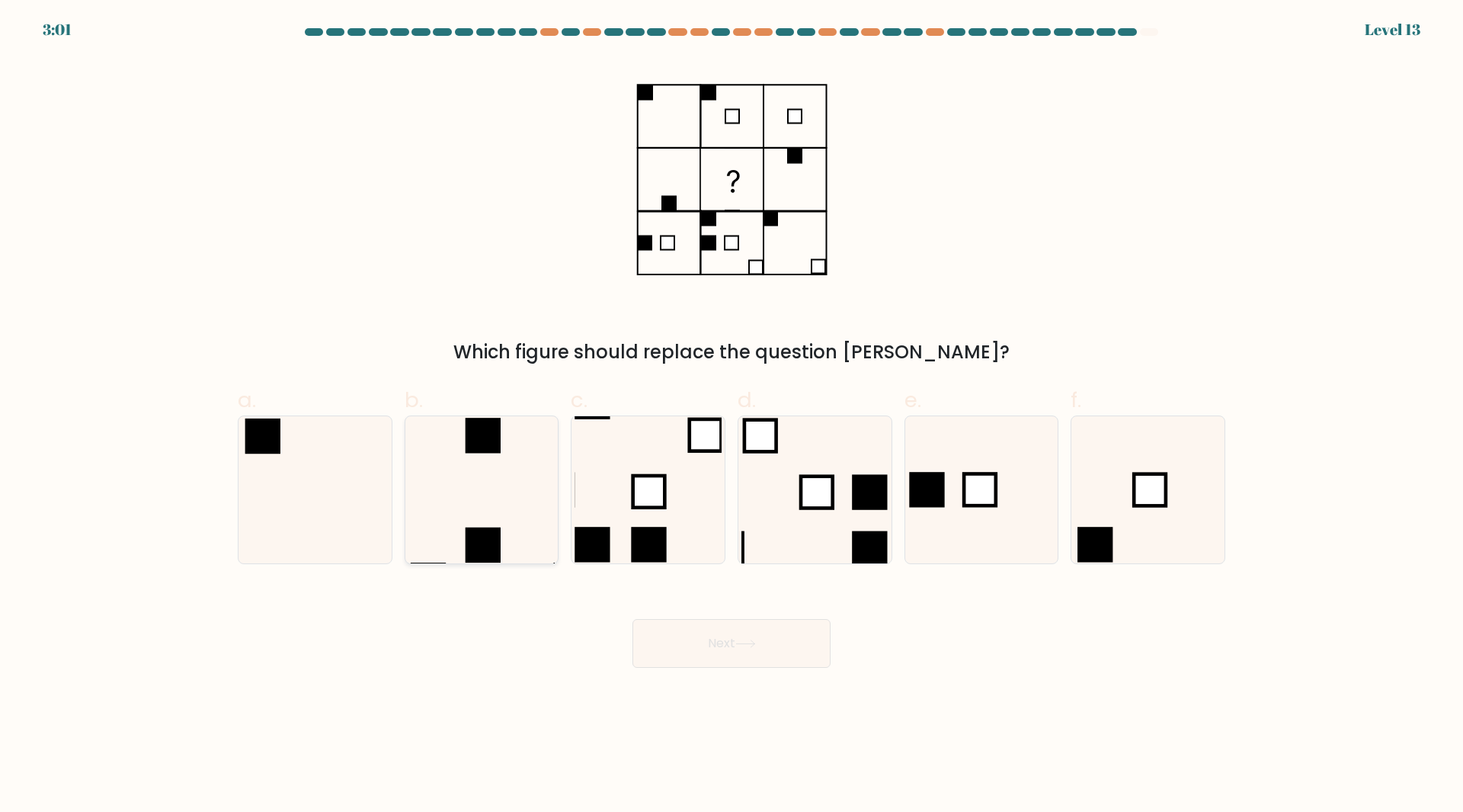
click at [445, 460] on icon at bounding box center [481, 490] width 148 height 147
click at [732, 416] on input "b." at bounding box center [732, 412] width 1 height 10
radio input "true"
click at [710, 644] on button "Next" at bounding box center [732, 643] width 198 height 49
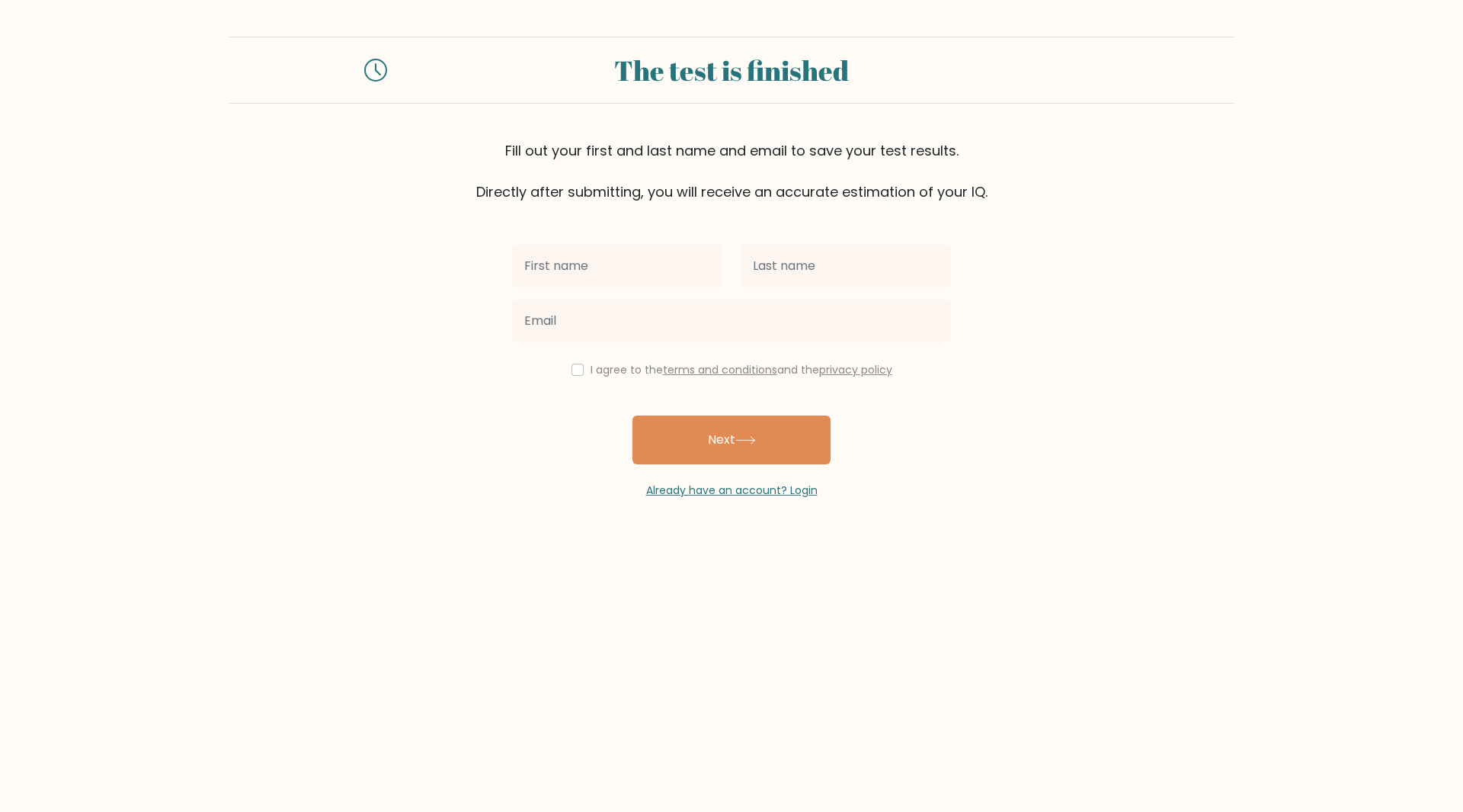
click at [616, 280] on input "text" at bounding box center [617, 266] width 210 height 43
type input "assaulttrigger"
click at [757, 251] on input "text" at bounding box center [846, 266] width 210 height 43
type input "hi5"
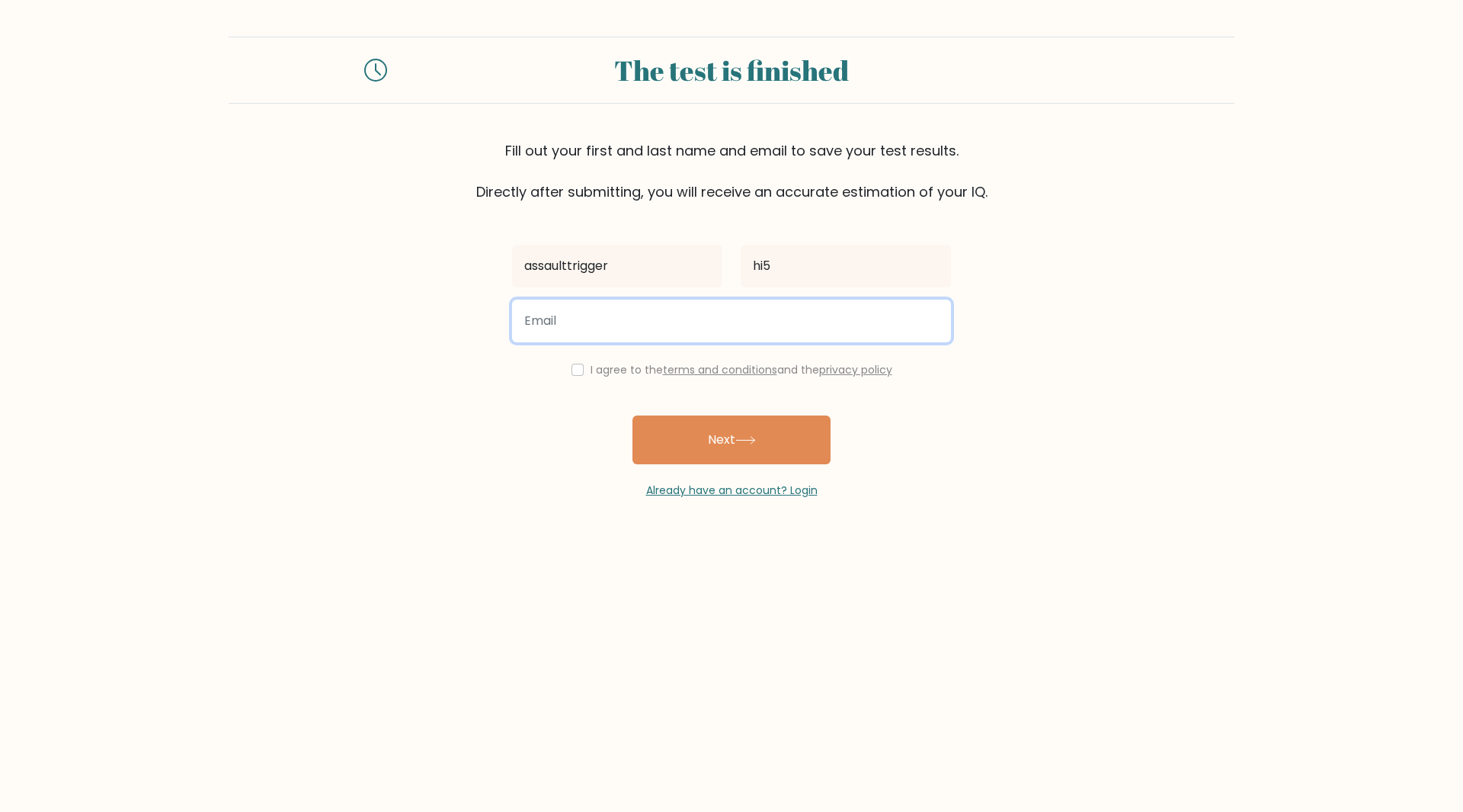
click at [643, 323] on input "email" at bounding box center [732, 321] width 439 height 43
type input "a"
type input "[EMAIL_ADDRESS][DOMAIN_NAME]"
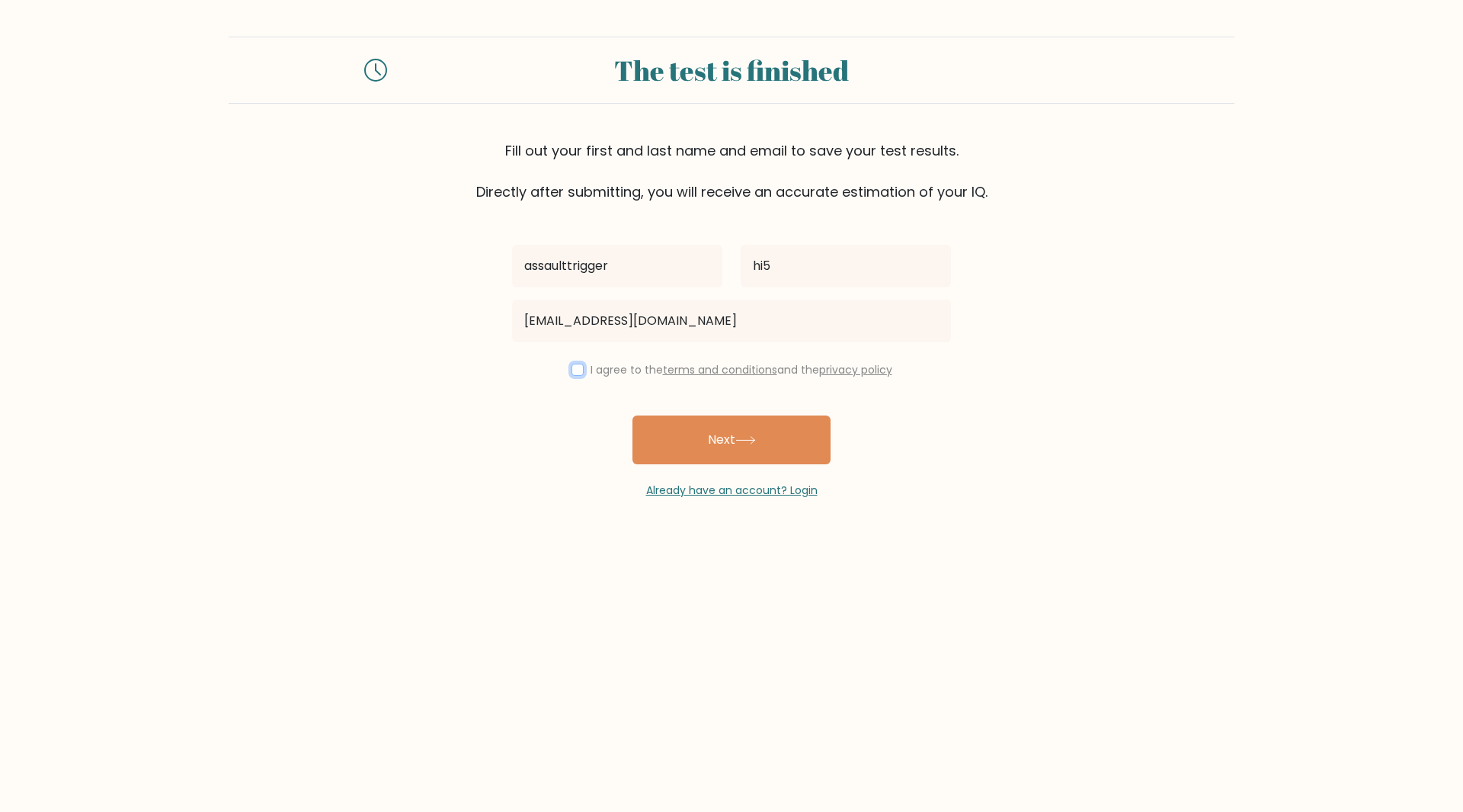
click at [572, 371] on input "checkbox" at bounding box center [578, 370] width 12 height 12
checkbox input "true"
click at [663, 429] on button "Next" at bounding box center [732, 439] width 198 height 49
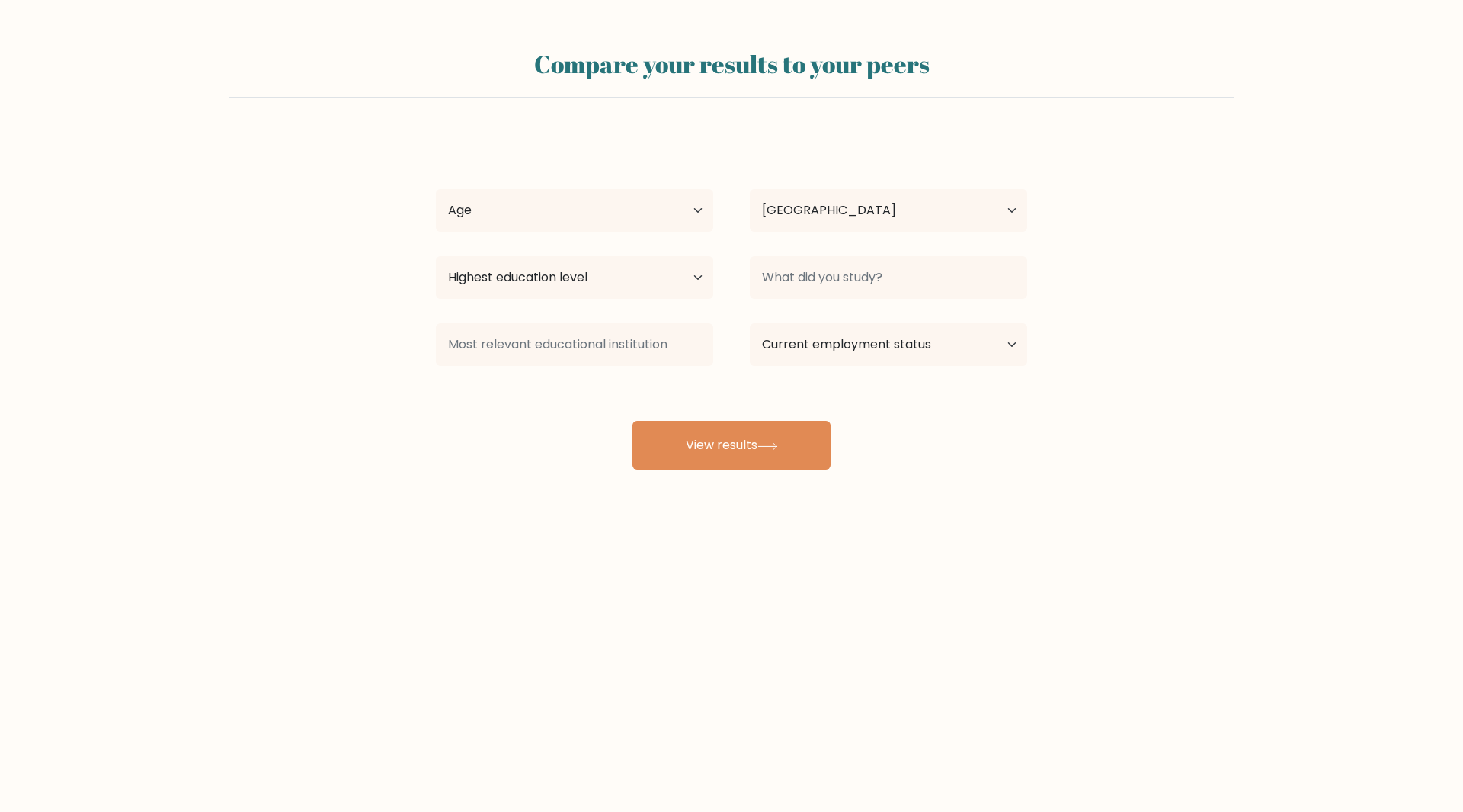
select select "NP"
click at [597, 199] on select "Age Under [DEMOGRAPHIC_DATA] [DEMOGRAPHIC_DATA] [DEMOGRAPHIC_DATA] [DEMOGRAPHIC…" at bounding box center [574, 210] width 277 height 43
select select "min_18"
click at [436, 189] on select "Age Under [DEMOGRAPHIC_DATA] [DEMOGRAPHIC_DATA] [DEMOGRAPHIC_DATA] [DEMOGRAPHIC…" at bounding box center [574, 210] width 277 height 43
click at [604, 292] on select "Highest education level No schooling Primary Lower Secondary Upper Secondary Oc…" at bounding box center [574, 278] width 277 height 43
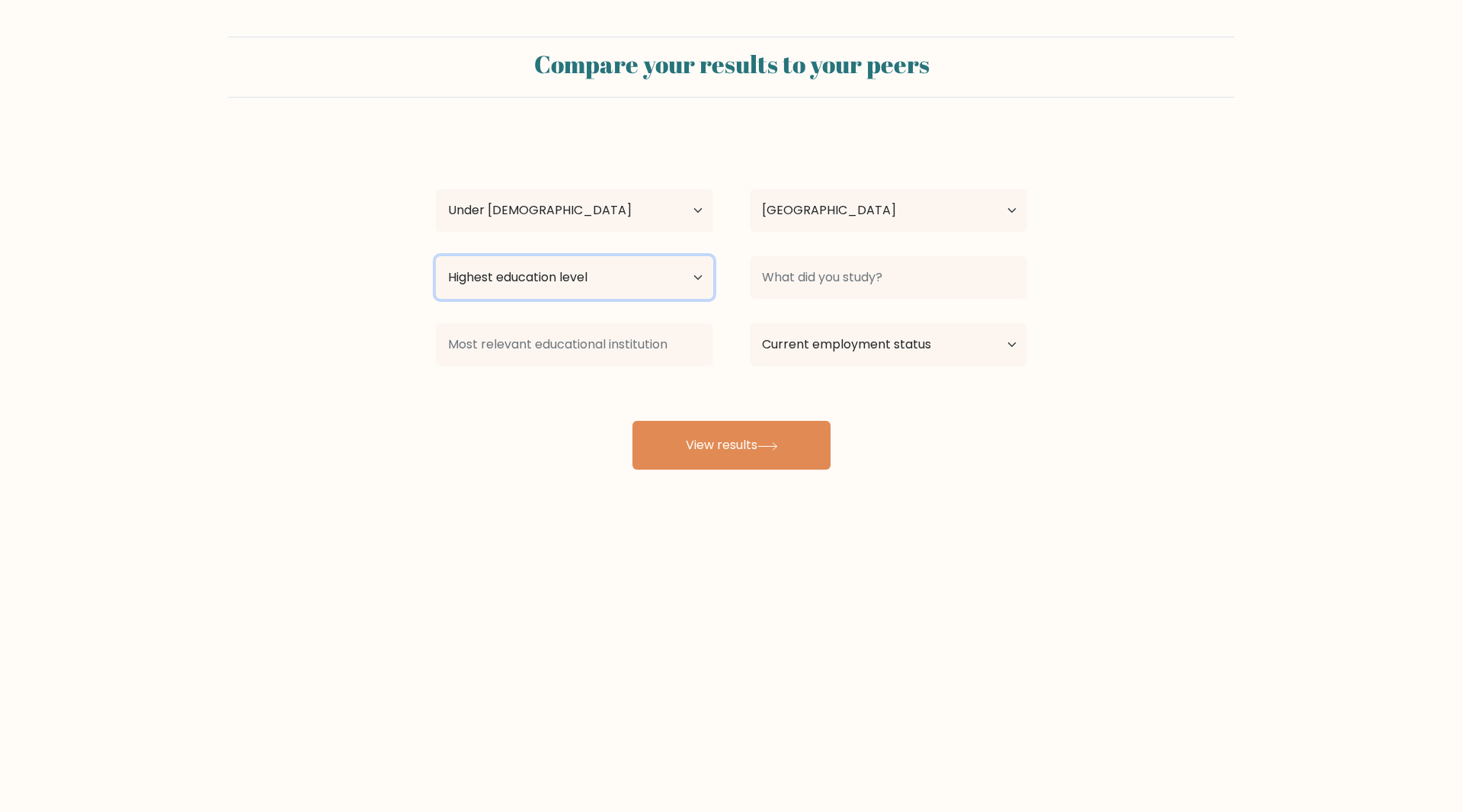
select select "upper_secondary"
click at [436, 256] on select "Highest education level No schooling Primary Lower Secondary Upper Secondary Oc…" at bounding box center [574, 278] width 277 height 43
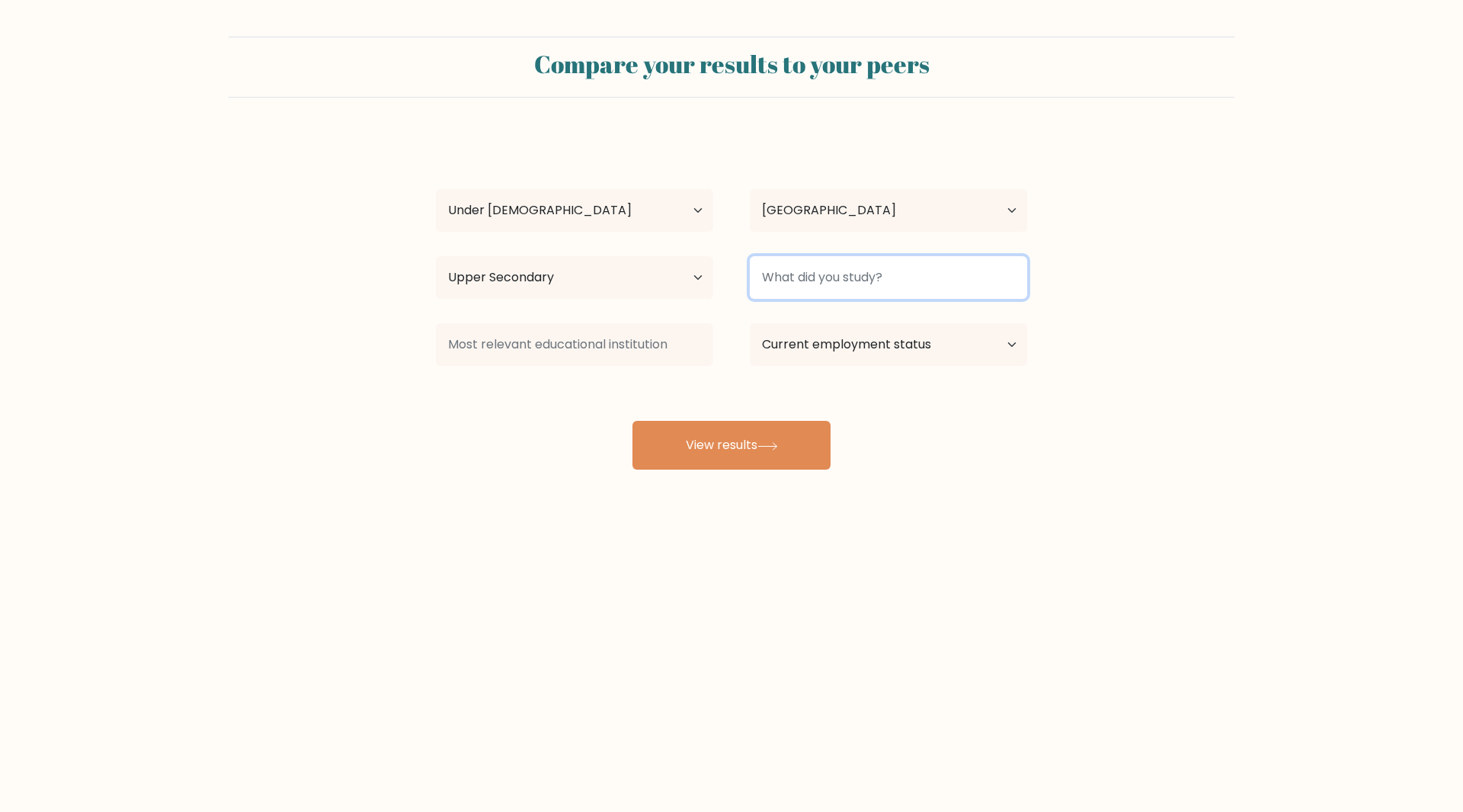
type input "*"
click at [801, 272] on input "*" at bounding box center [888, 278] width 277 height 43
type input "science6"
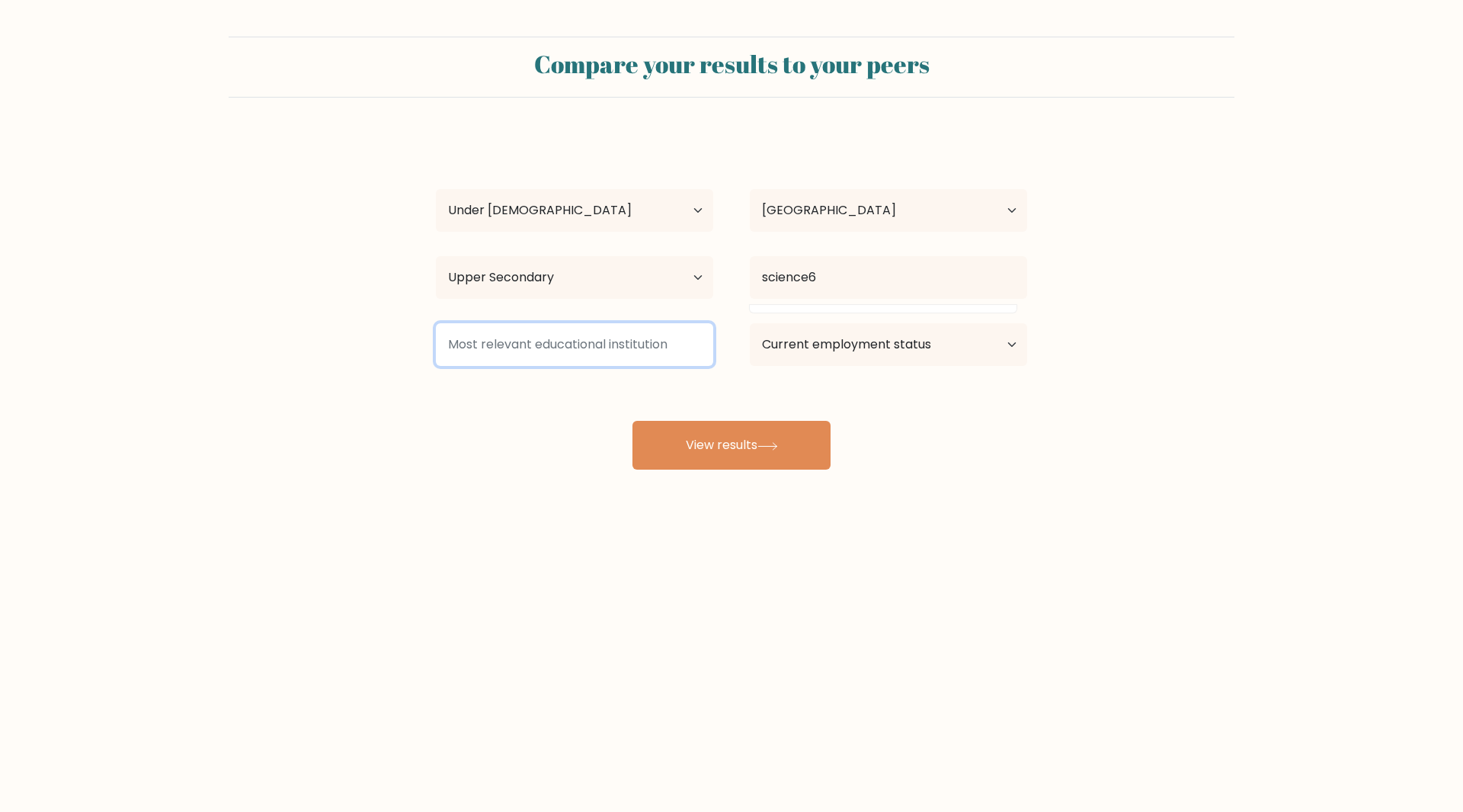
click at [668, 356] on input at bounding box center [574, 345] width 277 height 43
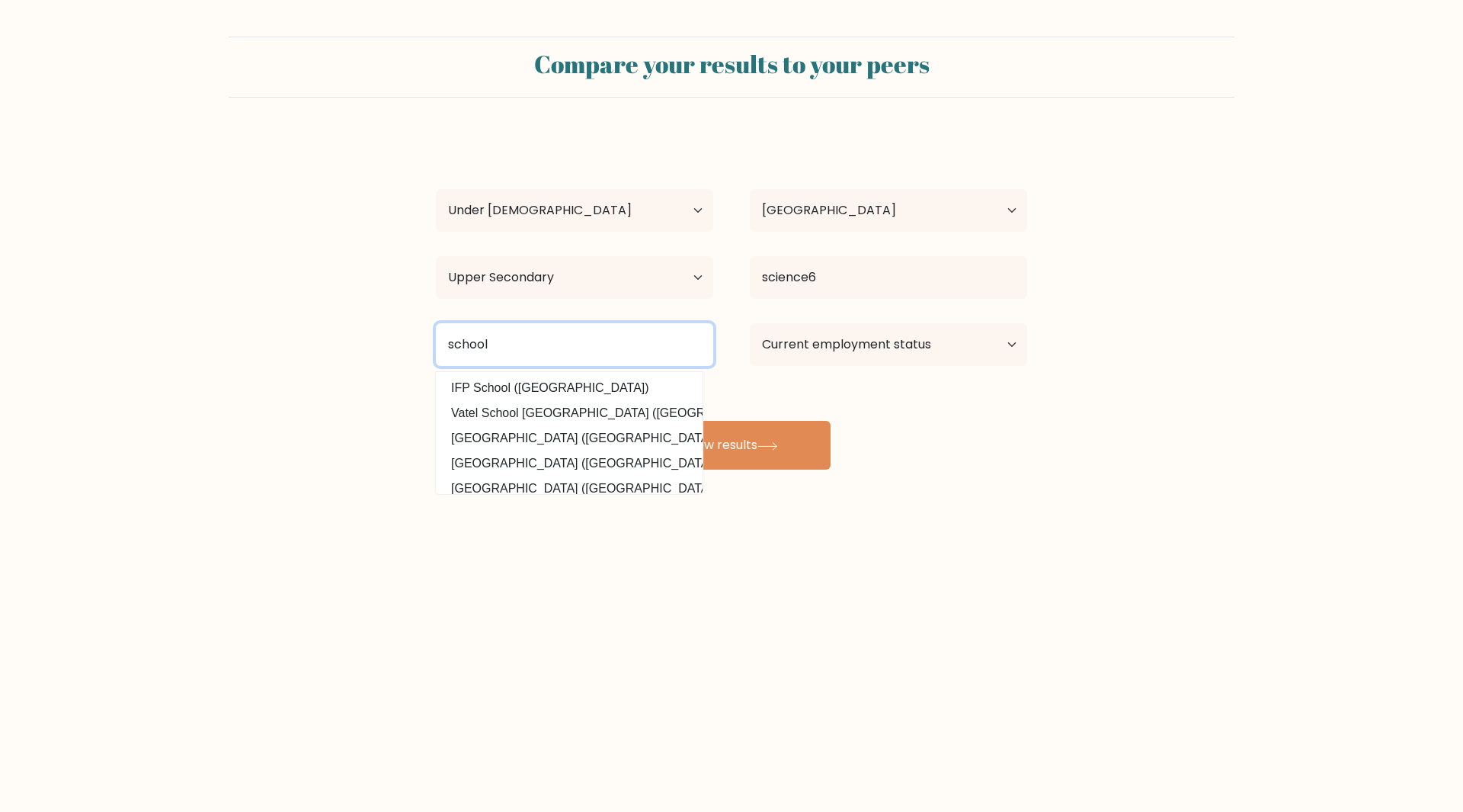
click at [653, 325] on input "school" at bounding box center [574, 345] width 277 height 43
type input "school"
click at [825, 327] on select "Current employment status Employed Student Retired Other / prefer not to answer" at bounding box center [888, 345] width 277 height 43
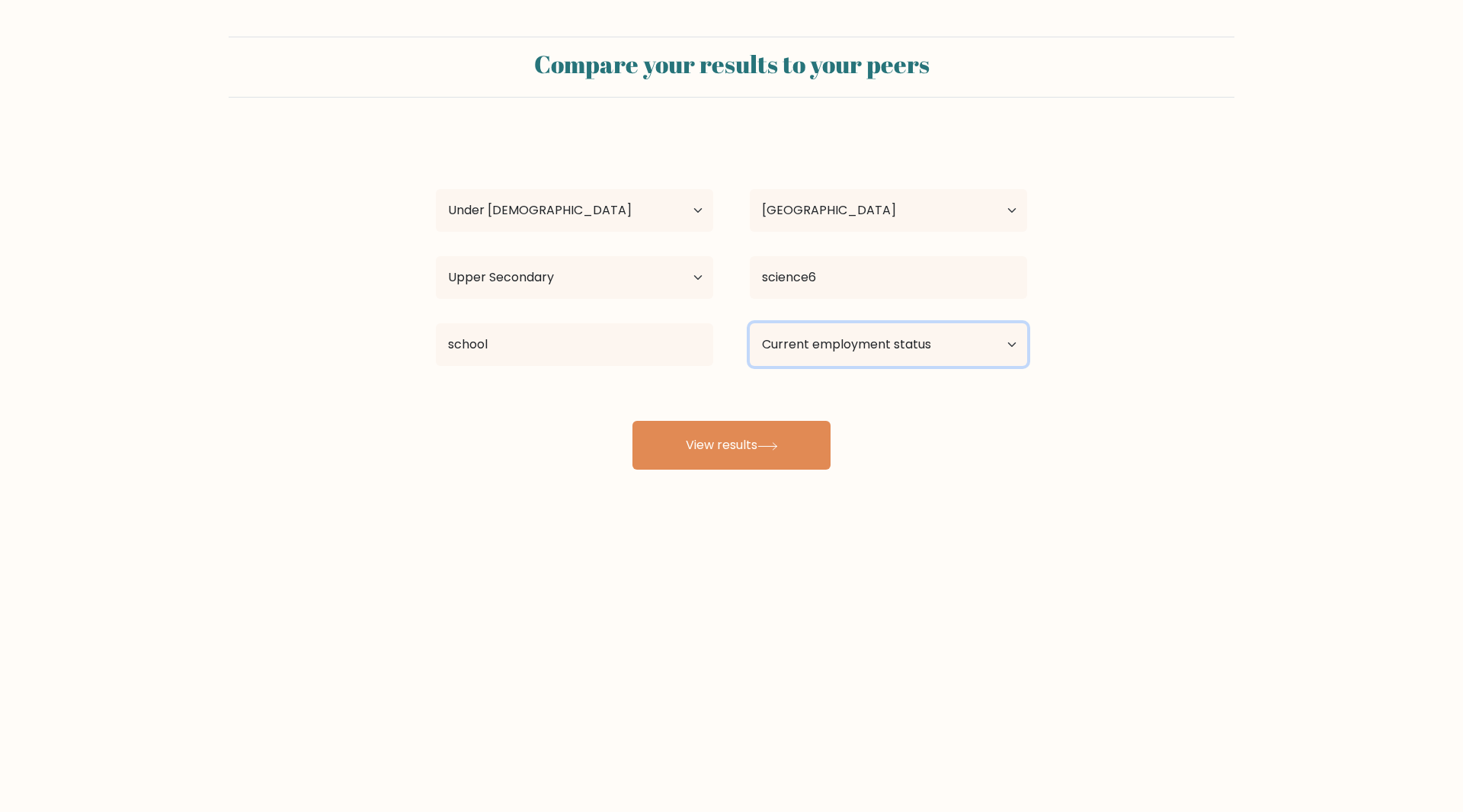
select select "student"
click at [750, 323] on select "Current employment status Employed Student Retired Other / prefer not to answer" at bounding box center [888, 345] width 277 height 43
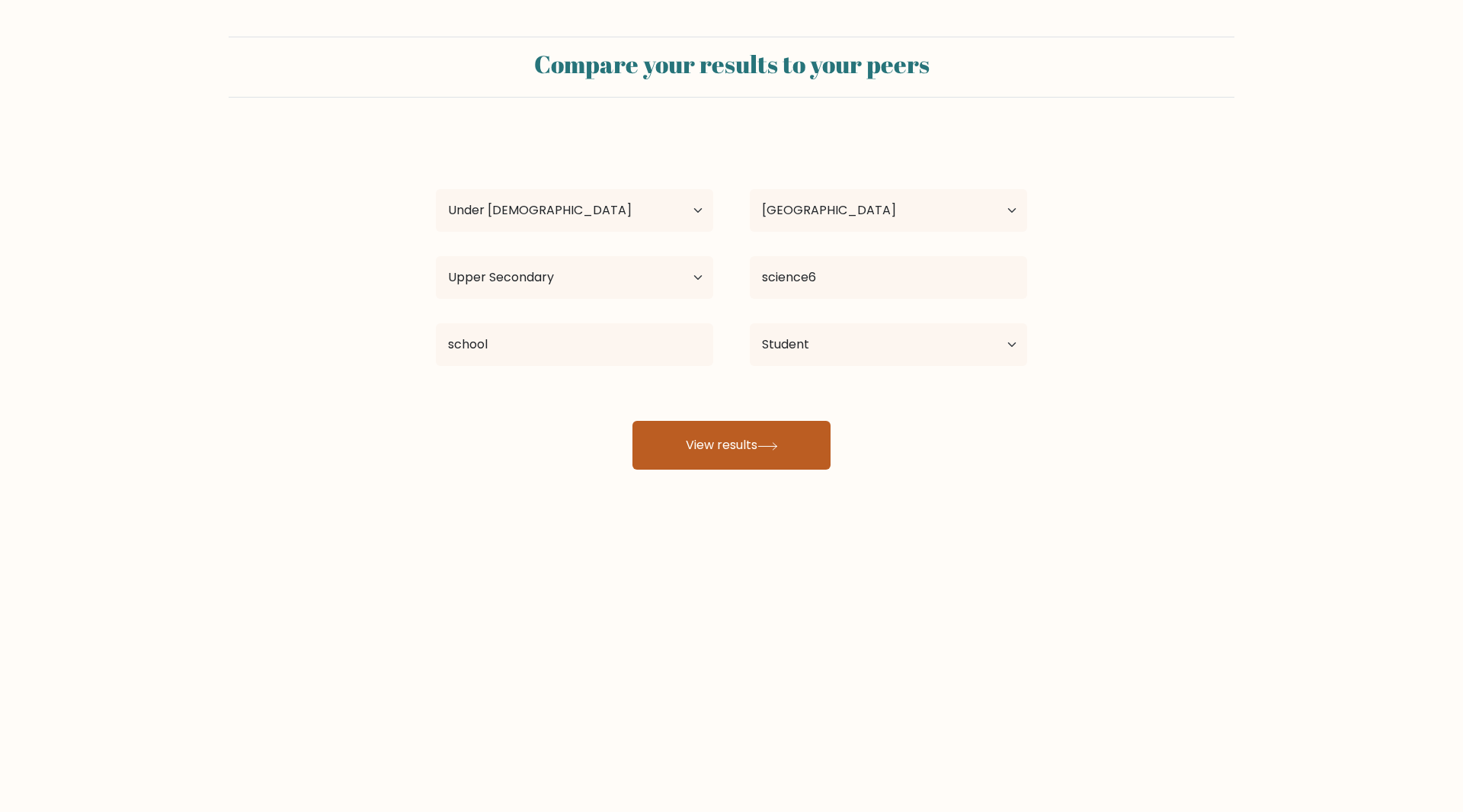
click at [752, 448] on button "View results" at bounding box center [732, 445] width 198 height 49
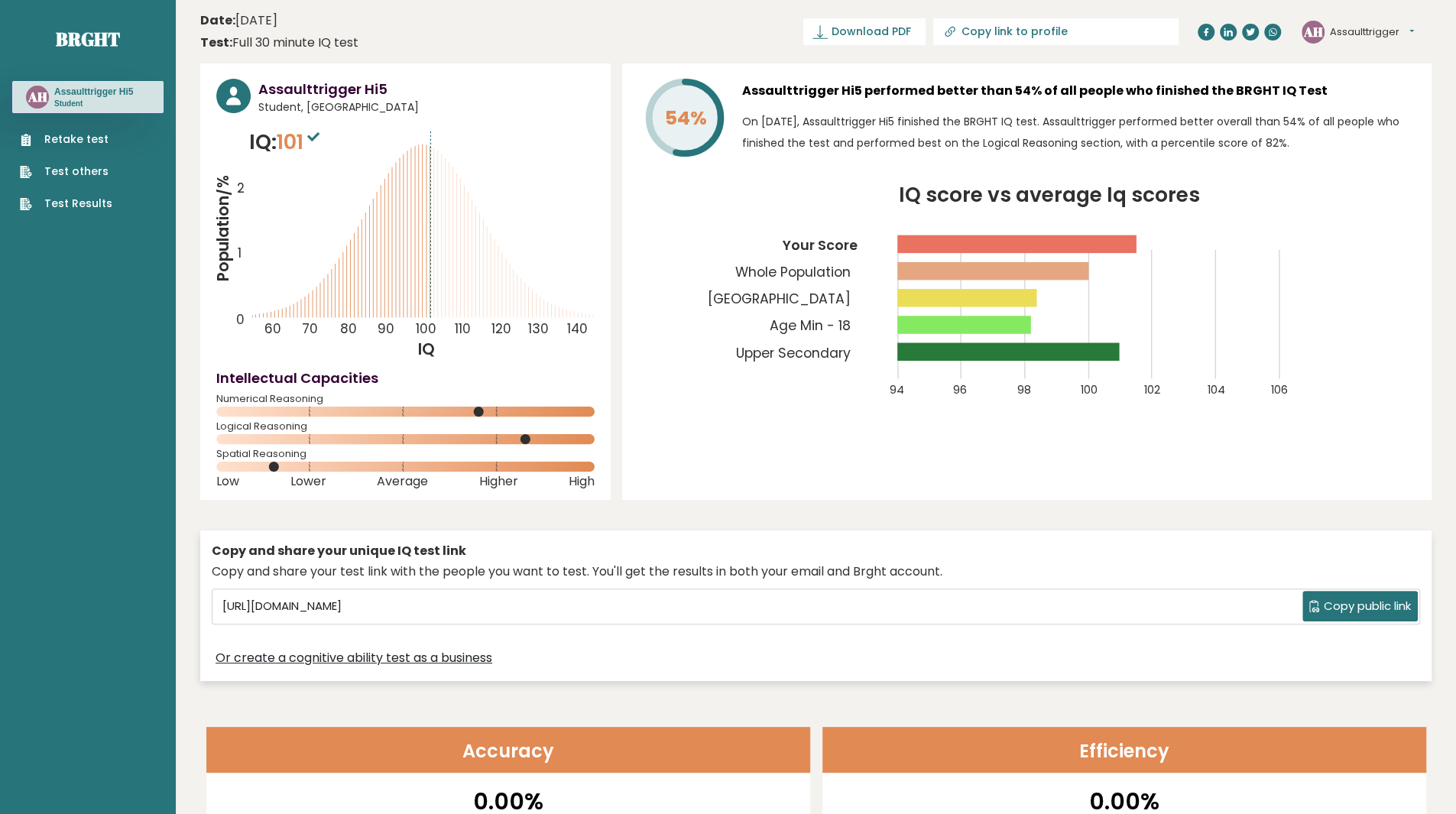
click at [100, 175] on link "Test others" at bounding box center [66, 171] width 93 height 16
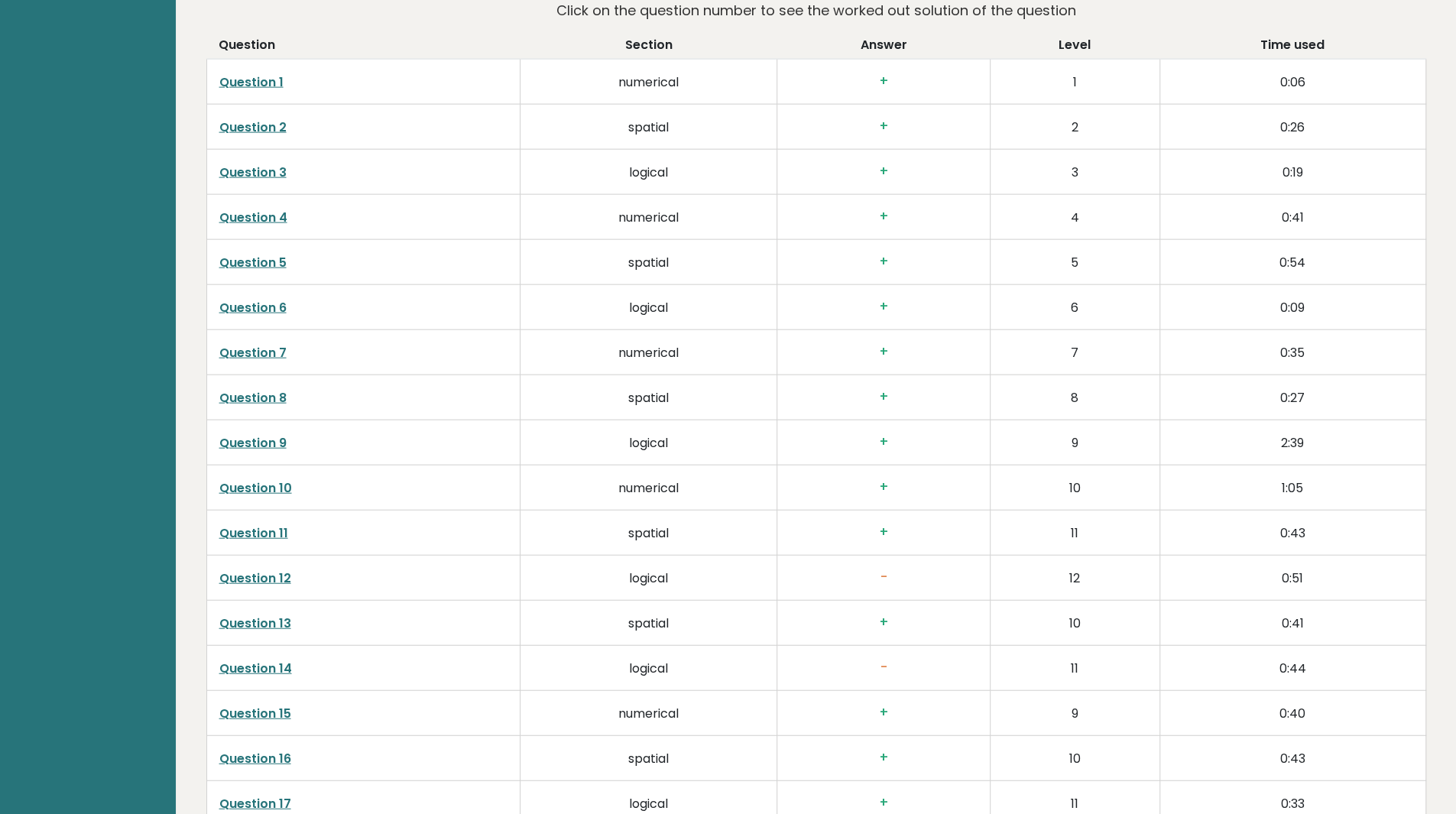
scroll to position [2531, 0]
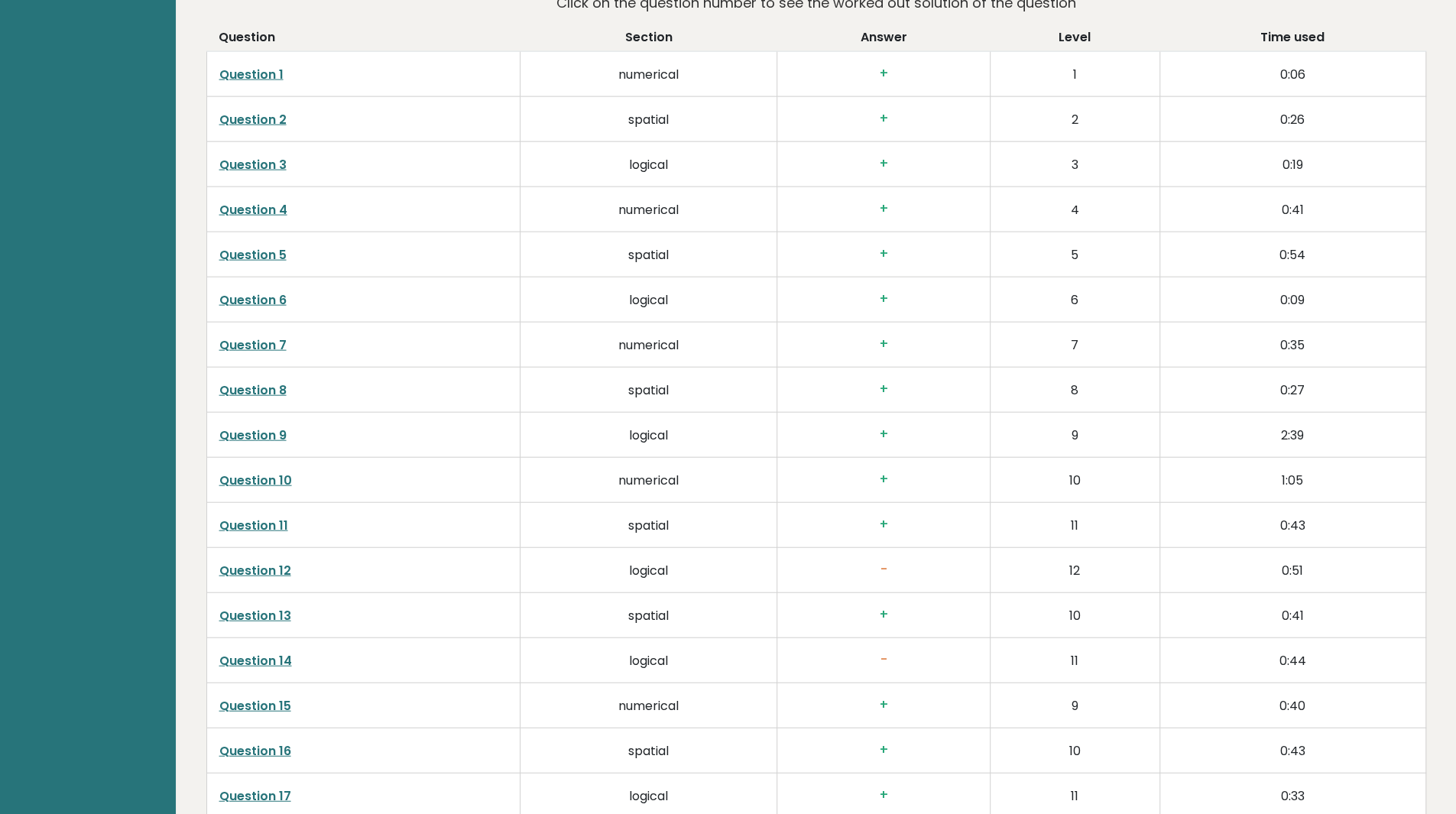
click at [280, 517] on link "Question 11" at bounding box center [254, 525] width 69 height 17
click at [262, 652] on link "Question 14" at bounding box center [255, 660] width 72 height 17
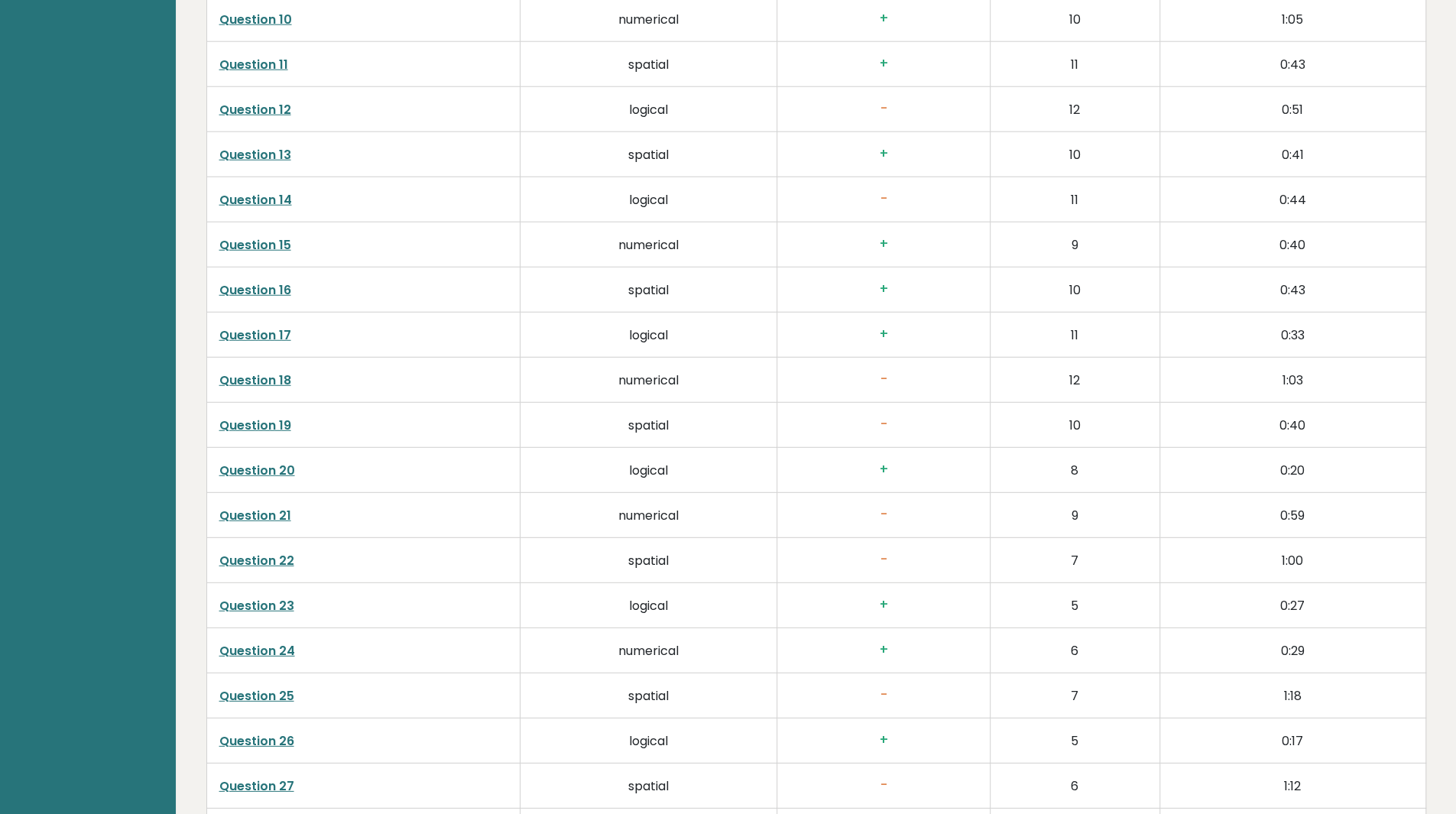
scroll to position [2997, 0]
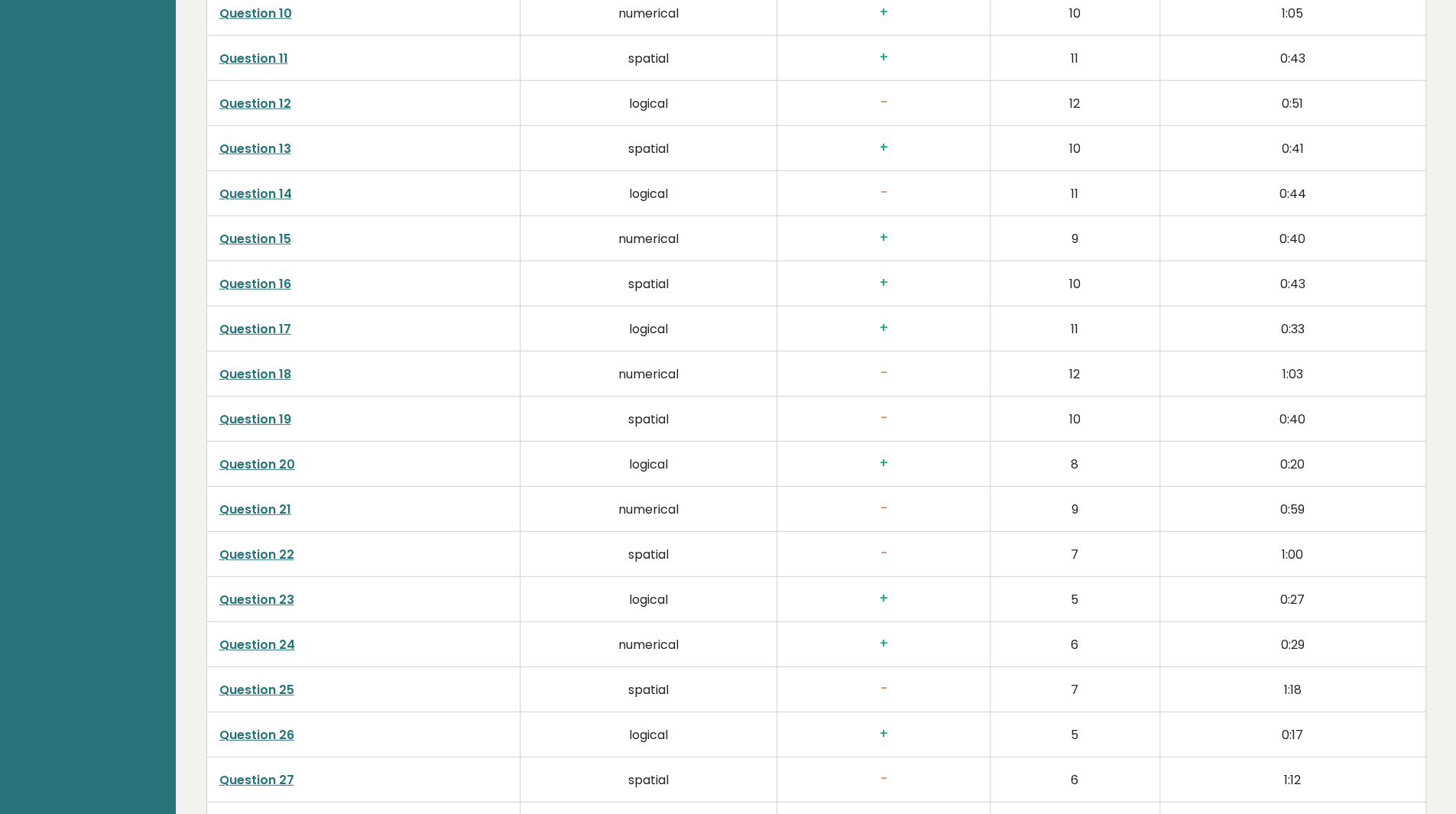
click at [256, 546] on link "Question 22" at bounding box center [256, 554] width 75 height 17
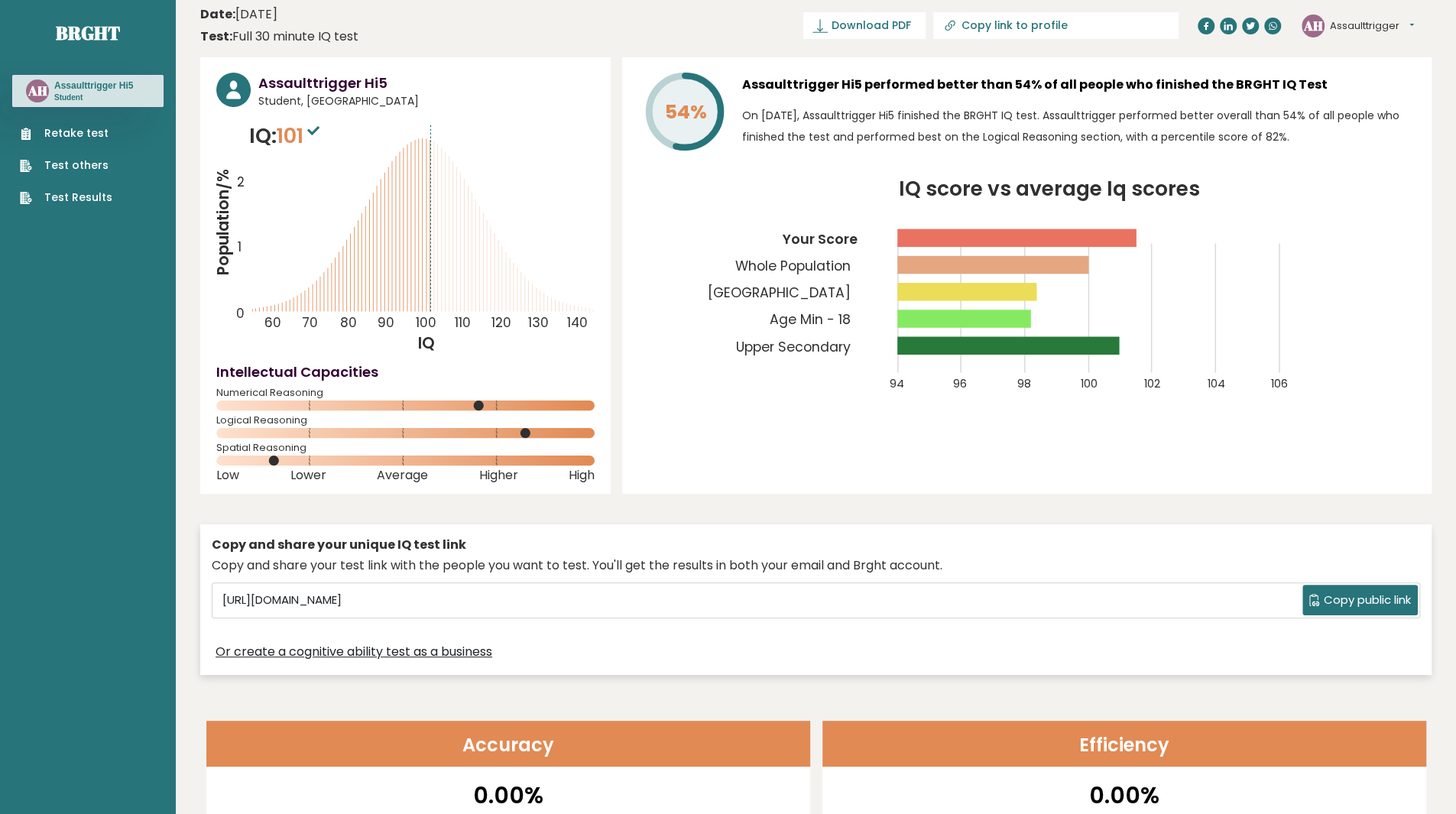
scroll to position [0, 0]
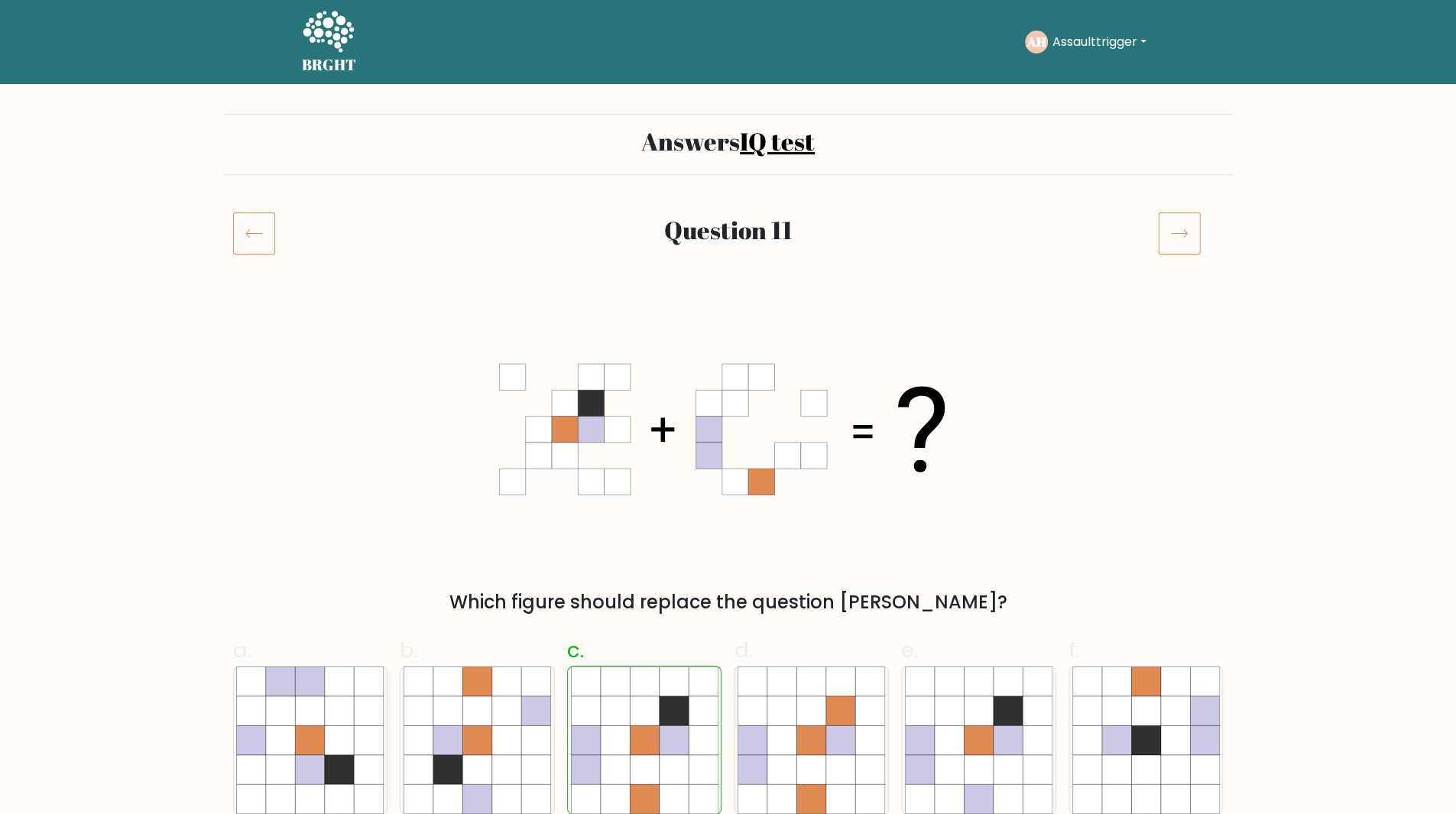
scroll to position [10, 0]
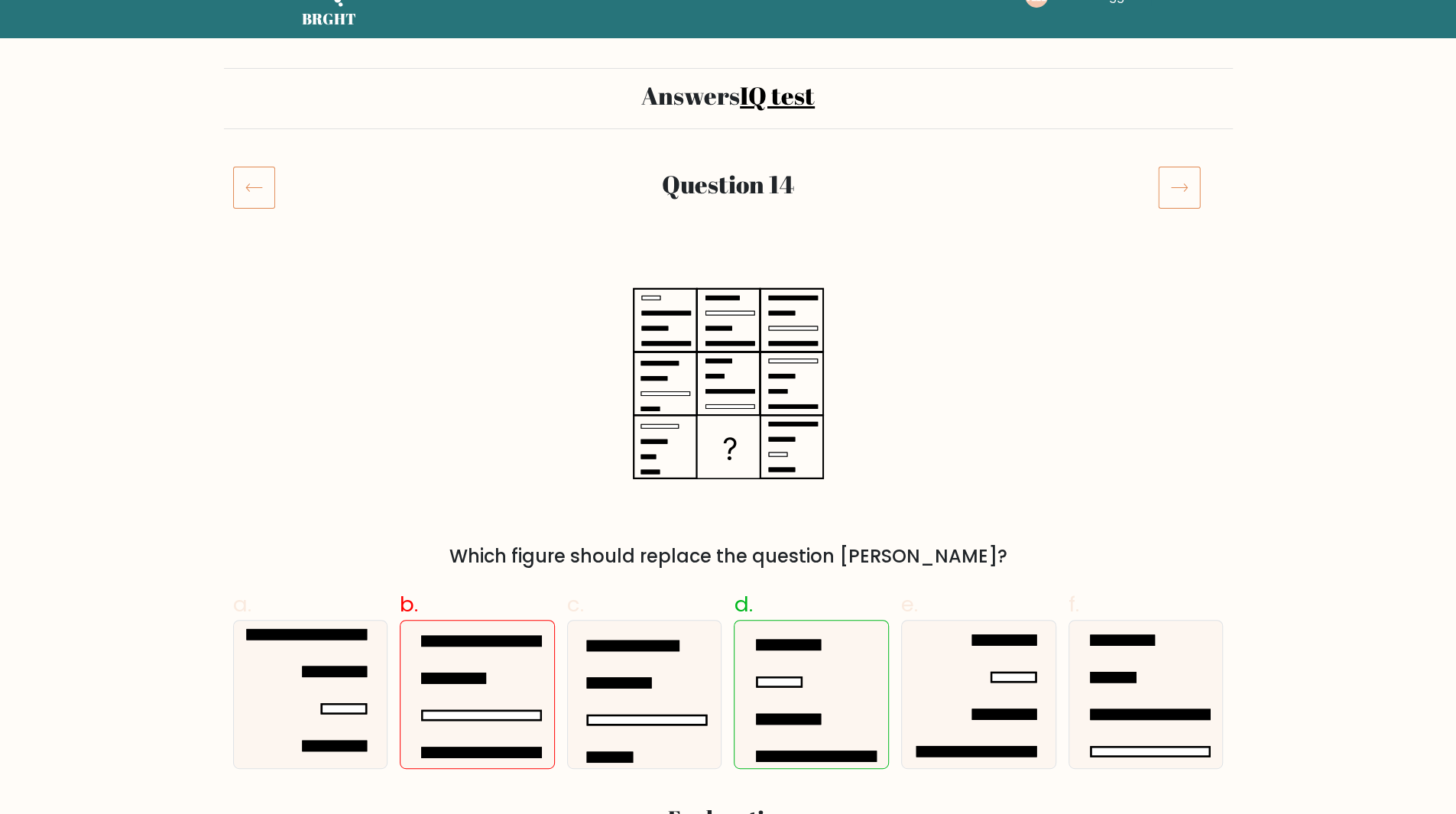
scroll to position [48, 0]
